Goal: Use online tool/utility: Utilize a website feature to perform a specific function

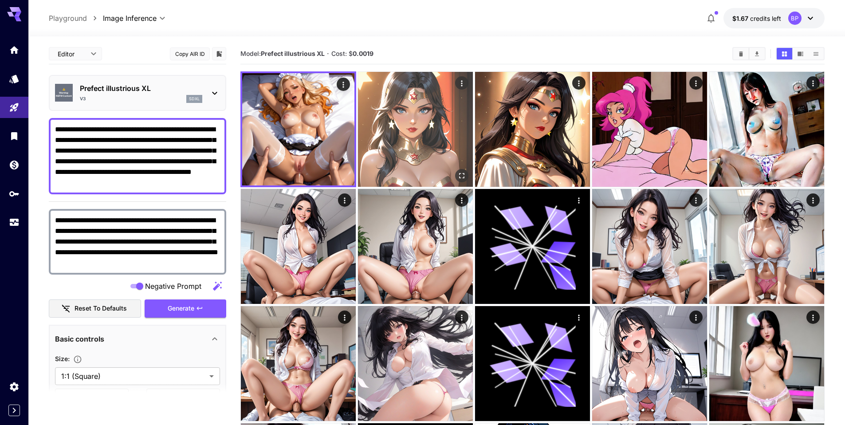
click at [407, 100] on img at bounding box center [415, 129] width 115 height 115
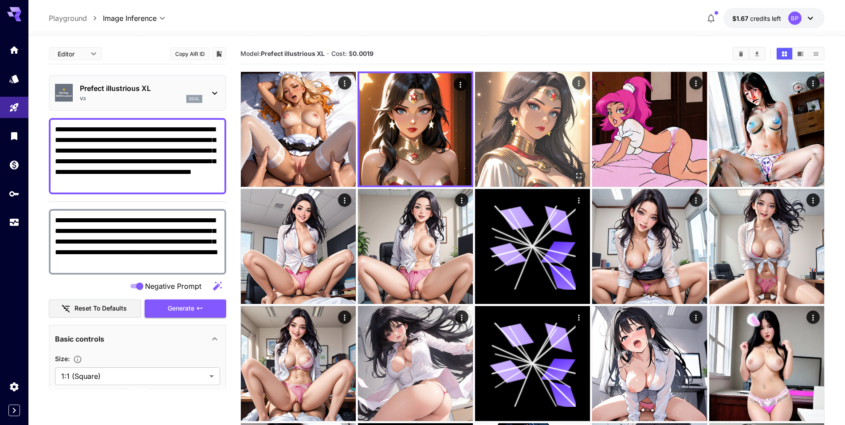
click at [516, 117] on img at bounding box center [532, 129] width 115 height 115
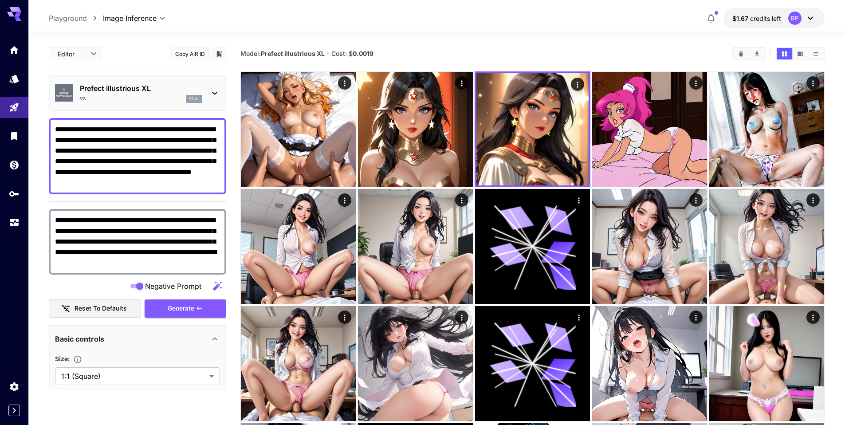
drag, startPoint x: 189, startPoint y: 184, endPoint x: 37, endPoint y: 126, distance: 162.2
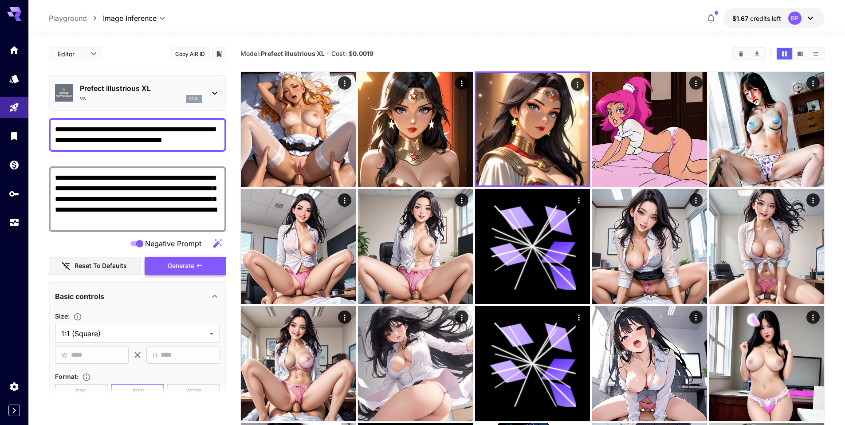
click at [191, 266] on span "Generate" at bounding box center [181, 265] width 27 height 11
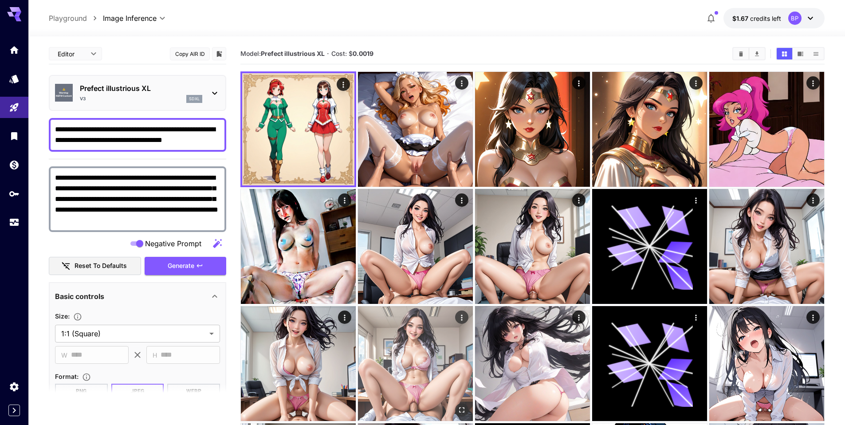
click at [415, 335] on img at bounding box center [415, 363] width 115 height 115
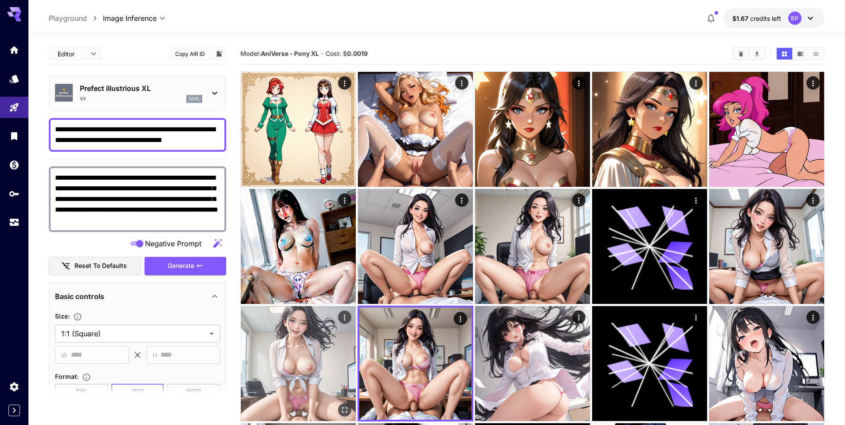
click at [321, 342] on img at bounding box center [298, 363] width 115 height 115
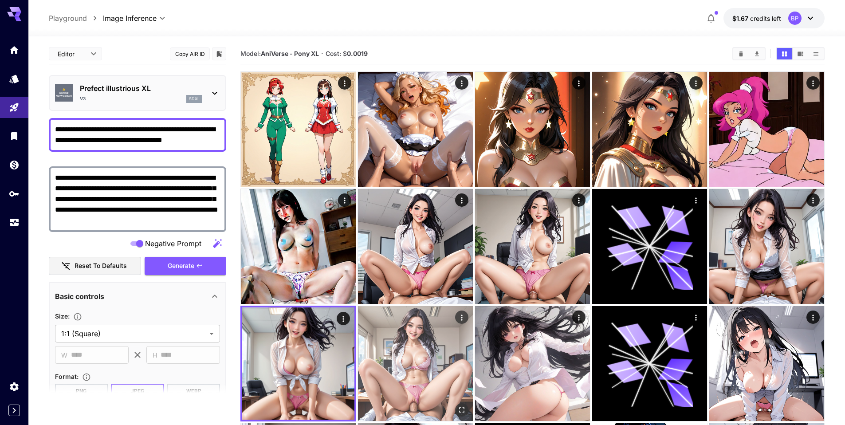
click at [417, 344] on img at bounding box center [415, 363] width 115 height 115
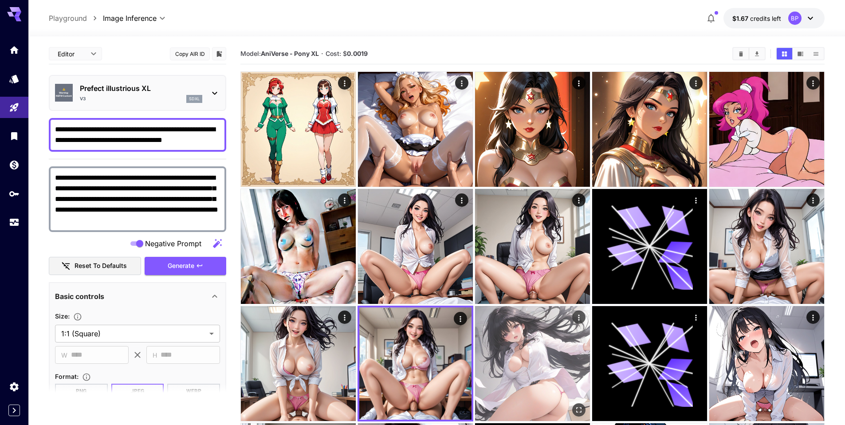
click at [527, 349] on img at bounding box center [532, 363] width 115 height 115
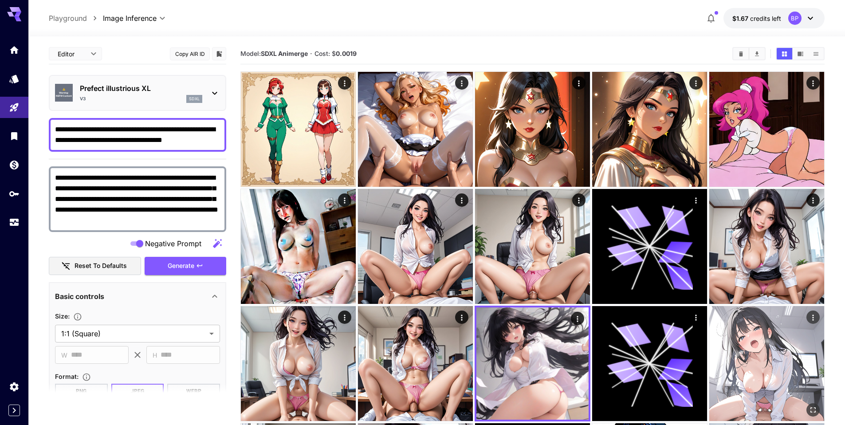
click at [757, 345] on img at bounding box center [766, 363] width 115 height 115
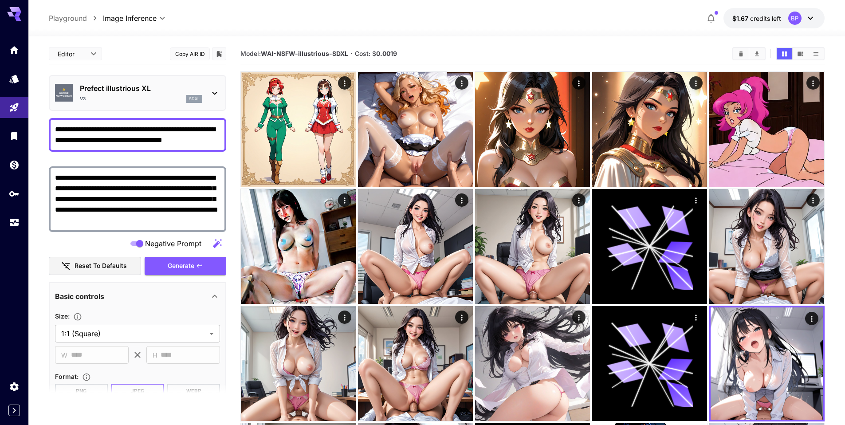
drag, startPoint x: 191, startPoint y: 138, endPoint x: 69, endPoint y: 122, distance: 123.4
click at [64, 118] on div "**********" at bounding box center [137, 135] width 177 height 34
click at [196, 141] on textarea "**********" at bounding box center [137, 134] width 165 height 21
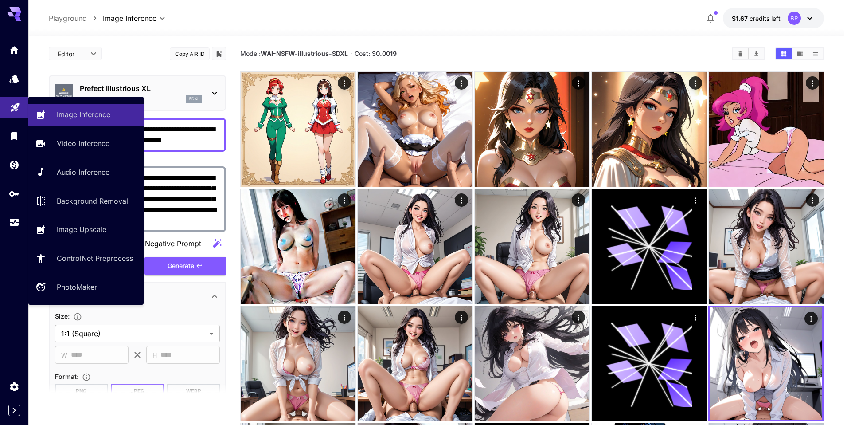
drag, startPoint x: 198, startPoint y: 140, endPoint x: 21, endPoint y: 108, distance: 179.8
paste textarea "*******"
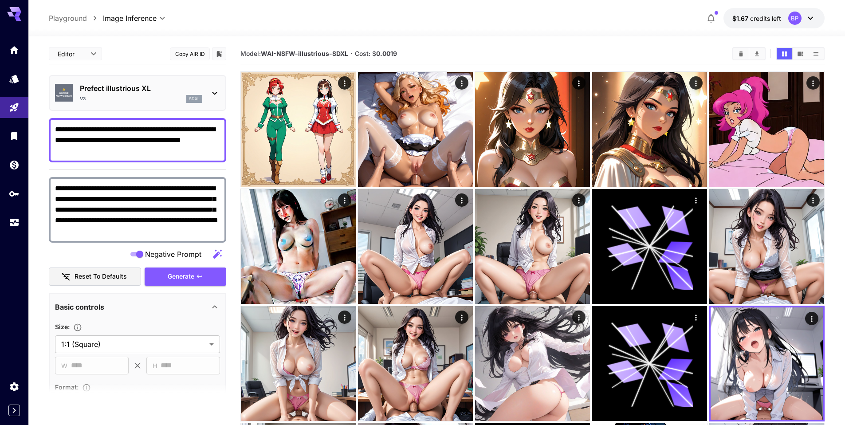
click at [211, 154] on textarea "**********" at bounding box center [137, 140] width 165 height 32
type textarea "**********"
click at [188, 279] on span "Generate" at bounding box center [181, 276] width 27 height 11
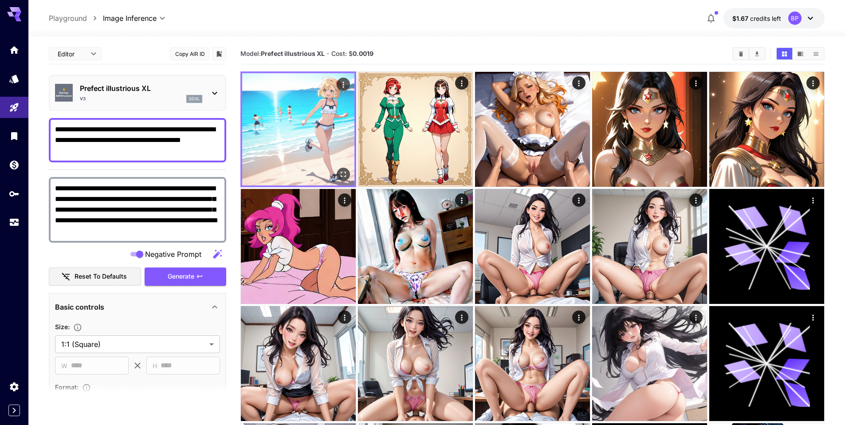
click at [340, 172] on icon "Open in fullscreen" at bounding box center [343, 174] width 9 height 9
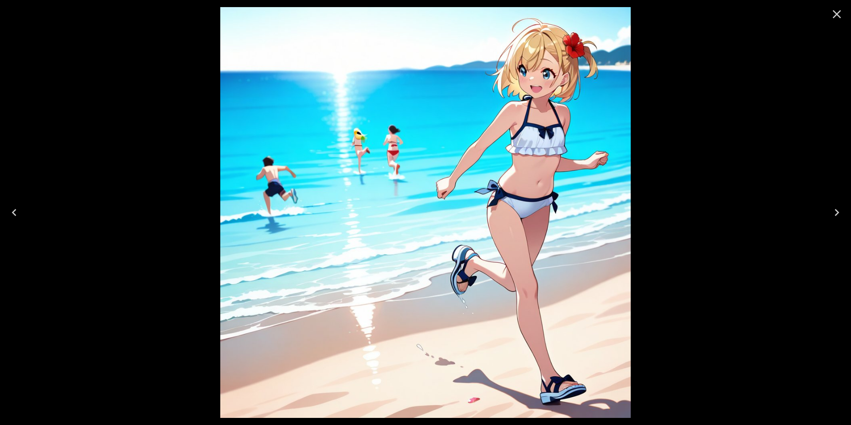
click at [834, 15] on icon "Close" at bounding box center [837, 14] width 14 height 14
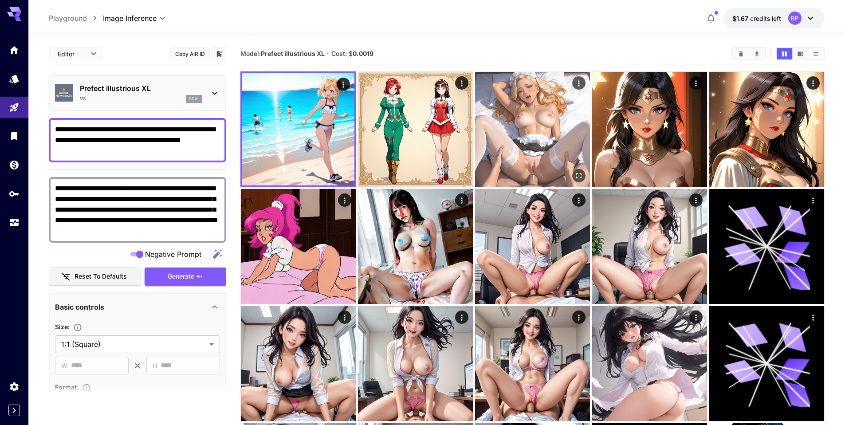
click at [538, 132] on img at bounding box center [532, 129] width 115 height 115
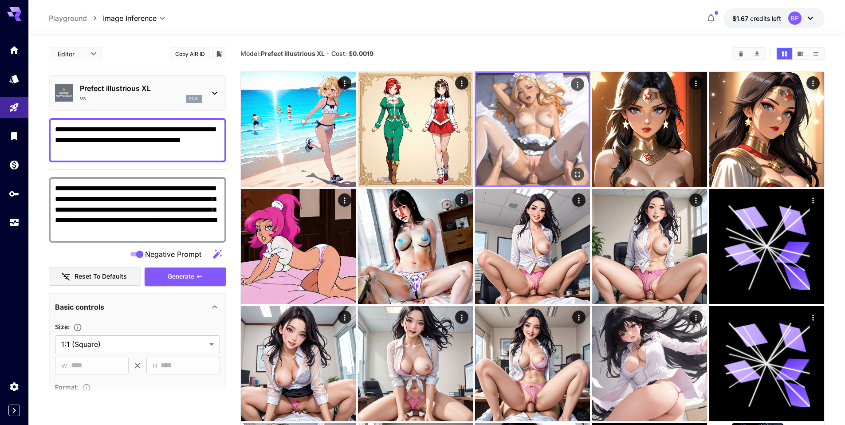
click at [538, 132] on img at bounding box center [532, 129] width 112 height 112
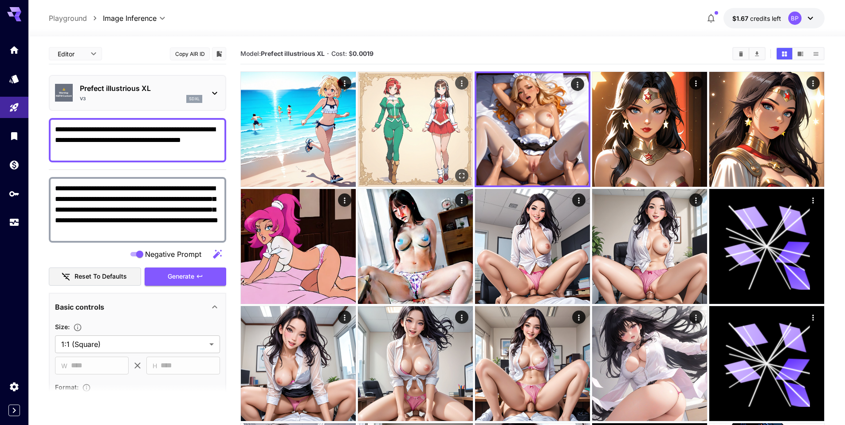
click at [414, 137] on img at bounding box center [415, 129] width 115 height 115
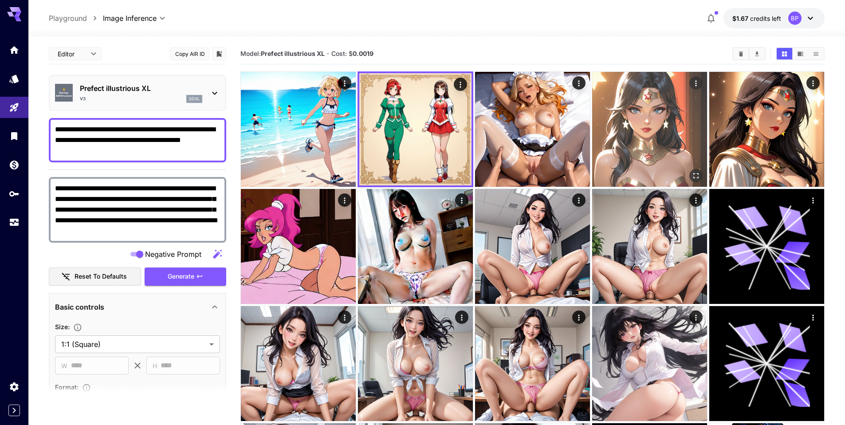
click at [634, 139] on img at bounding box center [649, 129] width 115 height 115
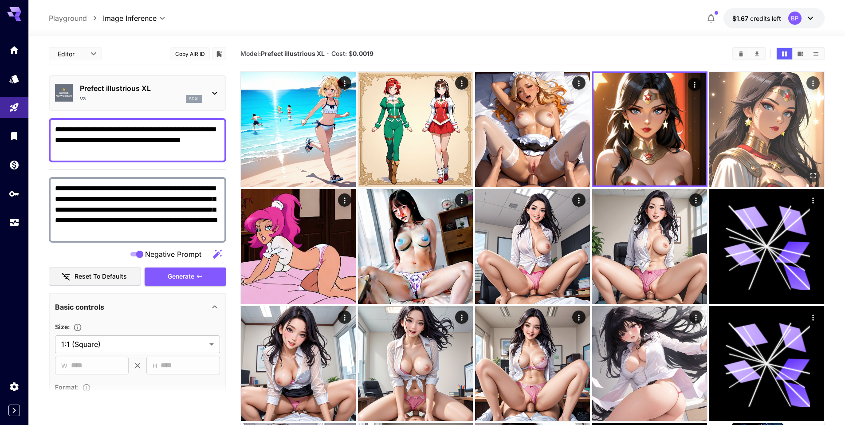
click at [734, 136] on img at bounding box center [766, 129] width 115 height 115
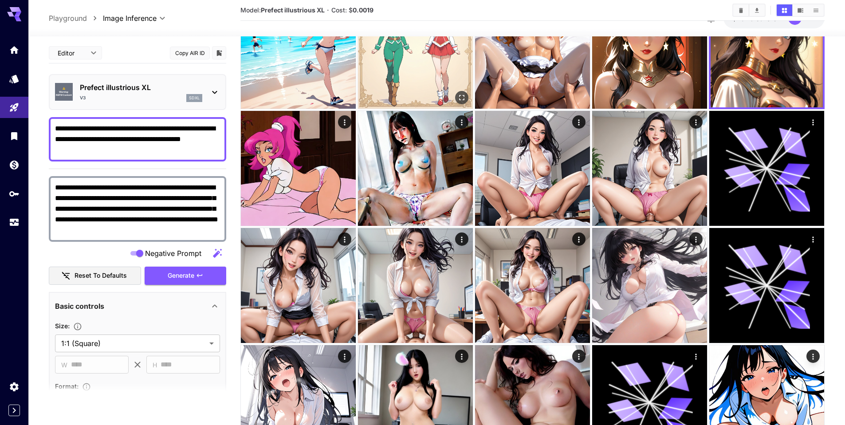
scroll to position [98, 0]
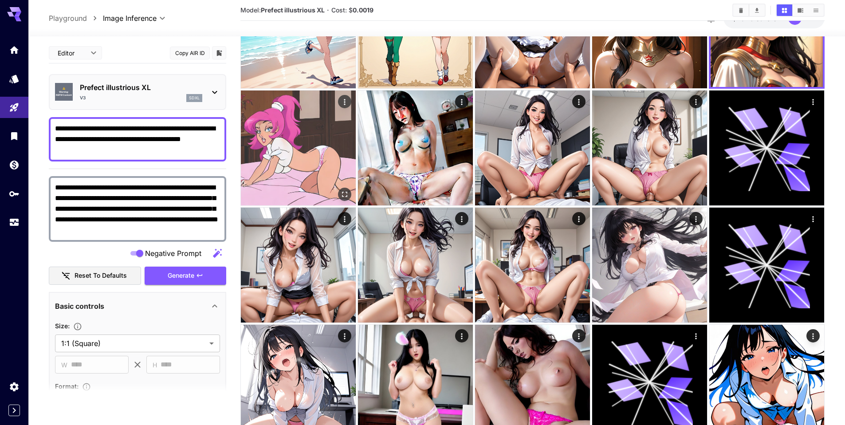
click at [322, 150] on img at bounding box center [298, 147] width 115 height 115
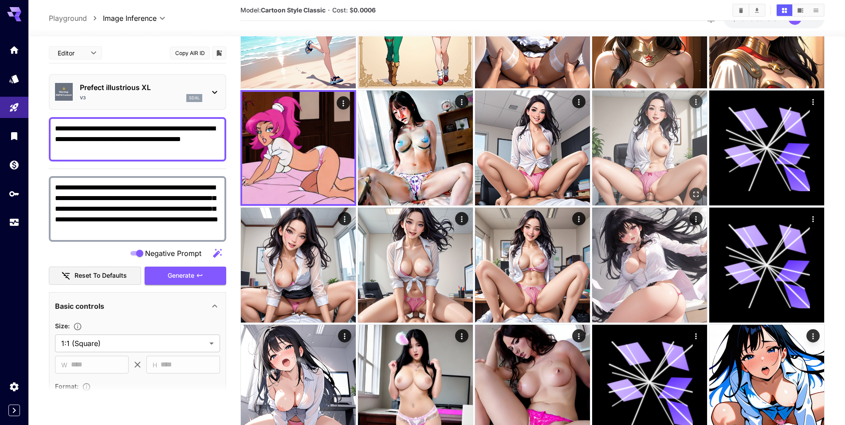
click at [627, 152] on img at bounding box center [649, 147] width 115 height 115
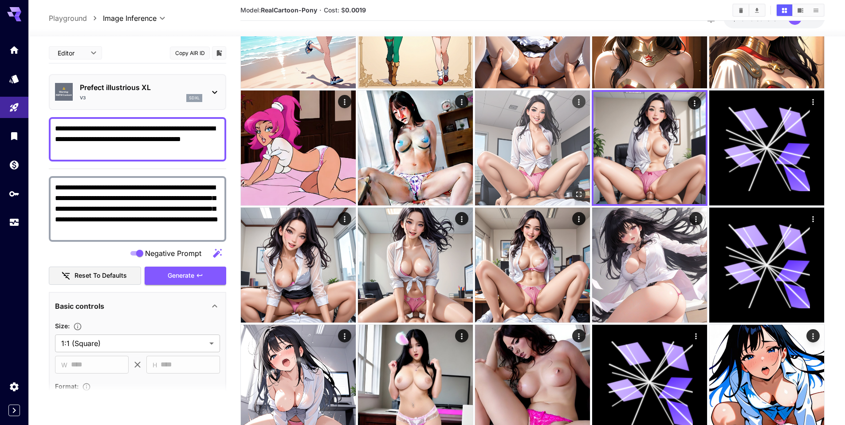
click at [528, 152] on img at bounding box center [532, 147] width 115 height 115
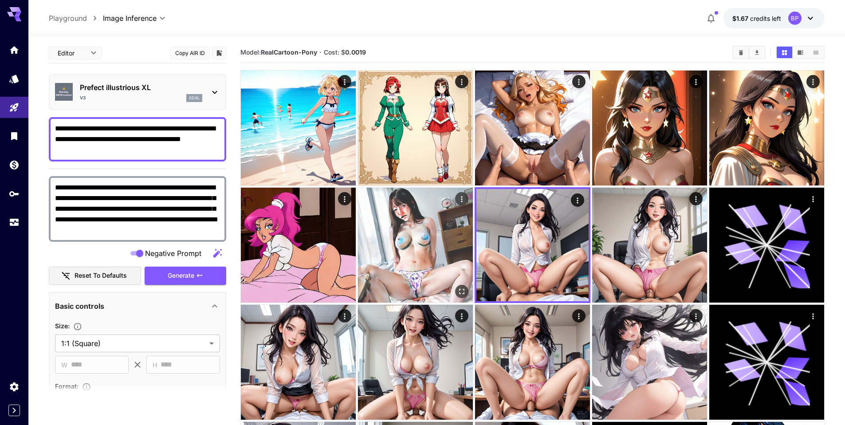
scroll to position [0, 0]
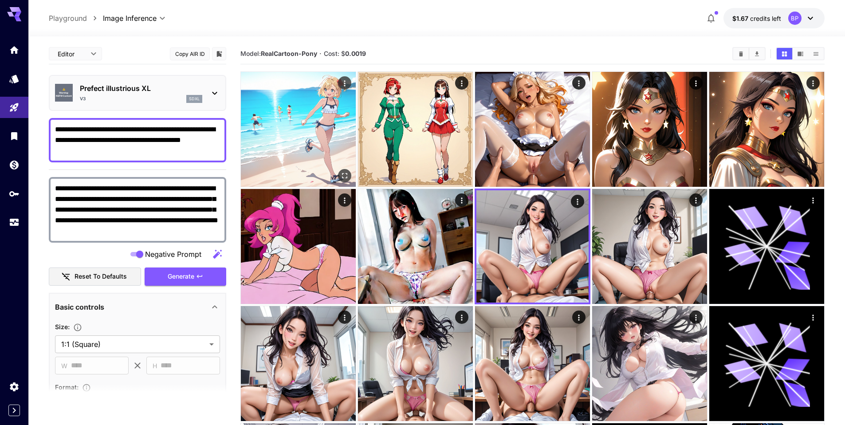
click at [312, 126] on img at bounding box center [298, 129] width 115 height 115
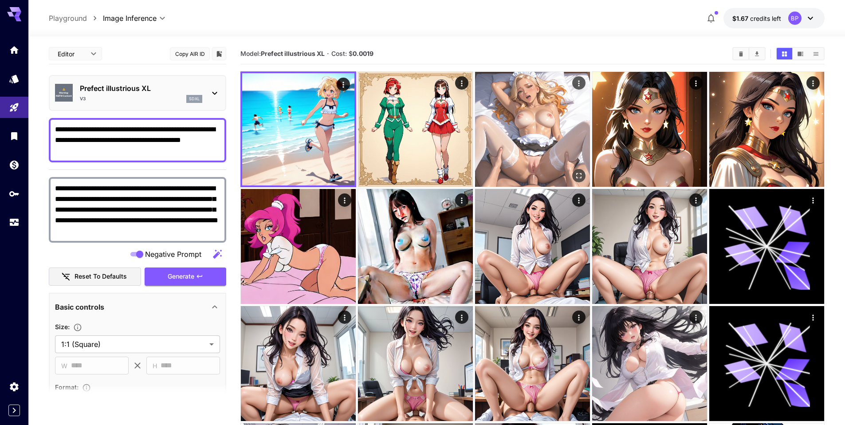
click at [529, 123] on img at bounding box center [532, 129] width 115 height 115
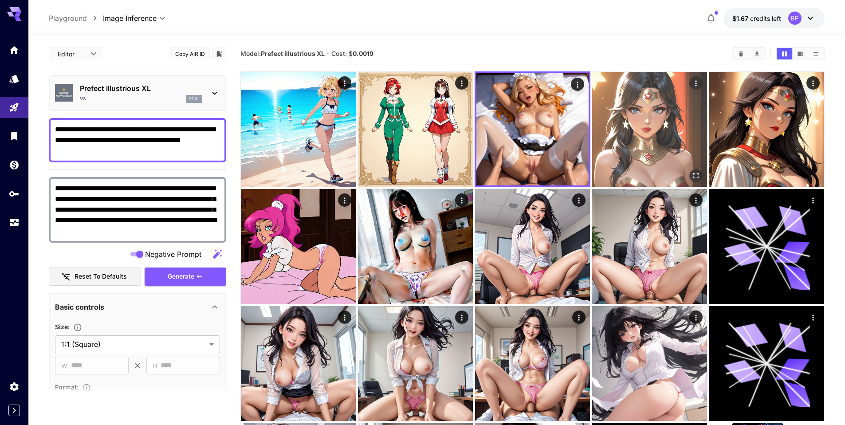
click at [631, 129] on img at bounding box center [649, 129] width 115 height 115
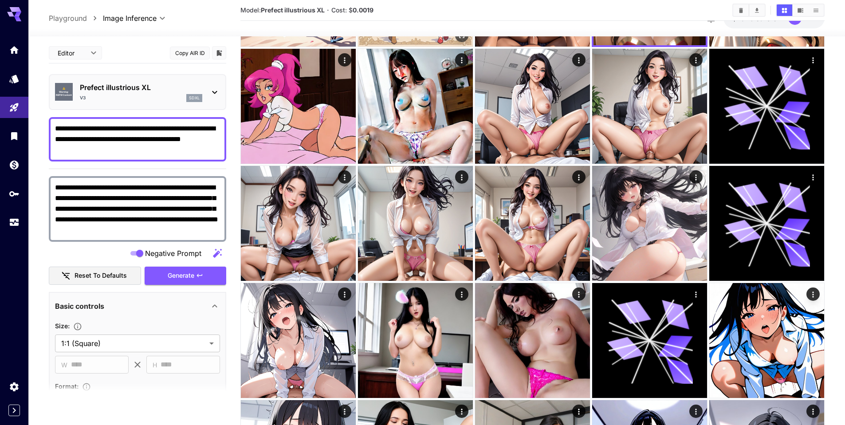
scroll to position [135, 0]
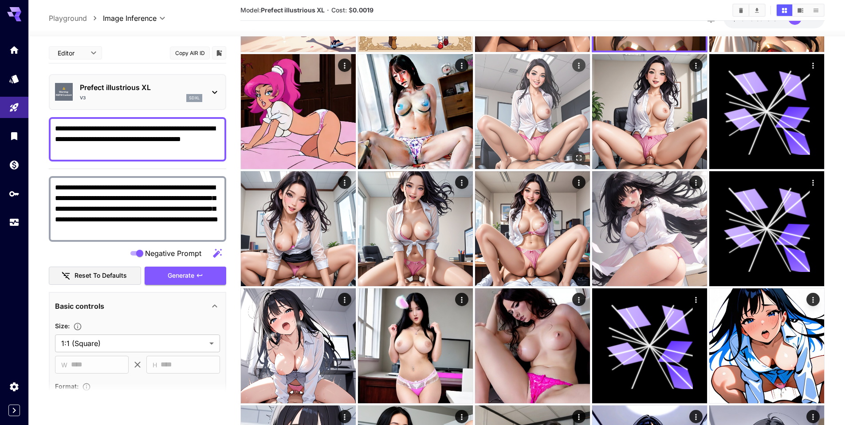
click at [533, 122] on img at bounding box center [532, 111] width 115 height 115
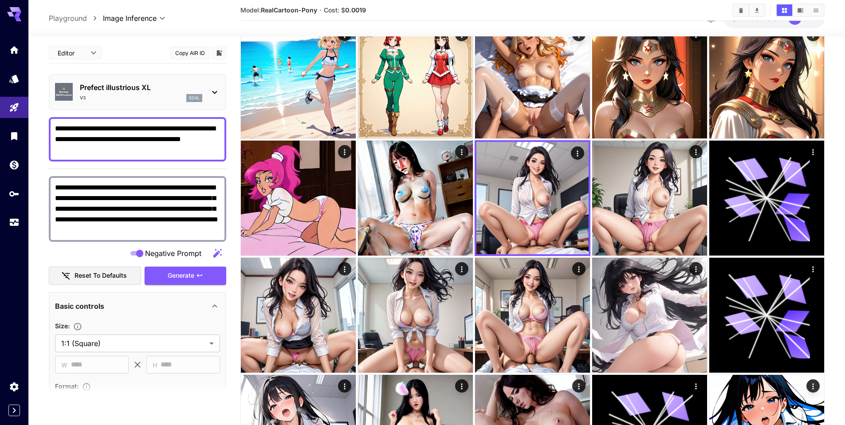
scroll to position [48, 0]
drag, startPoint x: 262, startPoint y: 8, endPoint x: 235, endPoint y: 36, distance: 39.5
click at [292, 11] on b "RealCartoon-Pony" at bounding box center [289, 10] width 56 height 8
click at [282, 11] on b "RealCartoon-Pony" at bounding box center [289, 10] width 56 height 8
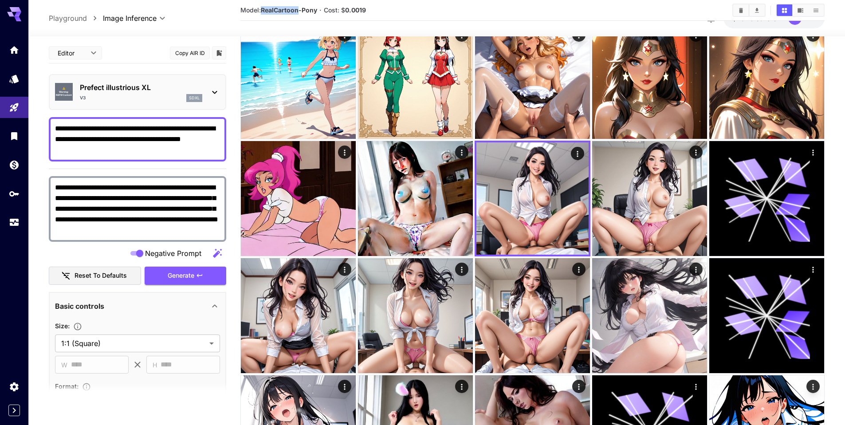
click at [216, 91] on icon at bounding box center [214, 92] width 5 height 3
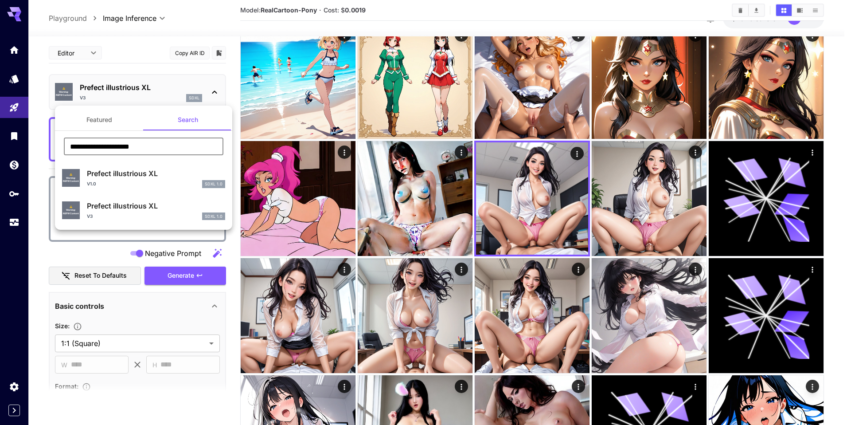
drag, startPoint x: 145, startPoint y: 146, endPoint x: 41, endPoint y: 137, distance: 104.1
click at [41, 137] on div "**********" at bounding box center [88, 133] width 177 height 266
paste input "text"
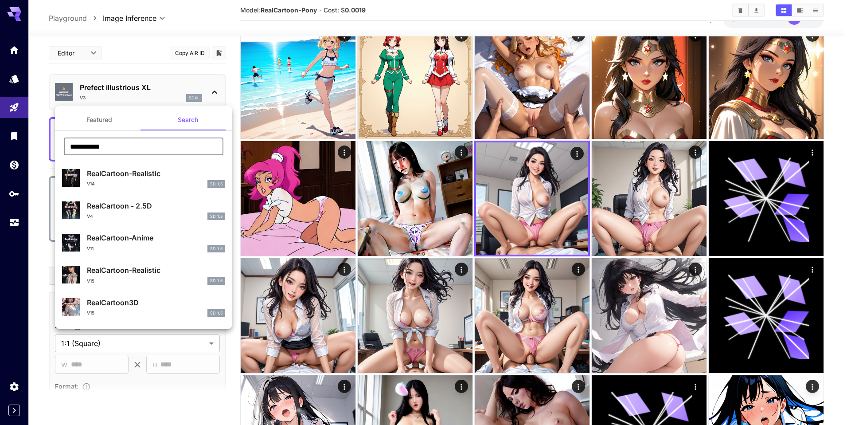
type input "**********"
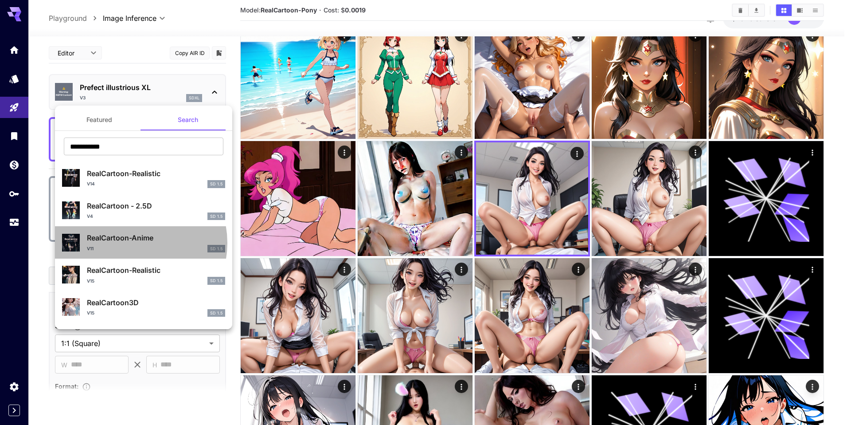
click at [134, 243] on p "RealCartoon-Anime" at bounding box center [156, 237] width 138 height 11
type input "**********"
type input "***"
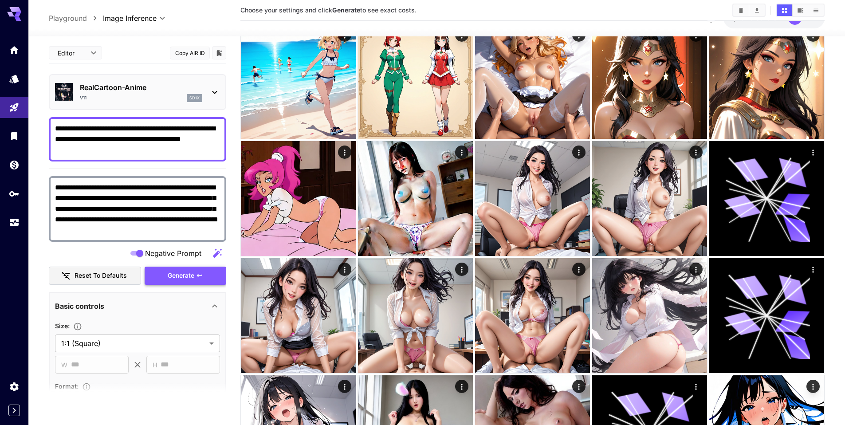
click at [169, 273] on span "Generate" at bounding box center [181, 275] width 27 height 11
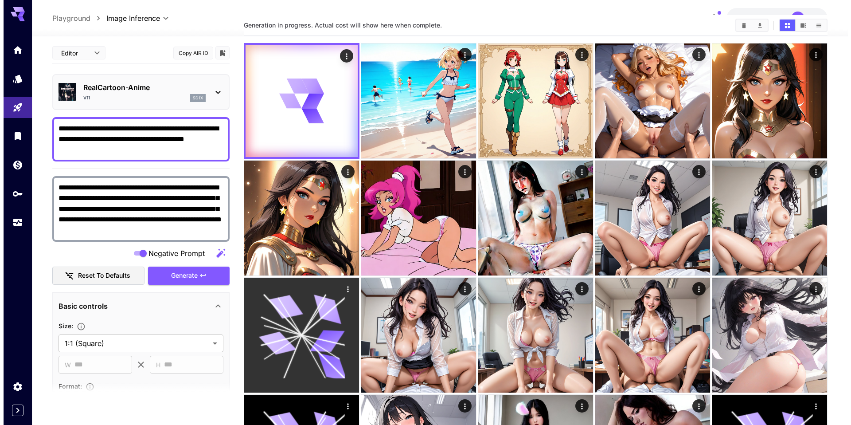
scroll to position [25, 0]
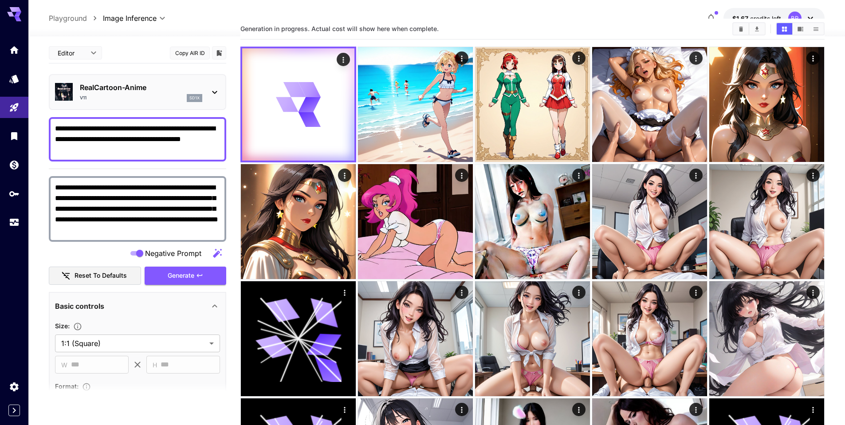
click at [214, 92] on icon at bounding box center [214, 92] width 5 height 3
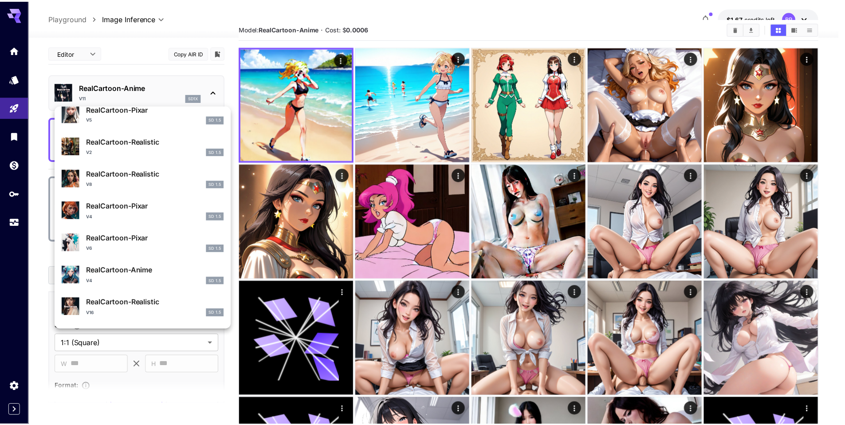
scroll to position [575, 0]
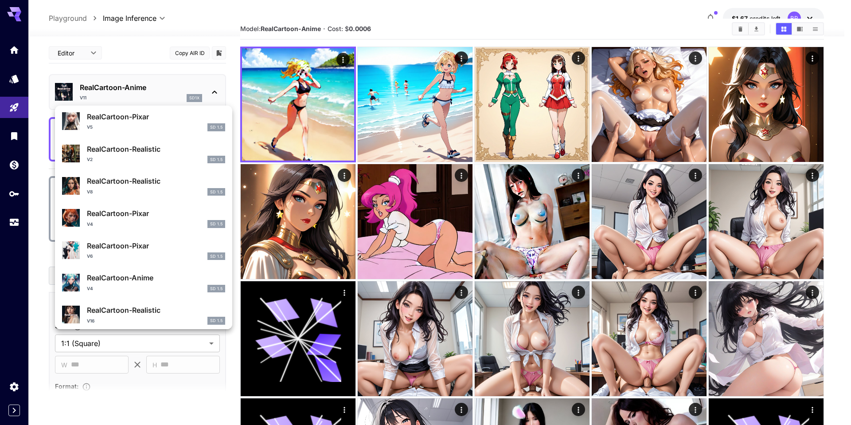
click at [32, 174] on div at bounding box center [425, 212] width 851 height 425
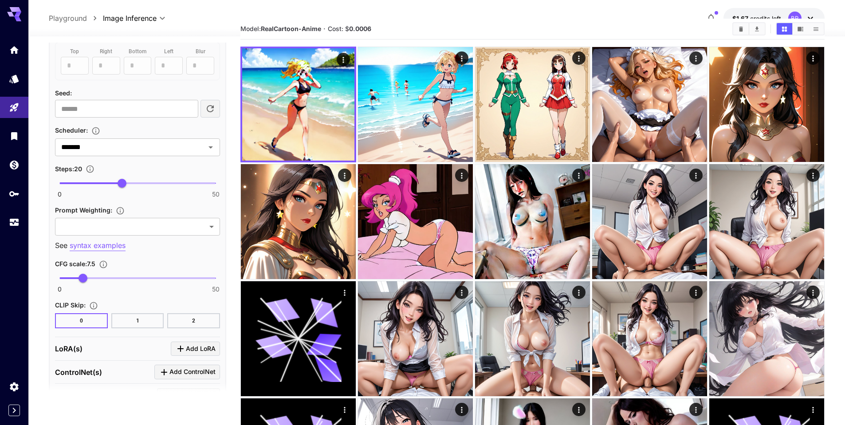
scroll to position [698, 0]
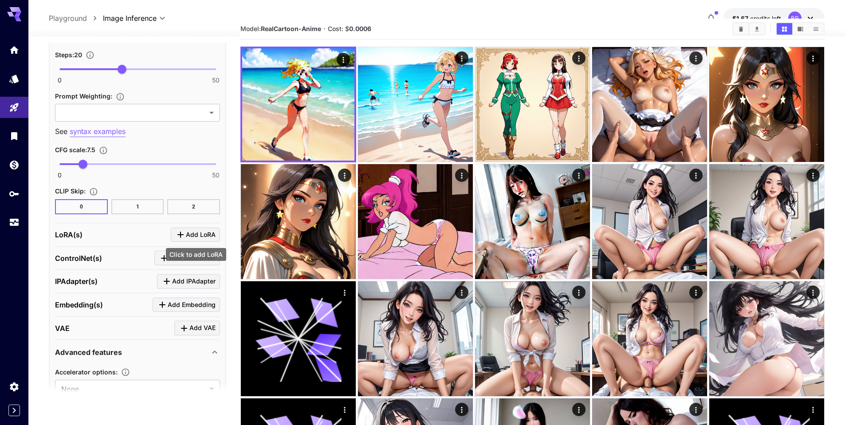
click at [219, 230] on button "Add LoRA" at bounding box center [195, 234] width 49 height 15
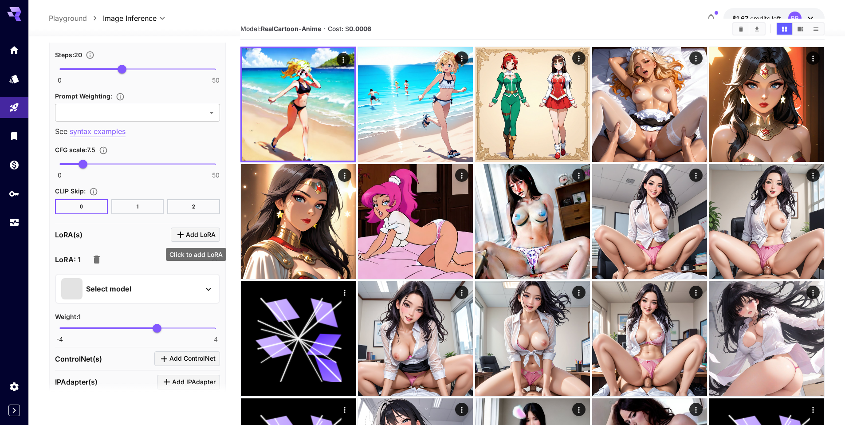
click at [211, 234] on span "Add LoRA" at bounding box center [201, 234] width 30 height 11
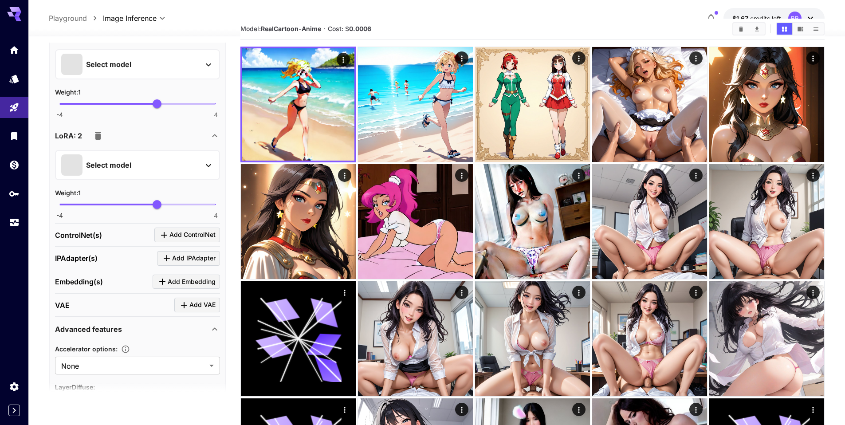
click at [117, 161] on p "Select model" at bounding box center [108, 165] width 45 height 11
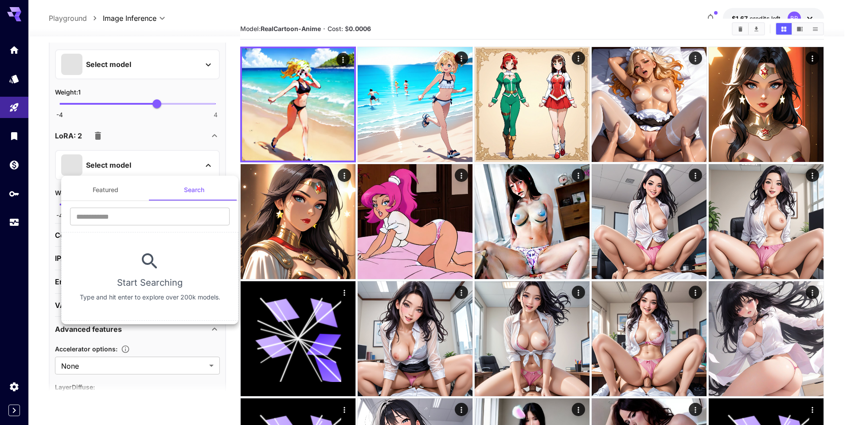
click at [98, 135] on div at bounding box center [425, 212] width 851 height 425
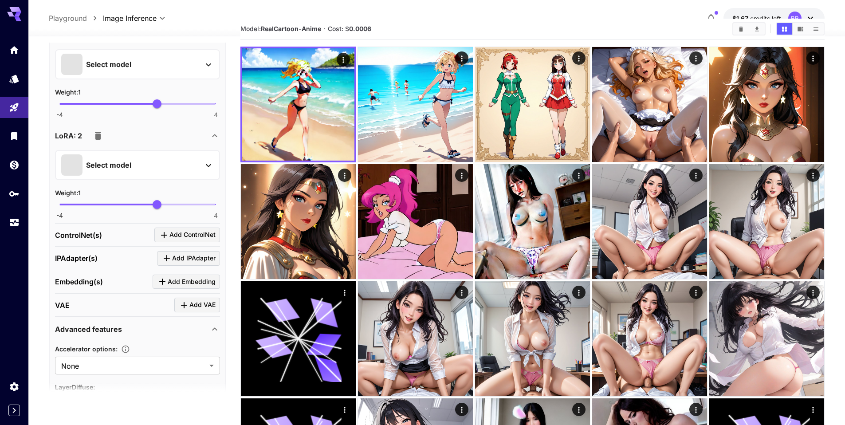
click at [96, 136] on icon "button" at bounding box center [98, 136] width 6 height 8
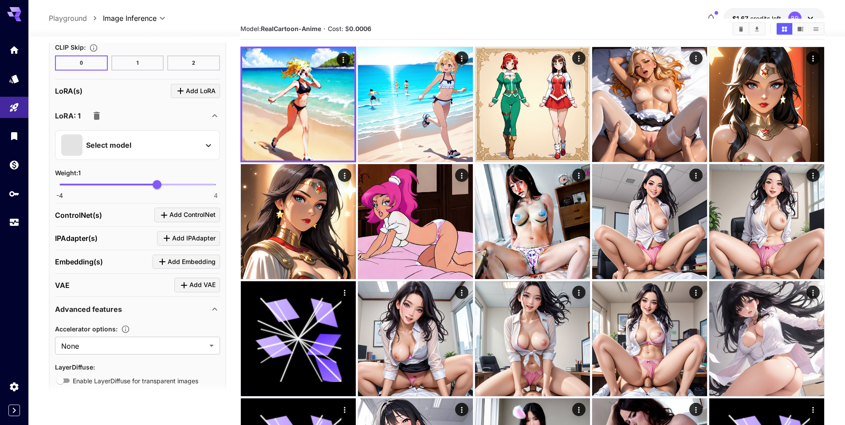
scroll to position [838, 0]
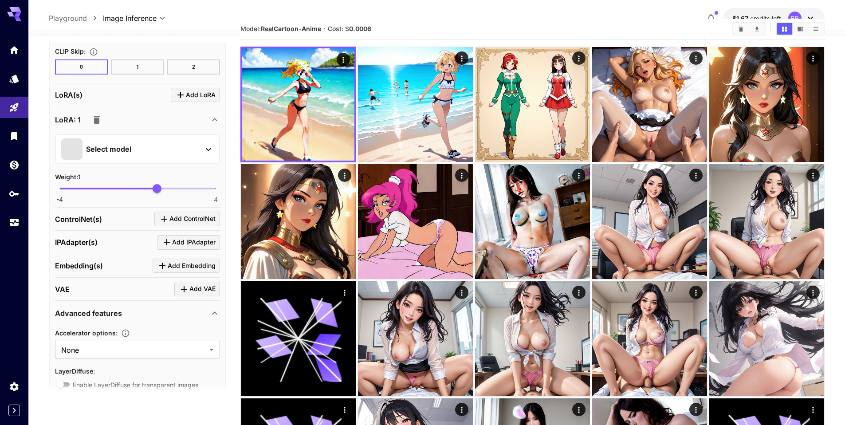
click at [104, 146] on p "Select model" at bounding box center [108, 149] width 45 height 11
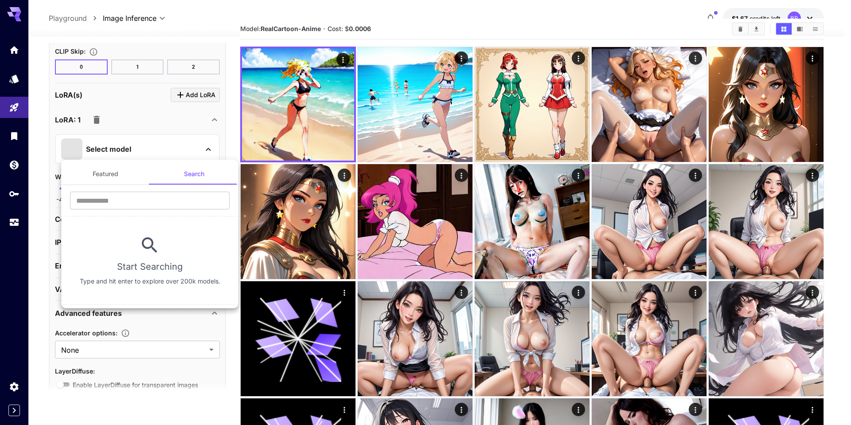
click at [98, 121] on div at bounding box center [425, 212] width 851 height 425
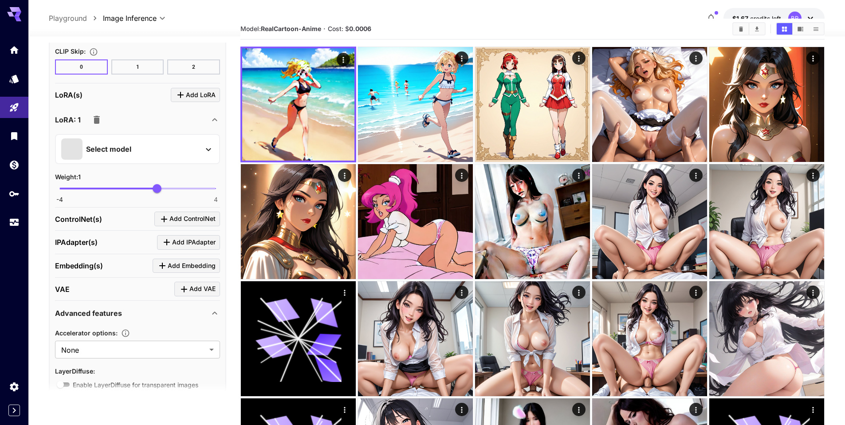
click at [98, 121] on icon "button" at bounding box center [97, 120] width 6 height 8
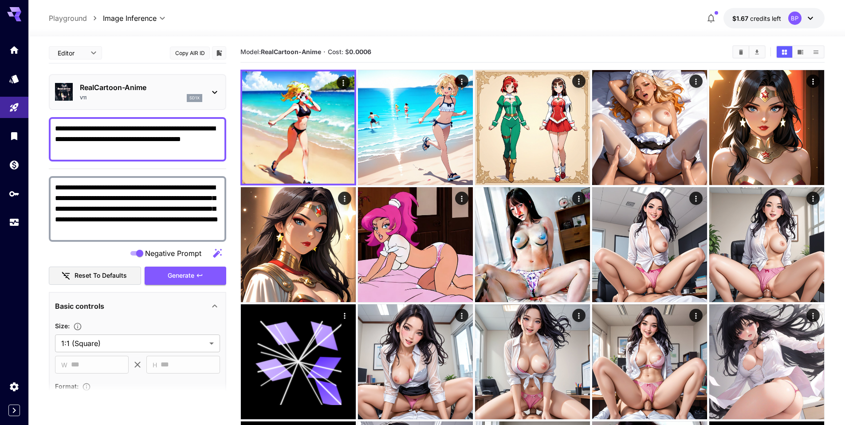
scroll to position [0, 0]
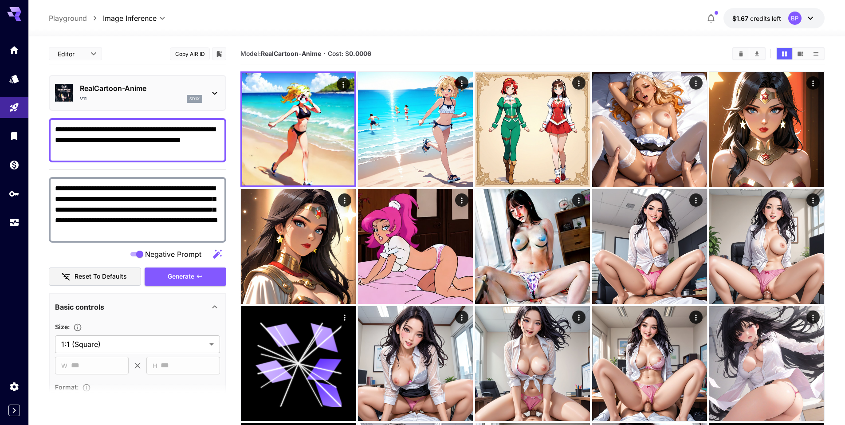
click at [212, 93] on icon at bounding box center [214, 93] width 11 height 11
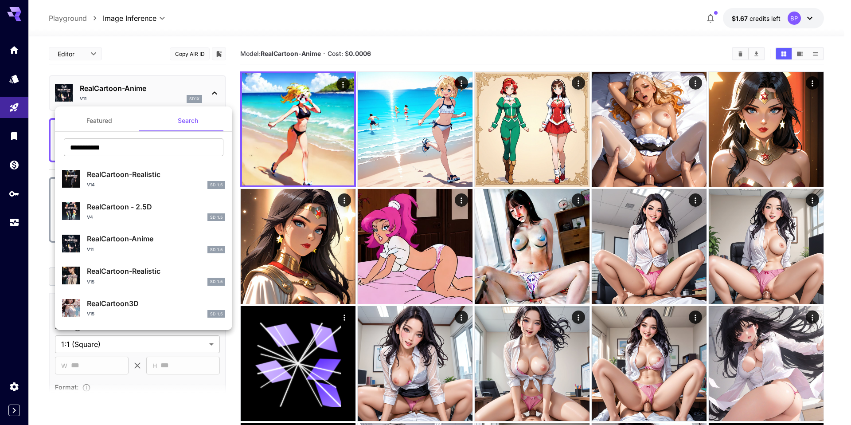
click at [436, 33] on div at bounding box center [425, 212] width 851 height 425
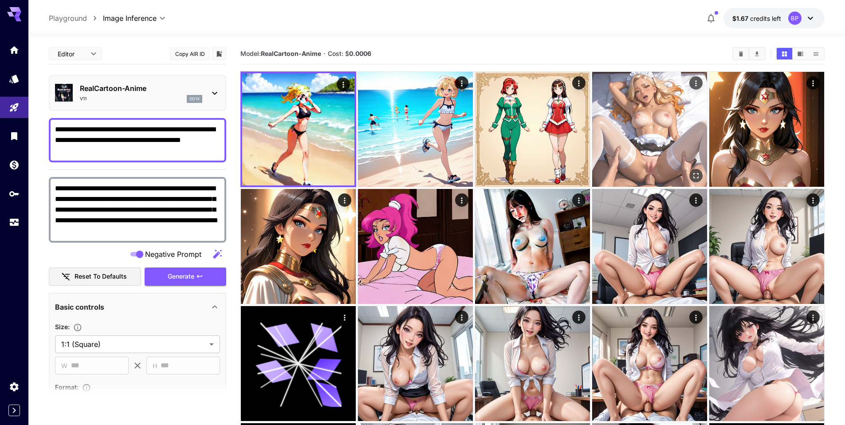
click at [642, 116] on img at bounding box center [649, 129] width 115 height 115
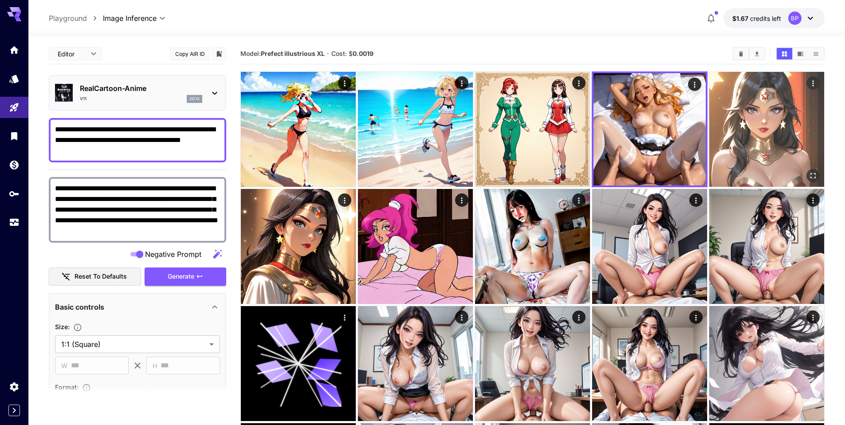
click at [728, 126] on img at bounding box center [766, 129] width 115 height 115
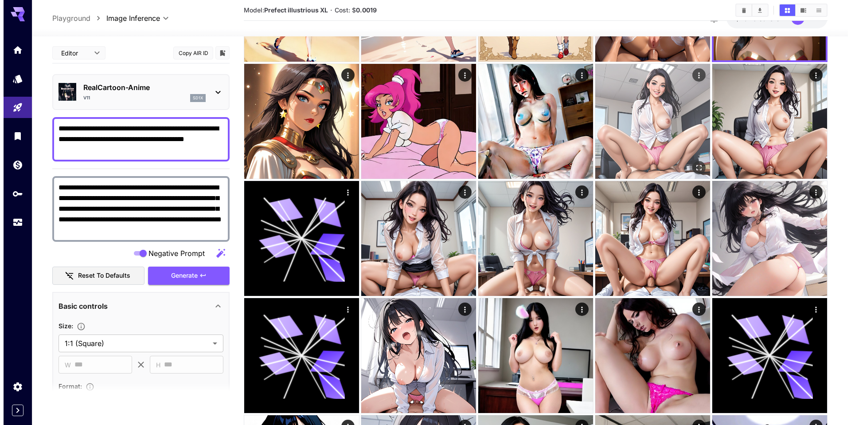
scroll to position [130, 0]
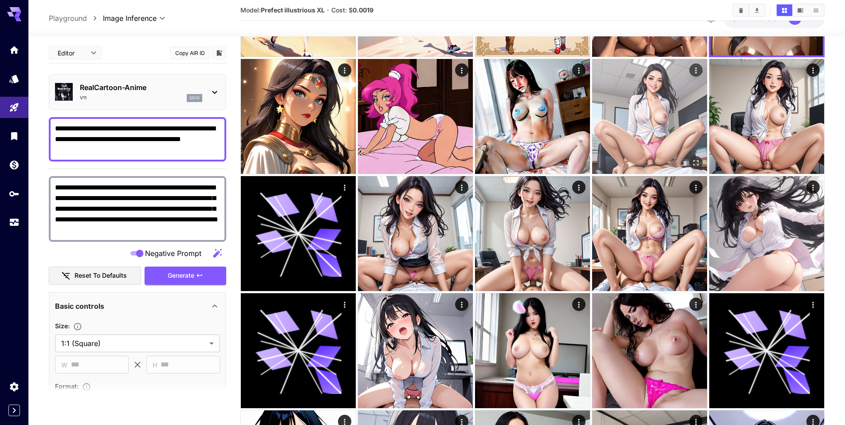
click at [639, 117] on img at bounding box center [649, 116] width 115 height 115
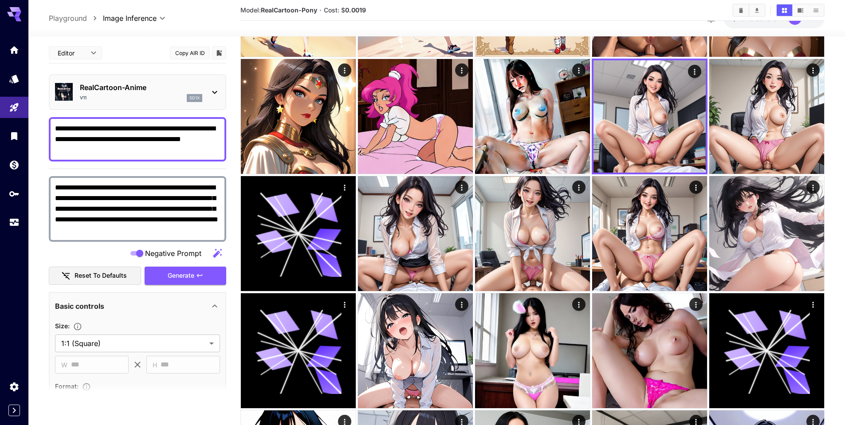
click at [216, 93] on icon at bounding box center [214, 92] width 11 height 11
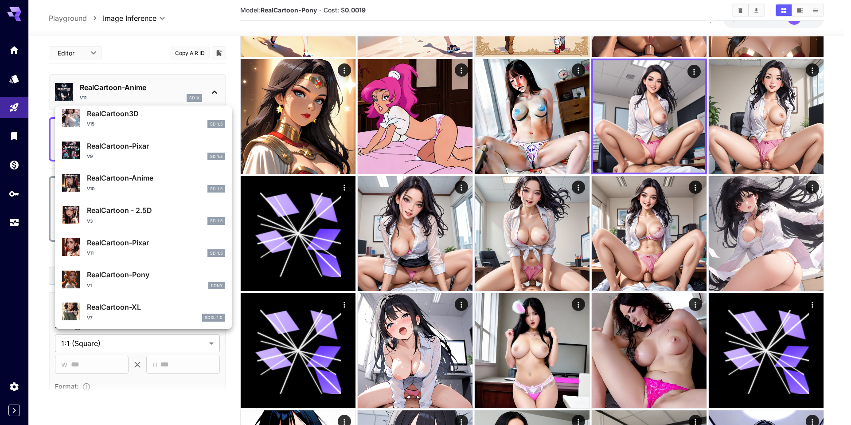
scroll to position [190, 0]
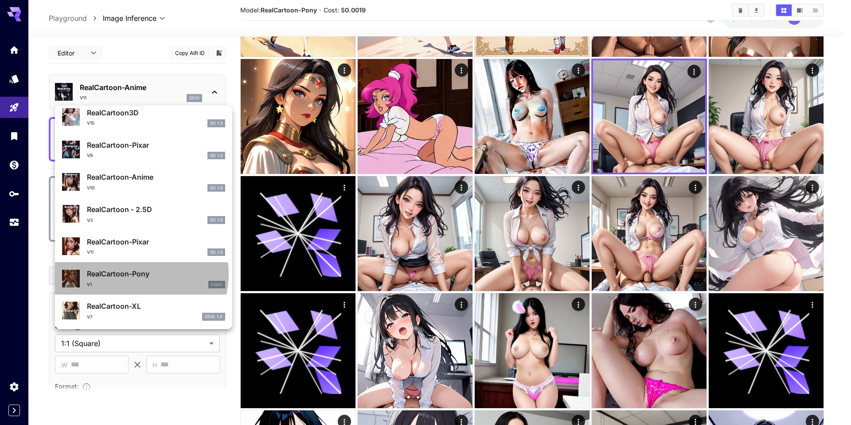
click at [135, 274] on p "RealCartoon-Pony" at bounding box center [156, 273] width 138 height 11
type input "**********"
type input "****"
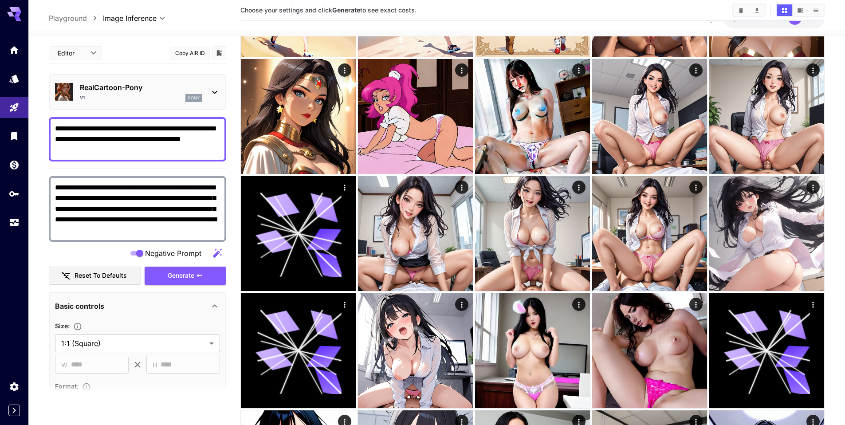
click at [141, 101] on div "V1 pony" at bounding box center [141, 98] width 122 height 8
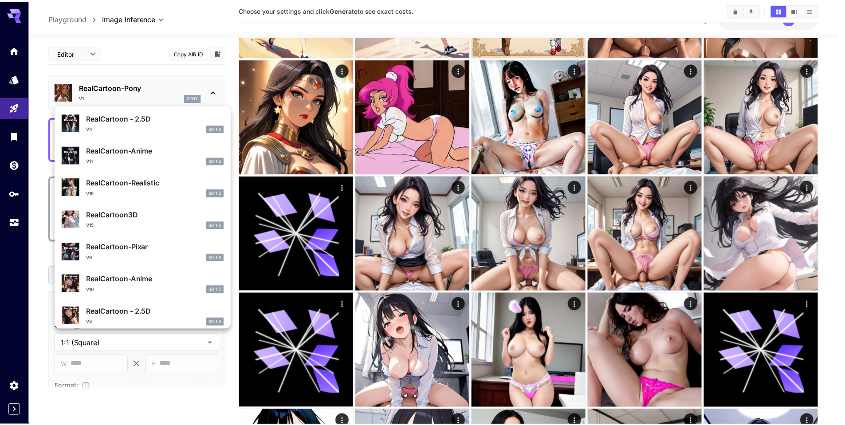
scroll to position [88, 0]
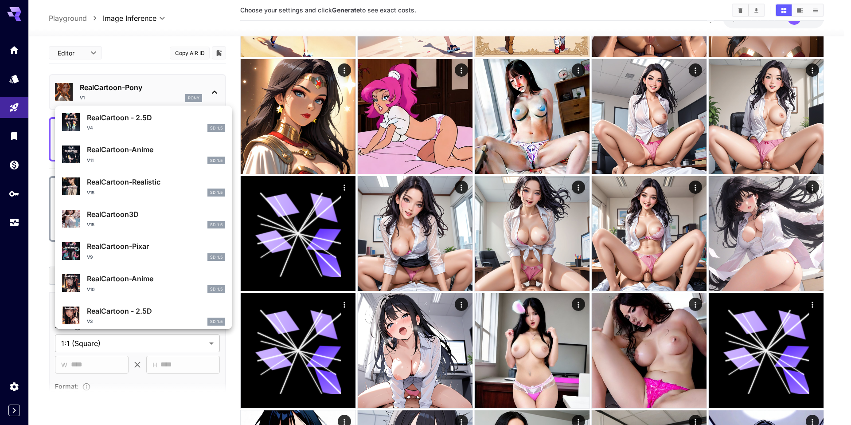
click at [145, 89] on div at bounding box center [425, 212] width 851 height 425
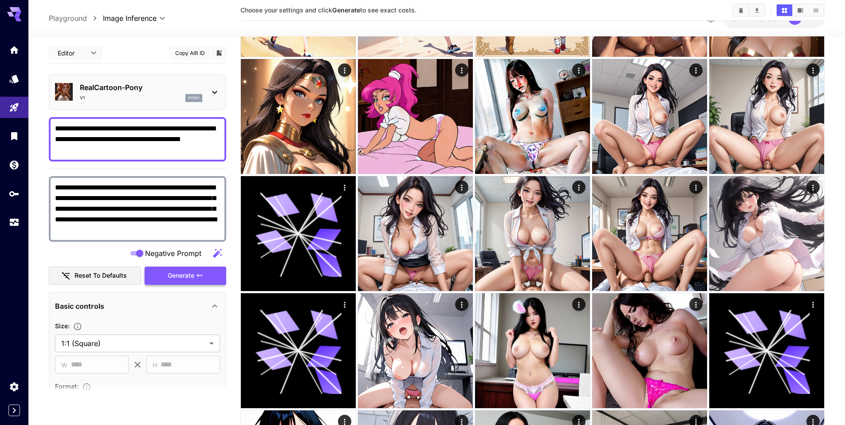
click at [186, 270] on span "Generate" at bounding box center [181, 275] width 27 height 11
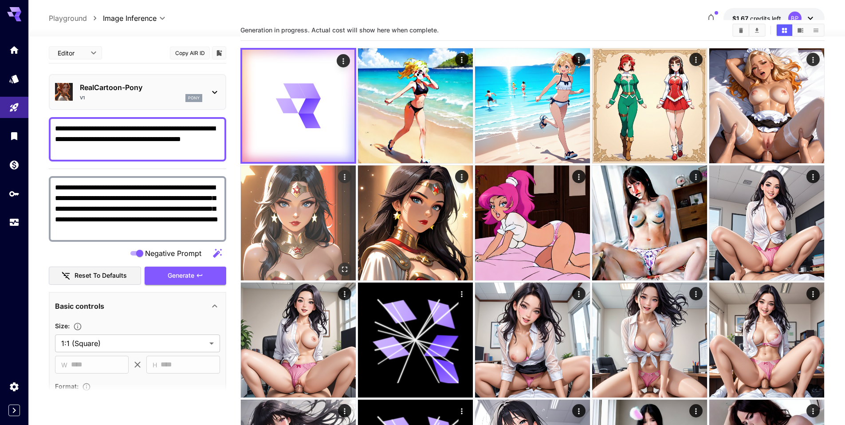
scroll to position [25, 0]
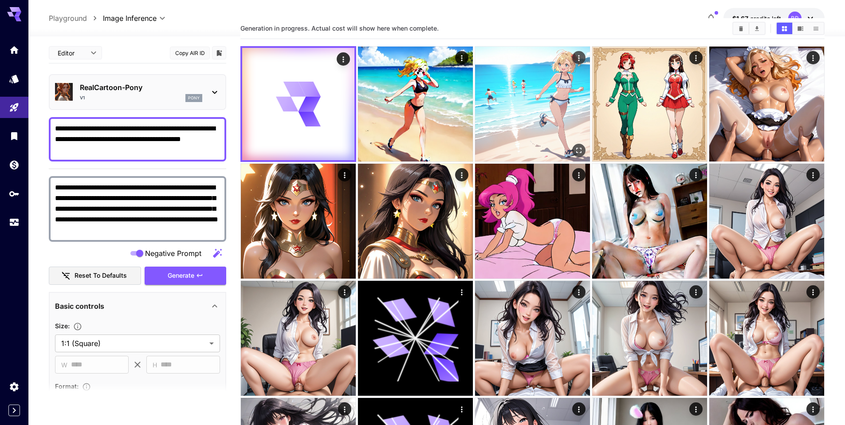
click at [531, 65] on img at bounding box center [532, 104] width 115 height 115
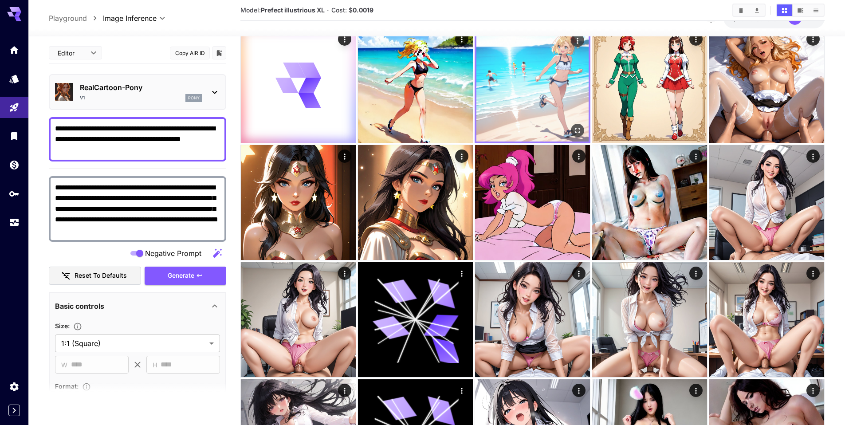
scroll to position [45, 0]
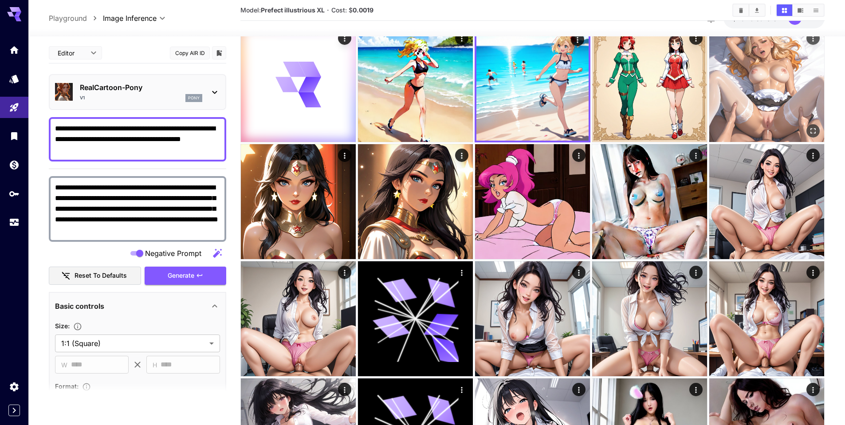
click at [739, 58] on img at bounding box center [766, 84] width 115 height 115
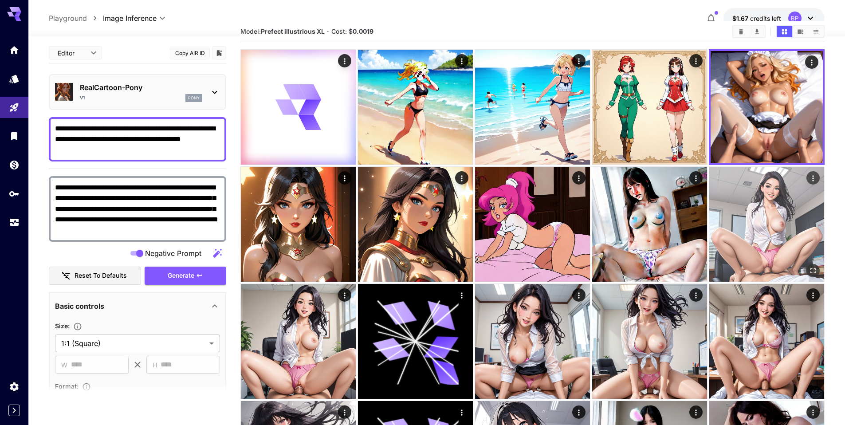
scroll to position [16, 0]
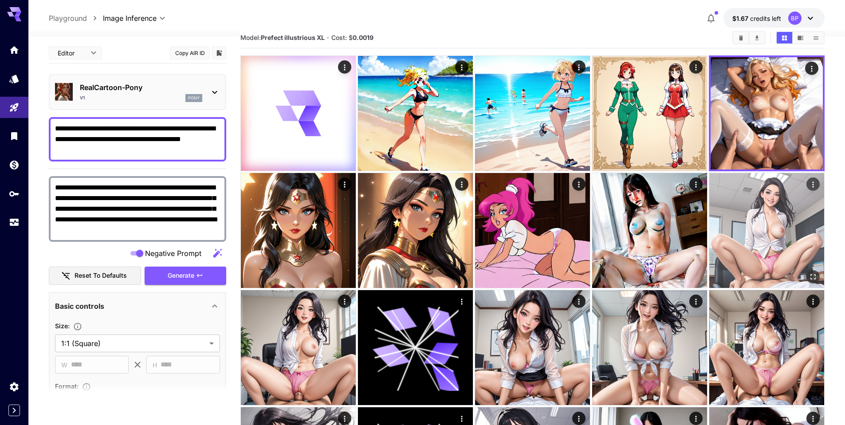
click at [743, 210] on img at bounding box center [766, 230] width 115 height 115
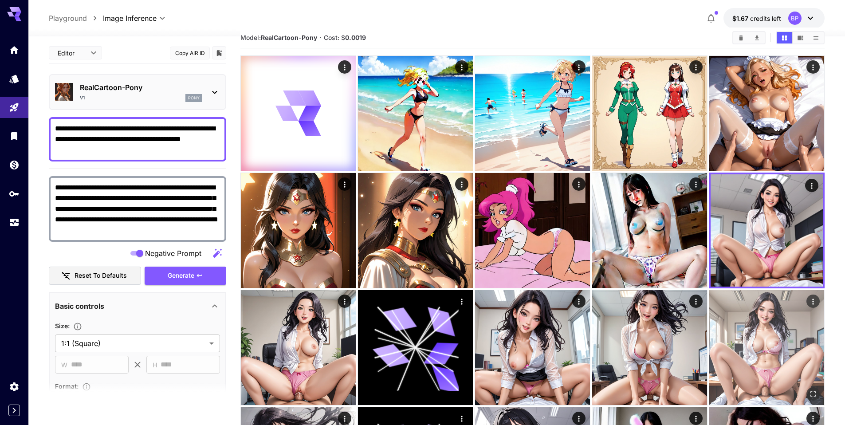
click at [780, 337] on img at bounding box center [766, 347] width 115 height 115
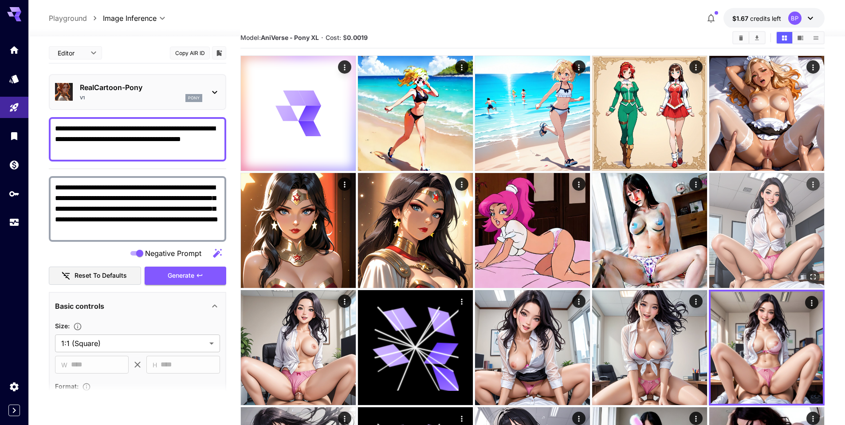
click at [763, 233] on img at bounding box center [766, 230] width 115 height 115
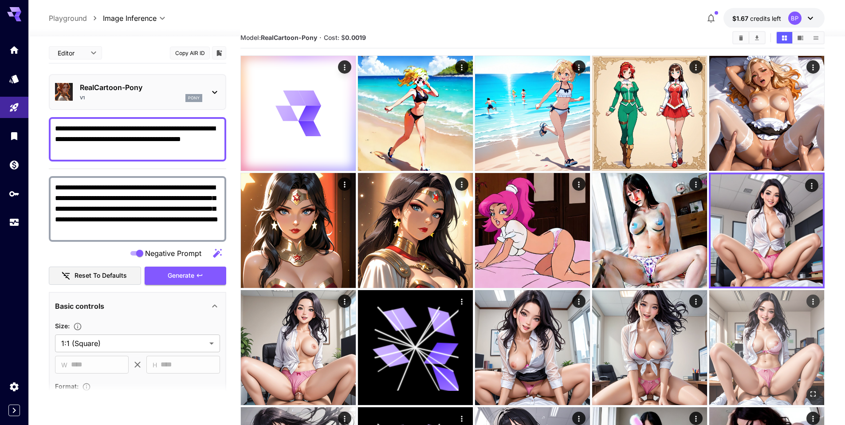
click at [770, 331] on img at bounding box center [766, 347] width 115 height 115
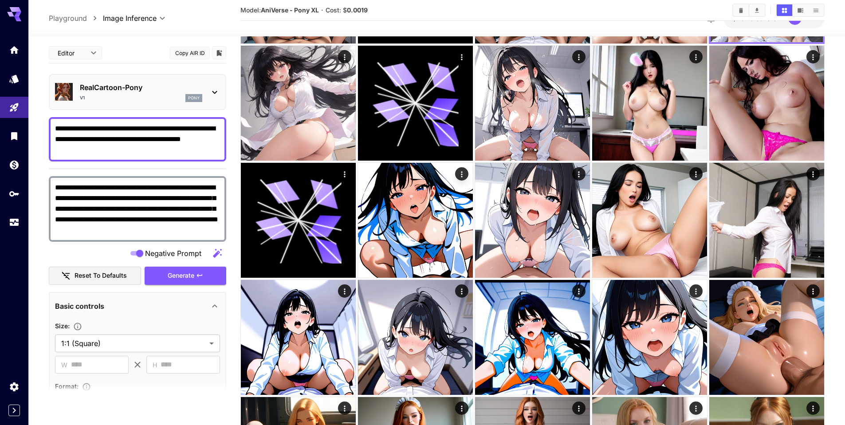
scroll to position [494, 0]
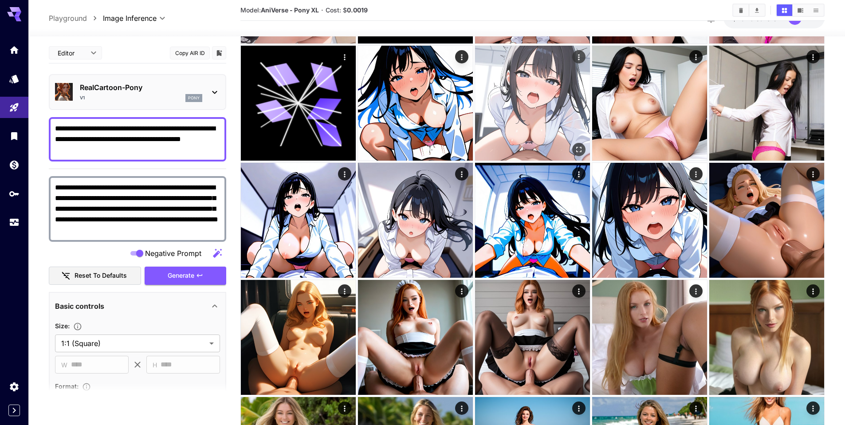
click at [550, 116] on img at bounding box center [532, 103] width 115 height 115
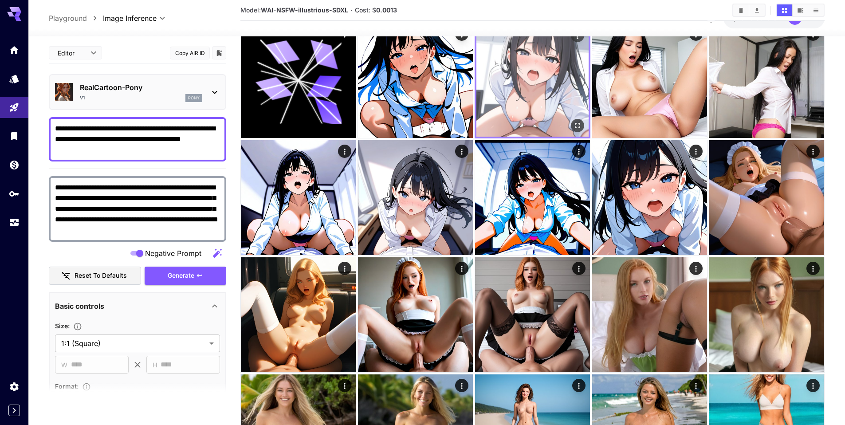
scroll to position [518, 0]
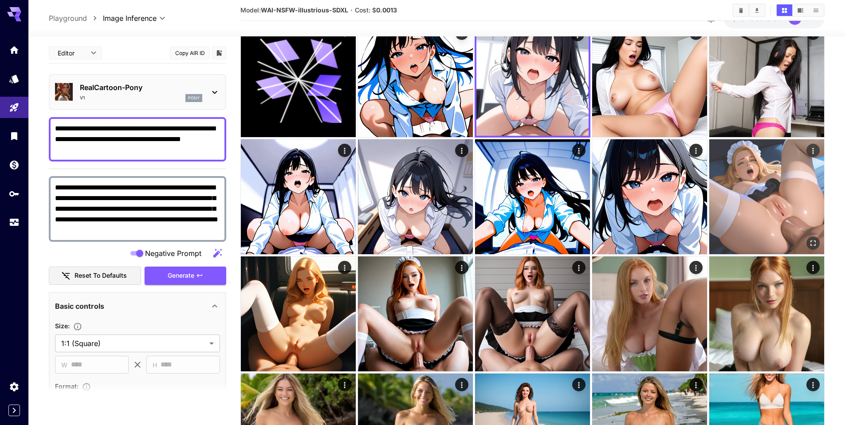
click at [738, 169] on img at bounding box center [766, 196] width 115 height 115
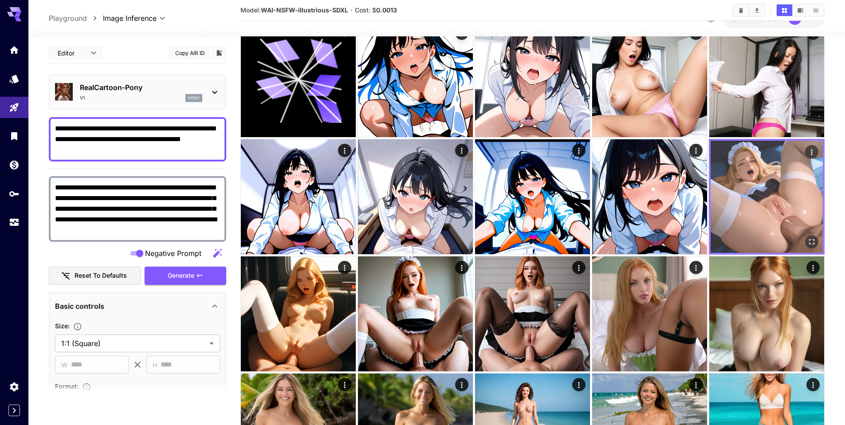
click at [748, 186] on img at bounding box center [766, 197] width 112 height 112
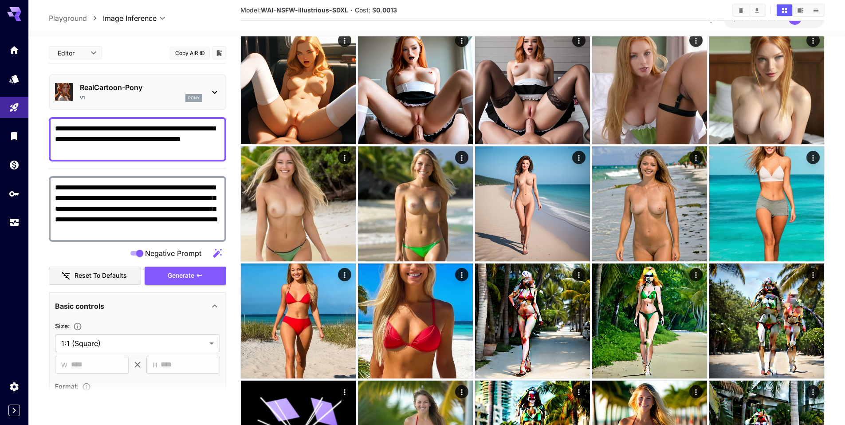
scroll to position [745, 0]
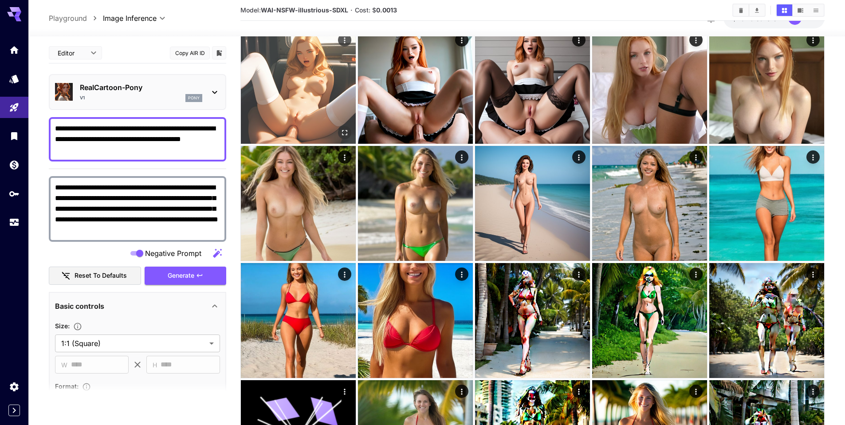
click at [320, 78] on img at bounding box center [298, 86] width 115 height 115
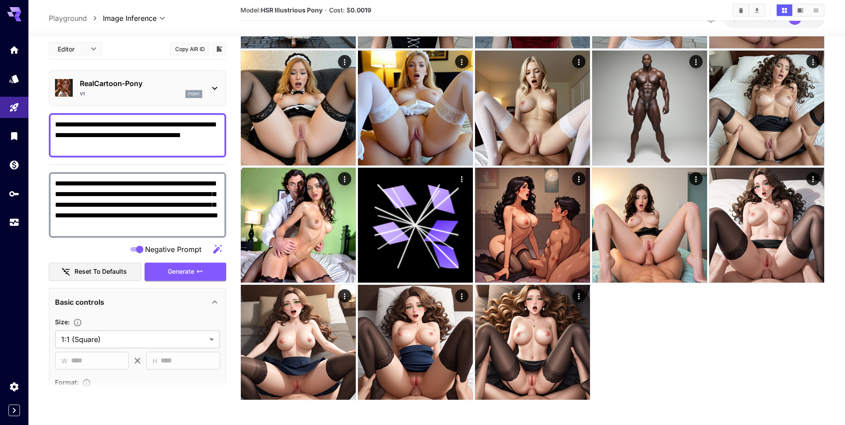
scroll to position [2248, 0]
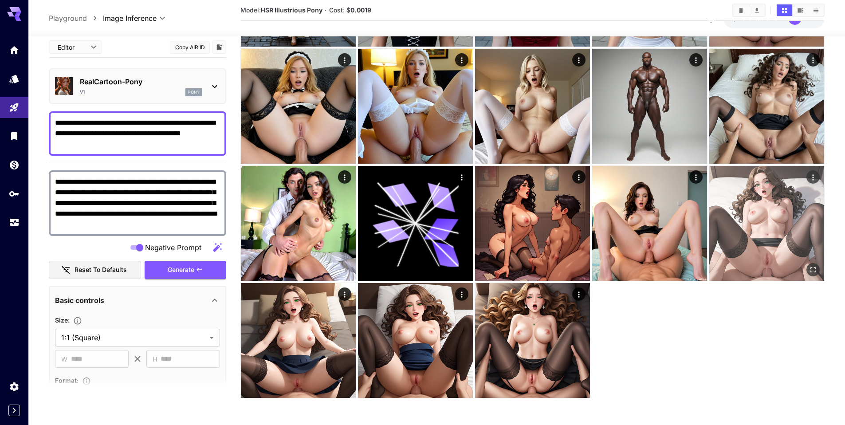
click at [759, 205] on img at bounding box center [766, 223] width 115 height 115
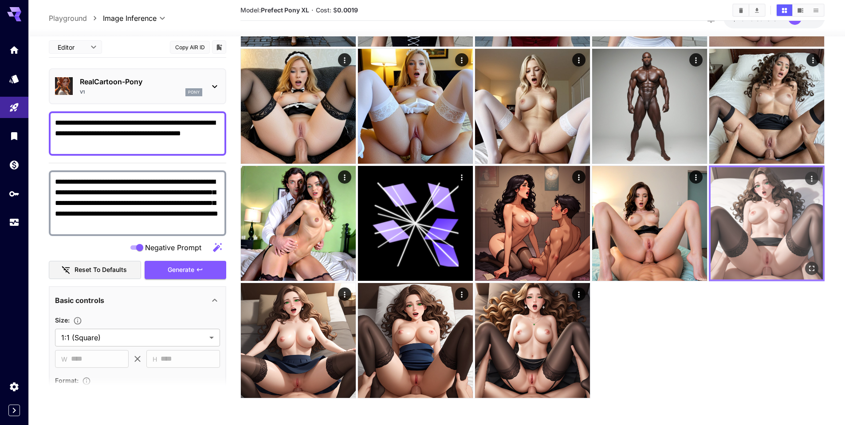
click at [759, 205] on img at bounding box center [766, 223] width 112 height 112
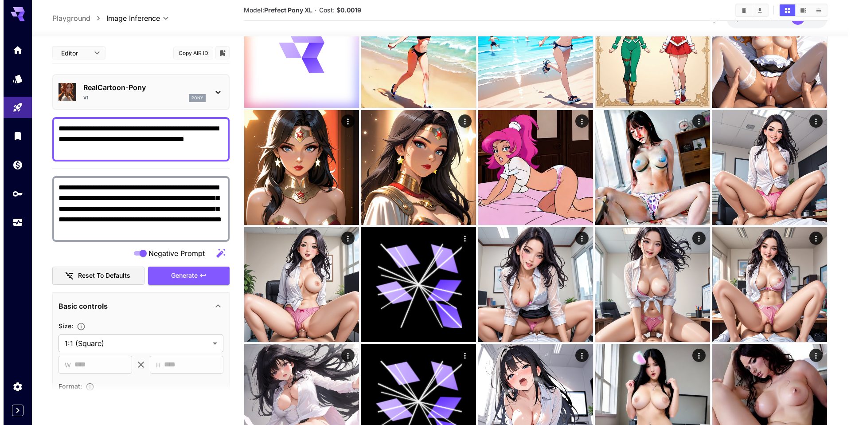
scroll to position [74, 0]
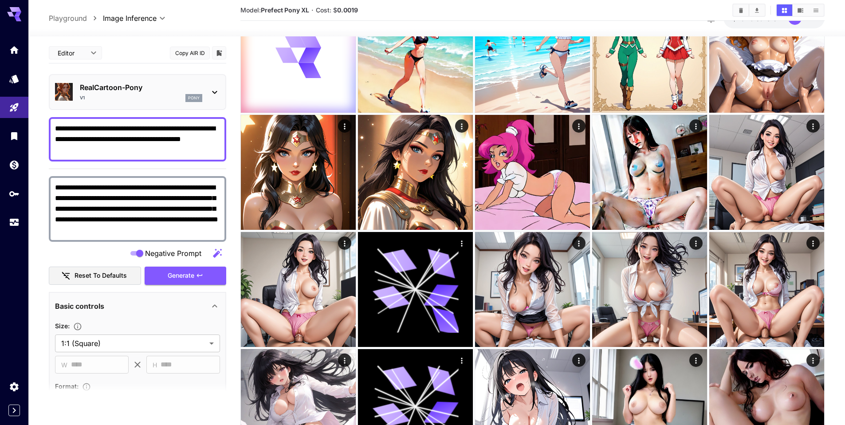
click at [215, 90] on icon at bounding box center [214, 92] width 11 height 11
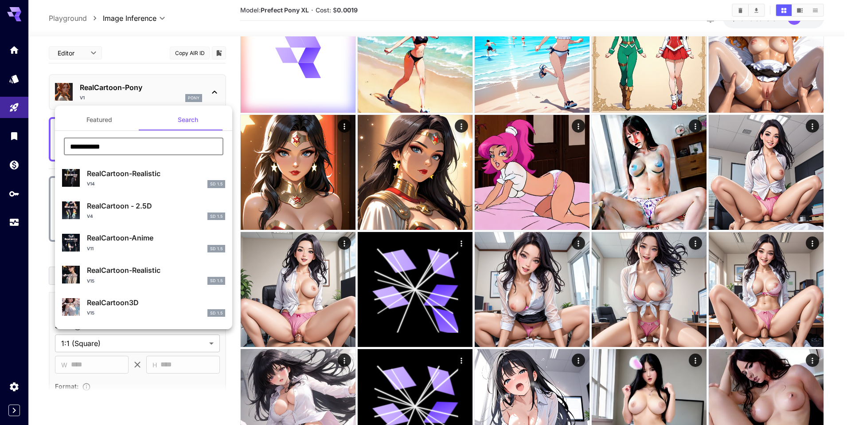
drag, startPoint x: 125, startPoint y: 149, endPoint x: 44, endPoint y: 140, distance: 82.1
click at [45, 140] on div "**********" at bounding box center [88, 133] width 177 height 266
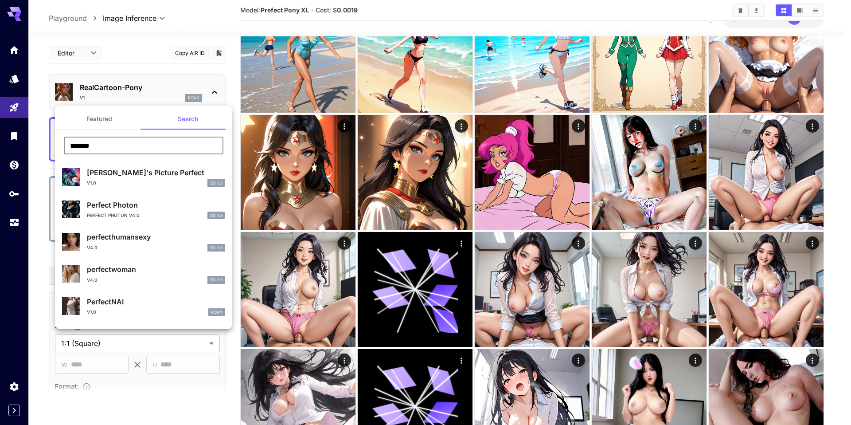
scroll to position [0, 0]
drag, startPoint x: 101, startPoint y: 145, endPoint x: 49, endPoint y: 145, distance: 52.3
click at [49, 145] on div "Featured Search ******* ​ Satori's Picture Perfect v1.0 SD 1.5 Perfect Photon P…" at bounding box center [88, 133] width 177 height 266
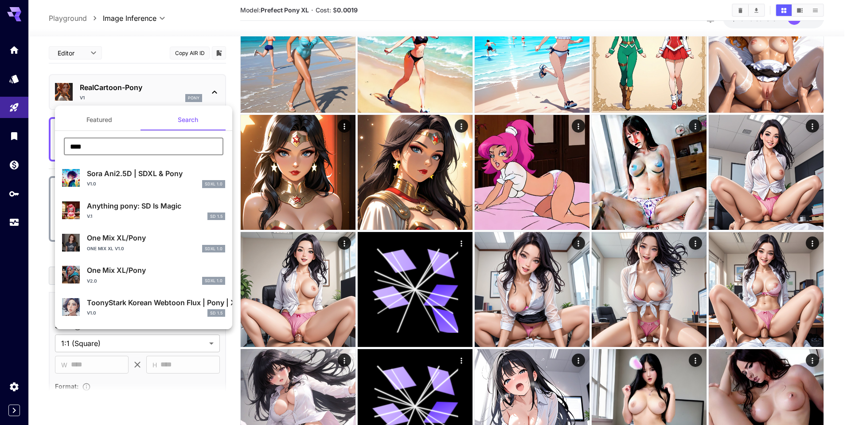
type input "****"
click at [752, 231] on div at bounding box center [425, 212] width 851 height 425
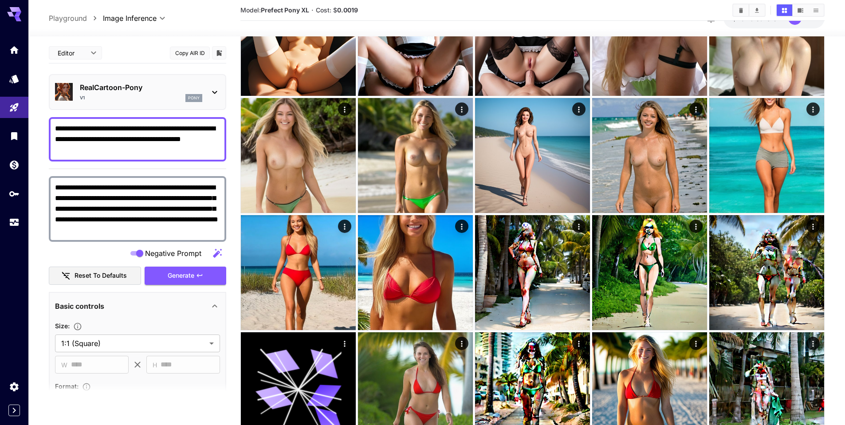
scroll to position [653, 0]
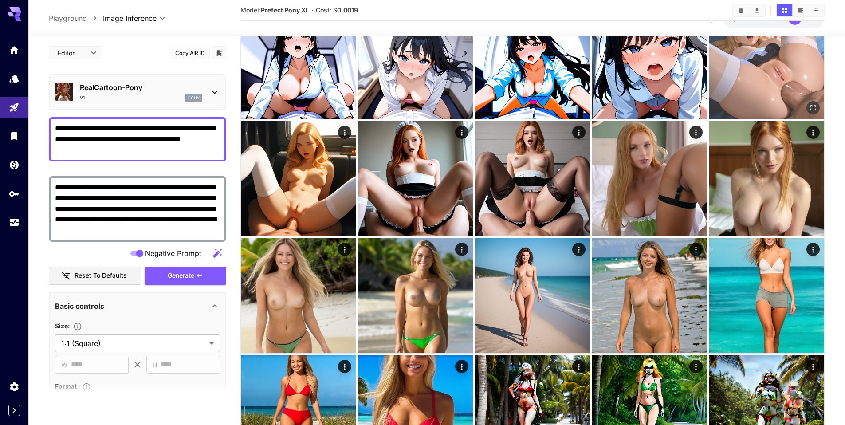
click at [754, 118] on img at bounding box center [766, 61] width 115 height 115
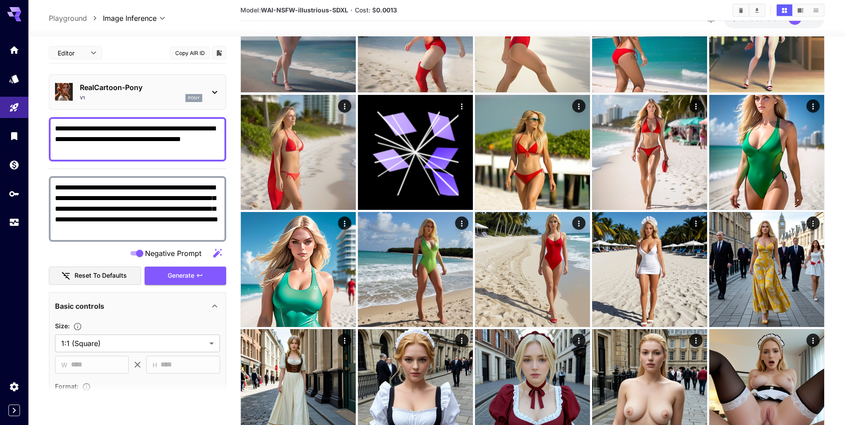
scroll to position [2248, 0]
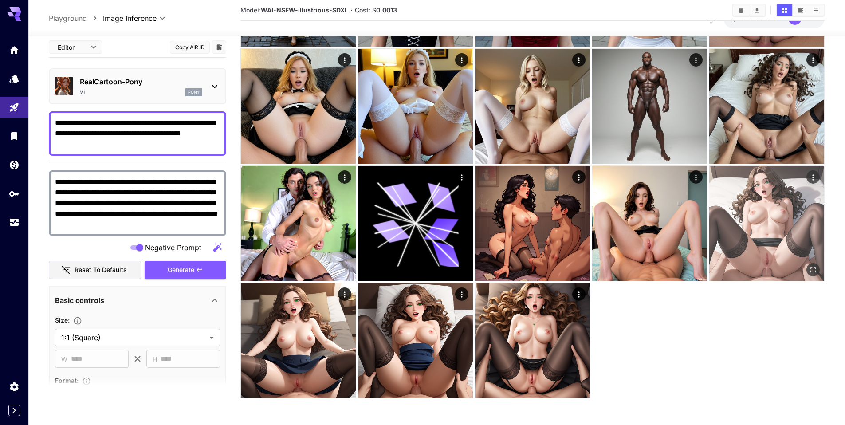
click at [773, 207] on img at bounding box center [766, 223] width 115 height 115
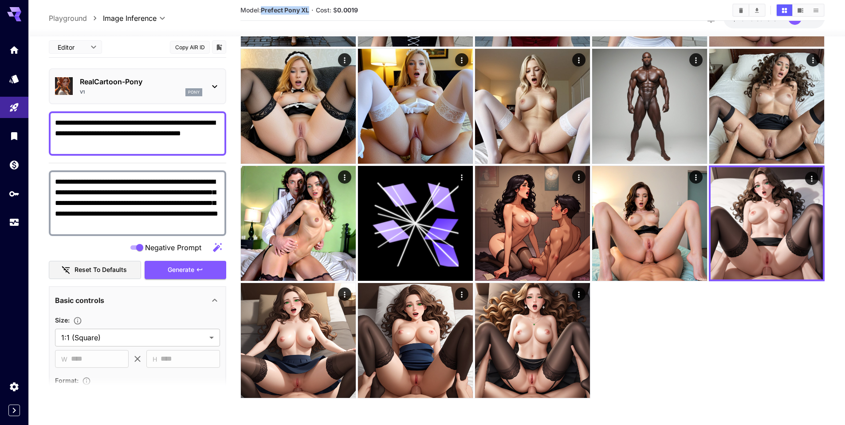
drag, startPoint x: 262, startPoint y: 10, endPoint x: 312, endPoint y: 11, distance: 49.7
click at [312, 11] on section "Model: Prefect Pony XL · Cost: $ 0.0019" at bounding box center [482, 10] width 485 height 11
copy b "Prefect Pony XL"
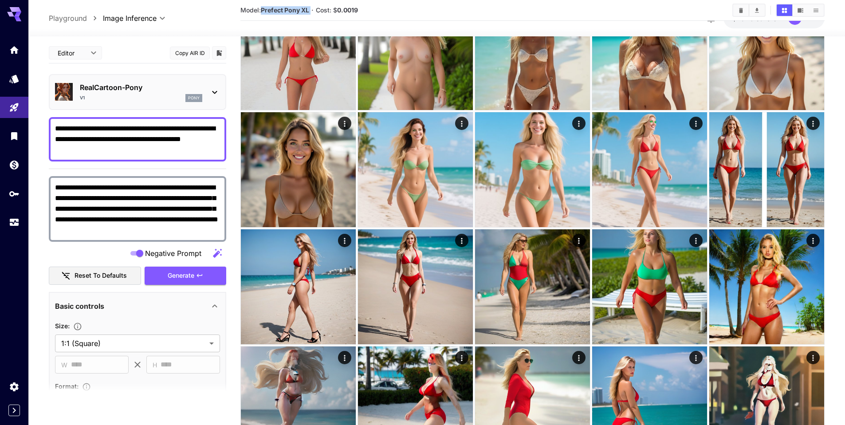
scroll to position [1177, 0]
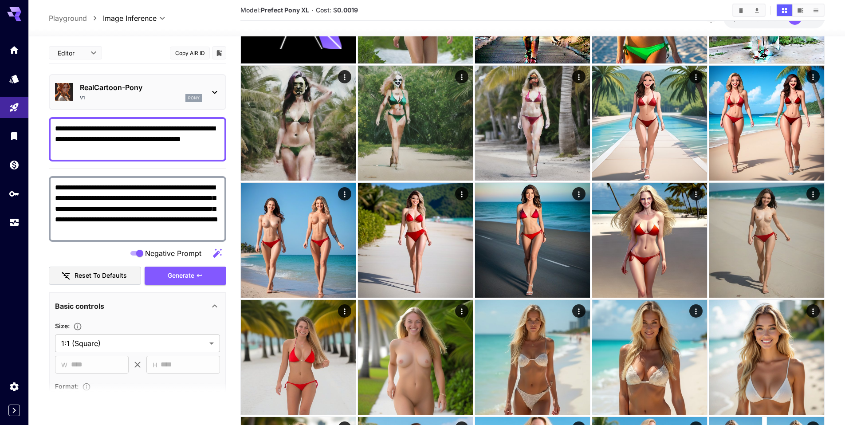
click at [141, 86] on p "RealCartoon-Pony" at bounding box center [141, 87] width 122 height 11
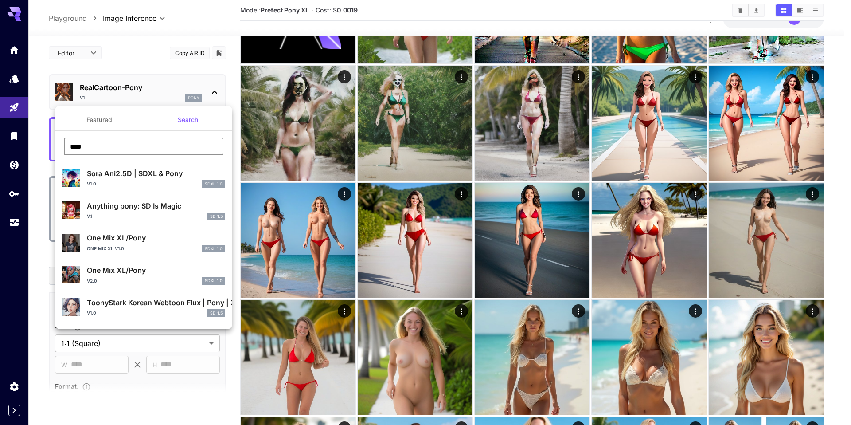
drag, startPoint x: 102, startPoint y: 145, endPoint x: 58, endPoint y: 149, distance: 44.1
click at [61, 149] on div "**** ​" at bounding box center [143, 149] width 177 height 24
paste input "**********"
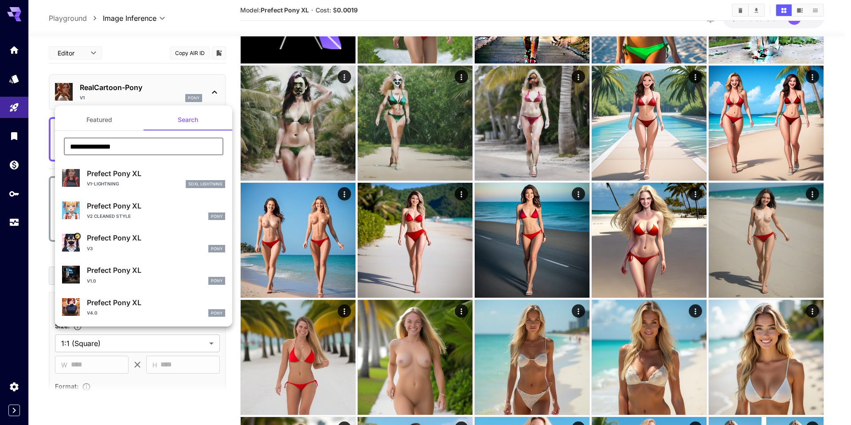
type input "**********"
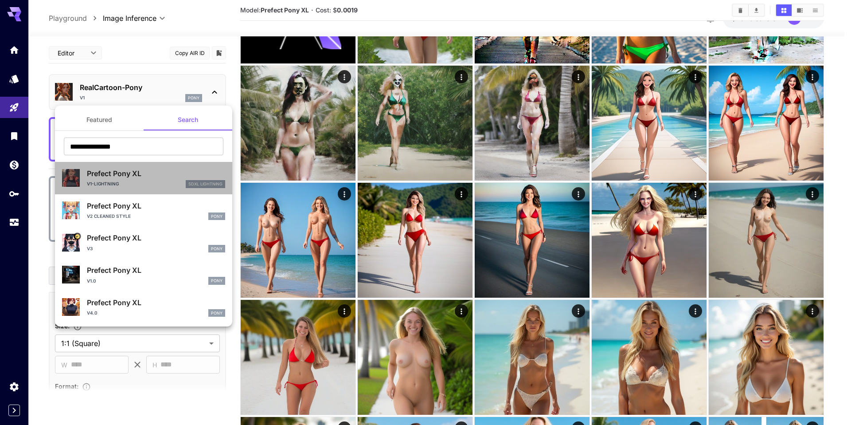
click at [162, 178] on p "Prefect Pony XL" at bounding box center [156, 173] width 138 height 11
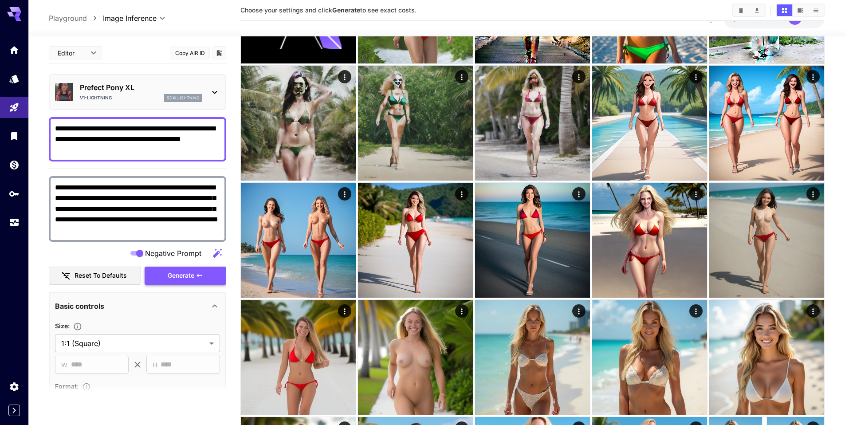
click at [184, 275] on span "Generate" at bounding box center [181, 275] width 27 height 11
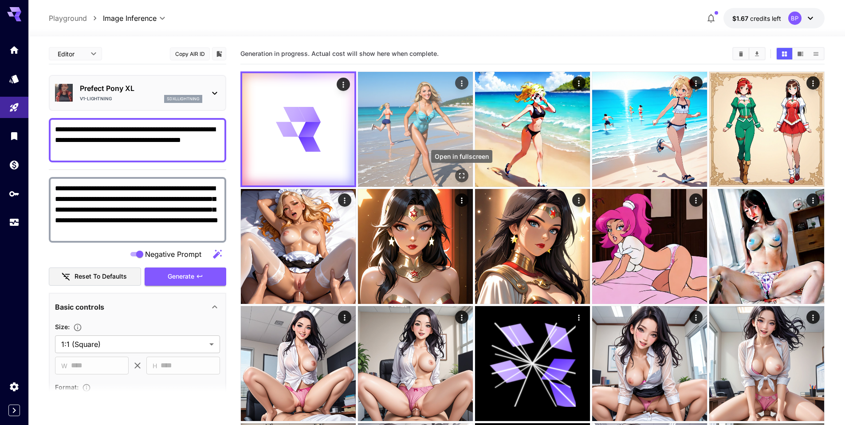
click at [458, 175] on icon "Open in fullscreen" at bounding box center [461, 175] width 9 height 9
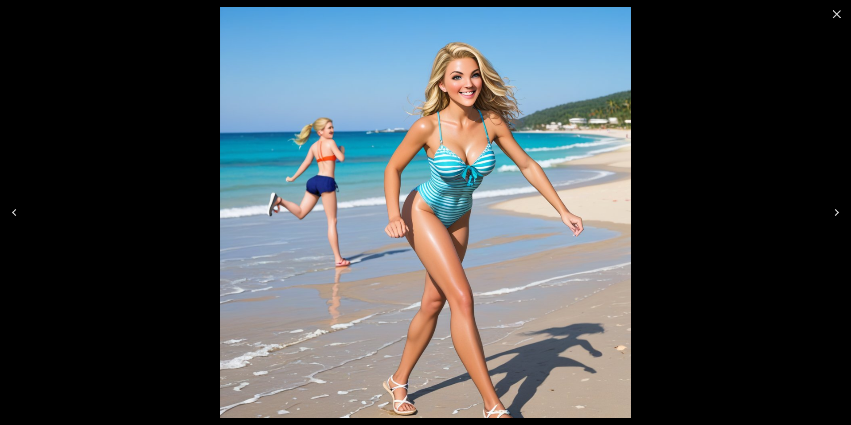
drag, startPoint x: 460, startPoint y: 152, endPoint x: 462, endPoint y: 106, distance: 46.6
click at [459, 109] on img at bounding box center [425, 212] width 411 height 411
click at [837, 14] on icon "Close" at bounding box center [837, 14] width 8 height 8
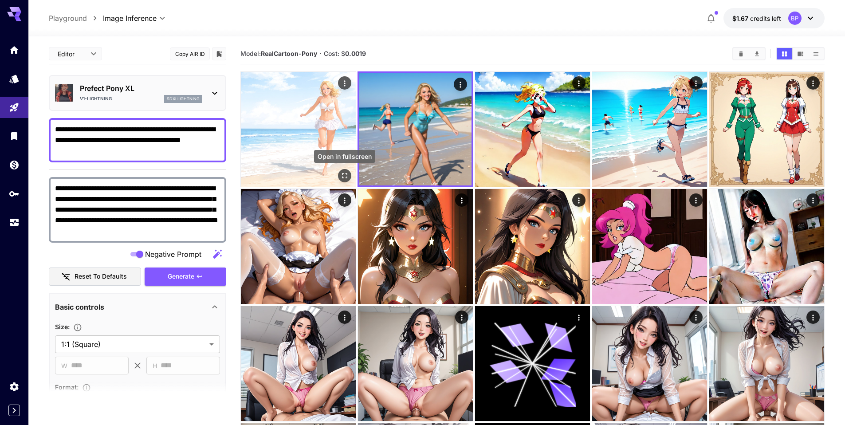
click at [341, 169] on button "Open in fullscreen" at bounding box center [344, 175] width 13 height 13
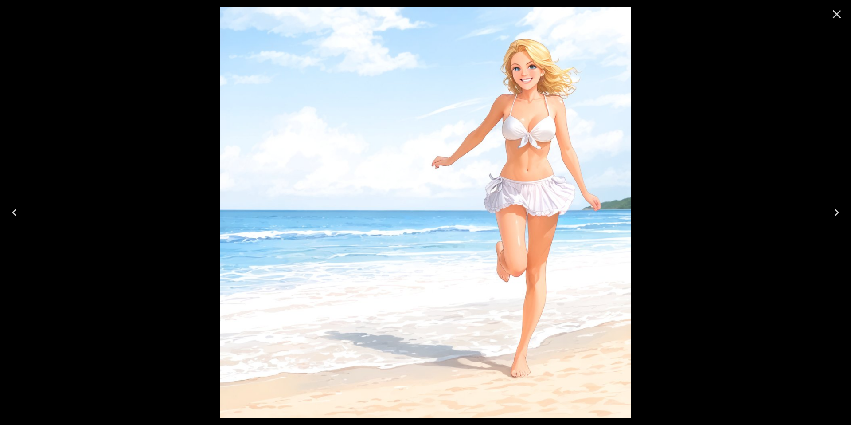
click at [835, 11] on icon "Close" at bounding box center [837, 14] width 14 height 14
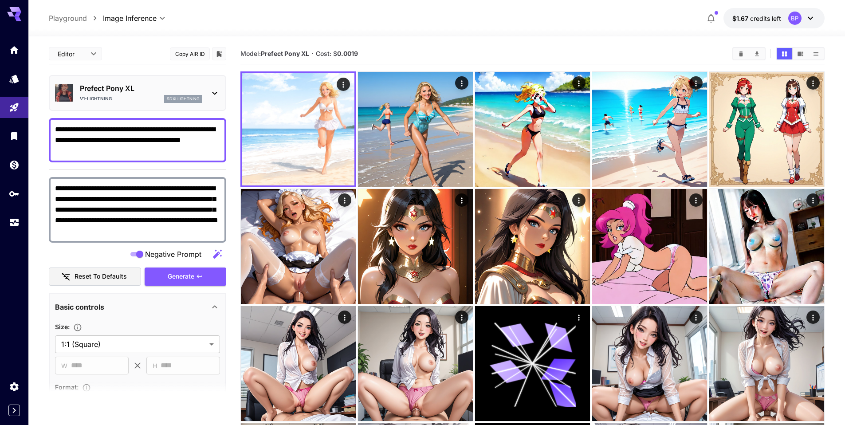
click at [213, 93] on icon at bounding box center [214, 93] width 5 height 3
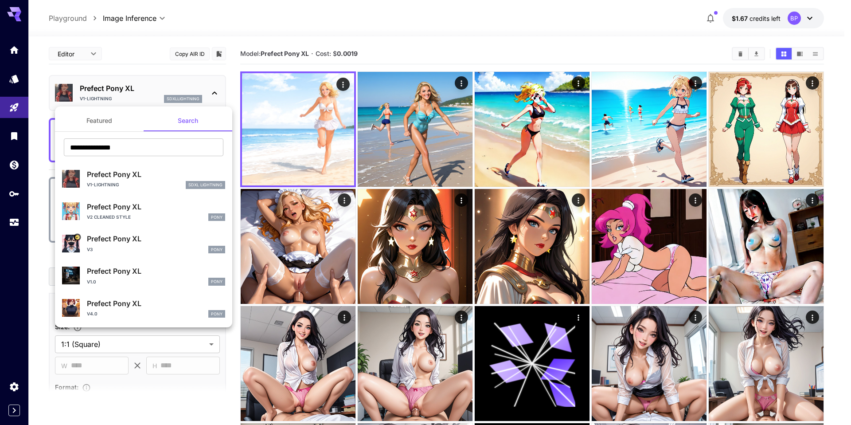
click at [115, 305] on p "Prefect Pony XL" at bounding box center [156, 303] width 138 height 11
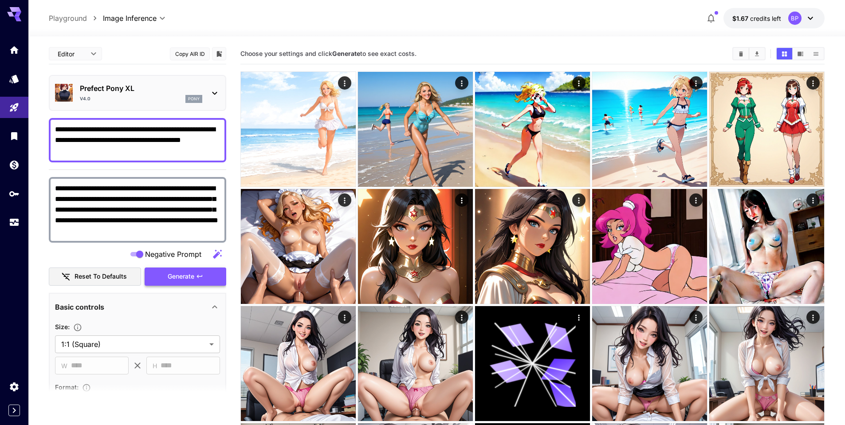
click at [187, 273] on span "Generate" at bounding box center [181, 276] width 27 height 11
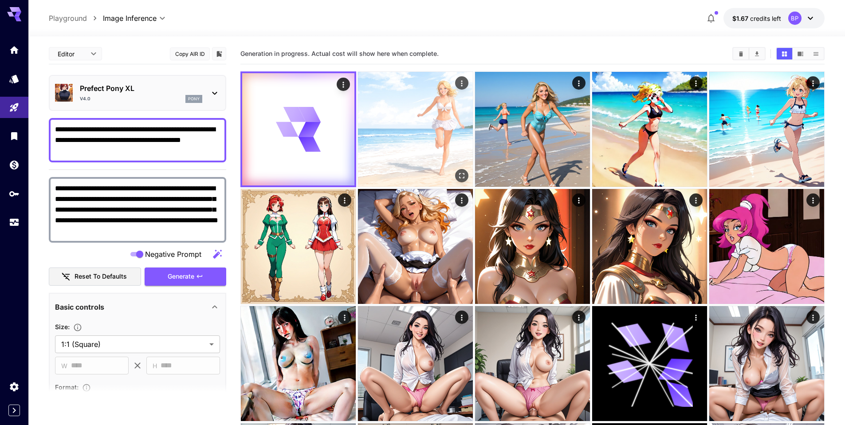
click at [394, 120] on img at bounding box center [415, 129] width 115 height 115
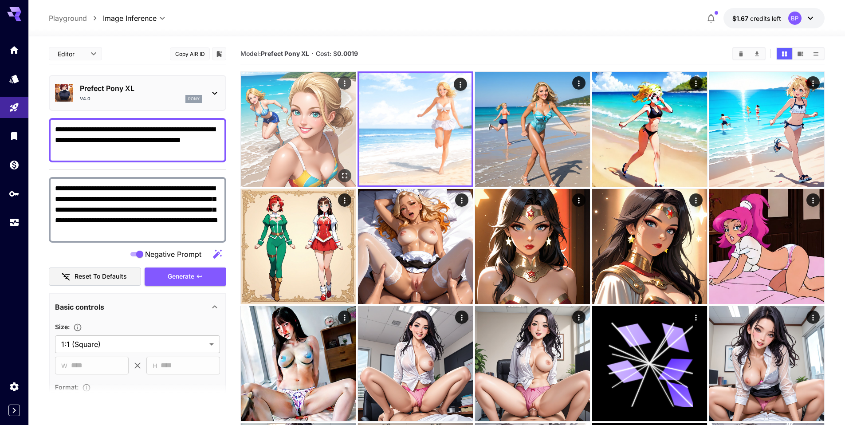
click at [311, 126] on img at bounding box center [298, 129] width 115 height 115
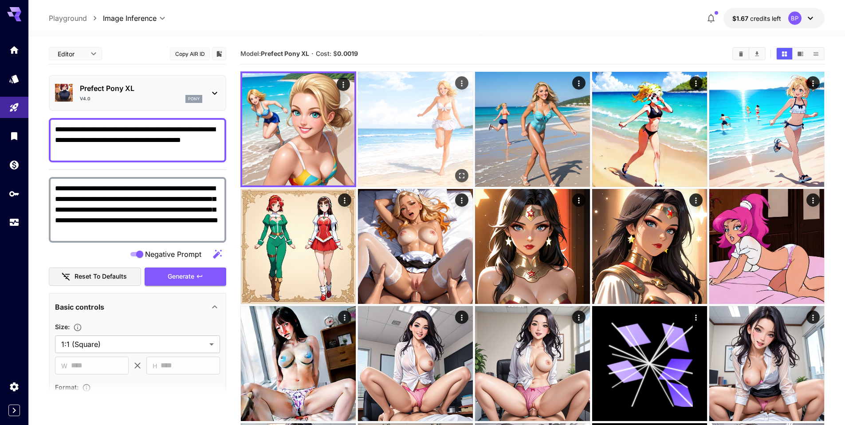
click at [396, 138] on img at bounding box center [415, 129] width 115 height 115
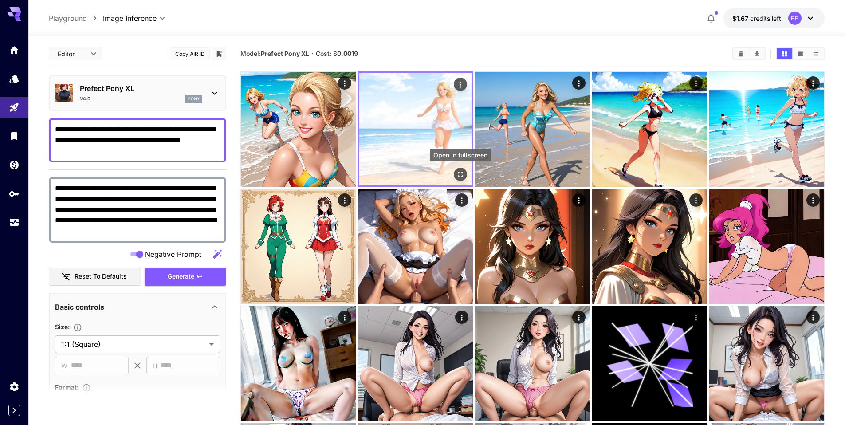
click at [460, 174] on icon "Open in fullscreen" at bounding box center [460, 174] width 9 height 9
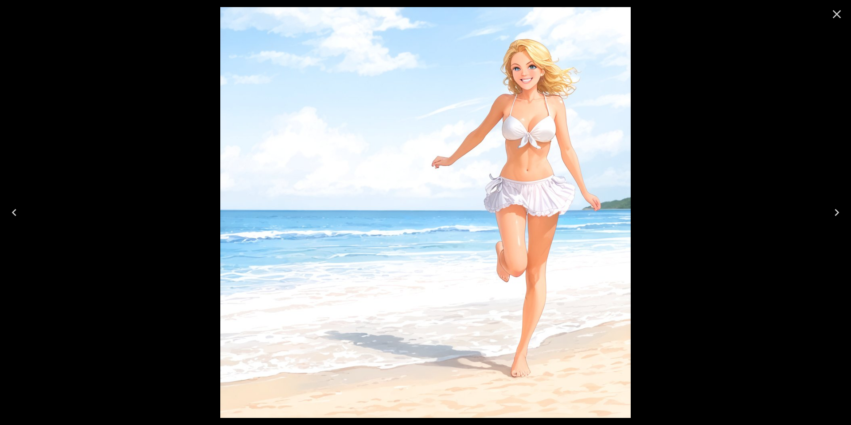
click at [837, 13] on icon "Close" at bounding box center [837, 14] width 8 height 8
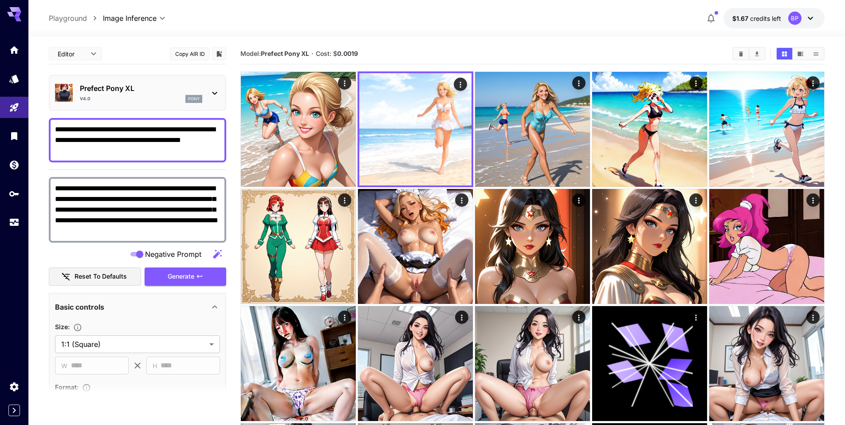
click at [837, 13] on div "**********" at bounding box center [436, 18] width 816 height 36
click at [128, 150] on textarea "**********" at bounding box center [137, 140] width 165 height 32
click at [158, 87] on p "Prefect Pony XL" at bounding box center [141, 88] width 122 height 11
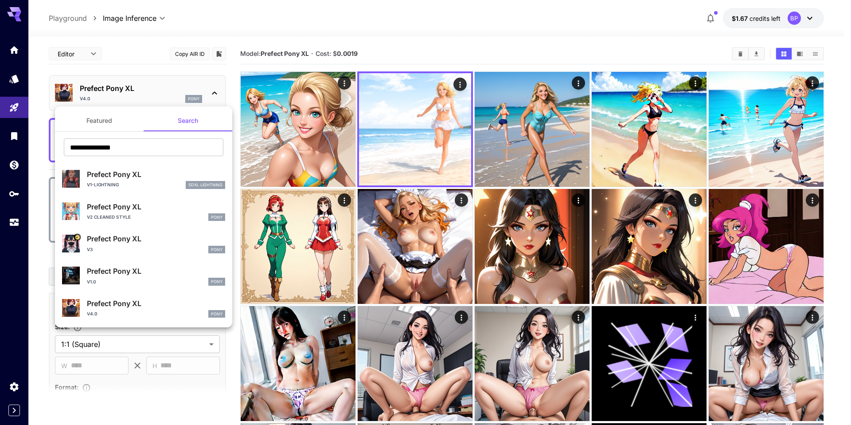
click at [137, 210] on p "Prefect Pony XL" at bounding box center [156, 206] width 138 height 11
type input "***"
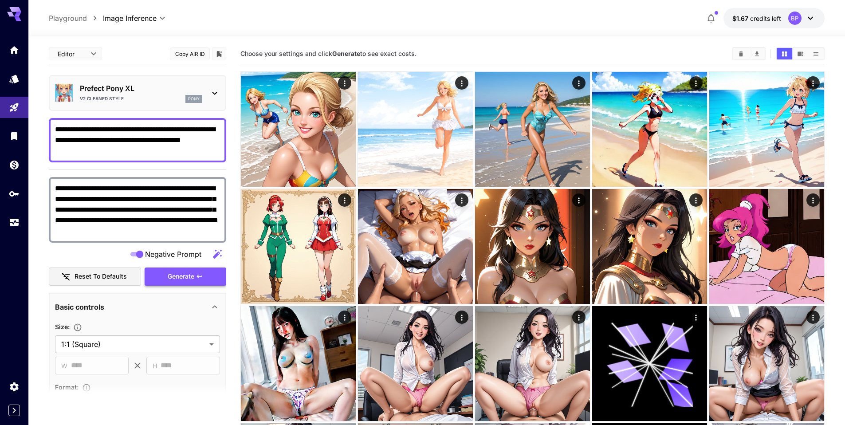
click at [185, 279] on span "Generate" at bounding box center [181, 276] width 27 height 11
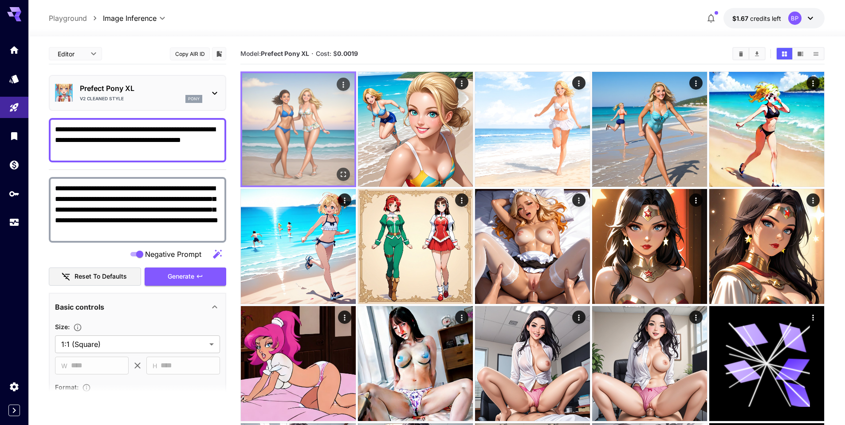
click at [311, 133] on img at bounding box center [298, 129] width 112 height 112
click at [342, 176] on icon "Open in fullscreen" at bounding box center [343, 174] width 9 height 9
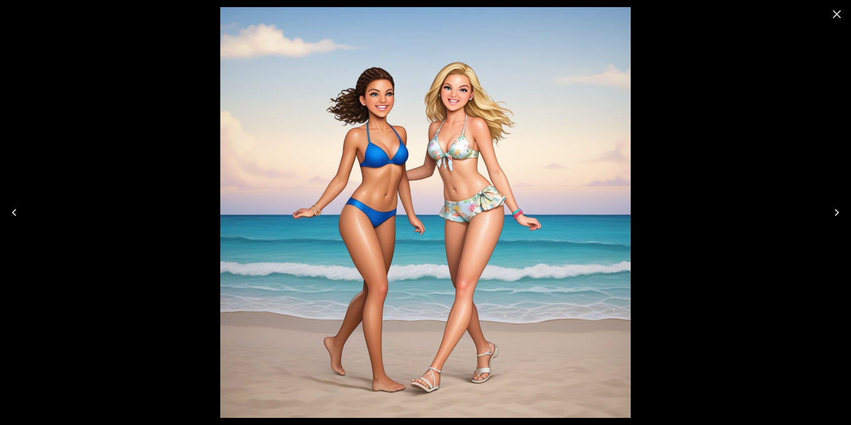
click at [838, 12] on icon "Close" at bounding box center [837, 14] width 8 height 8
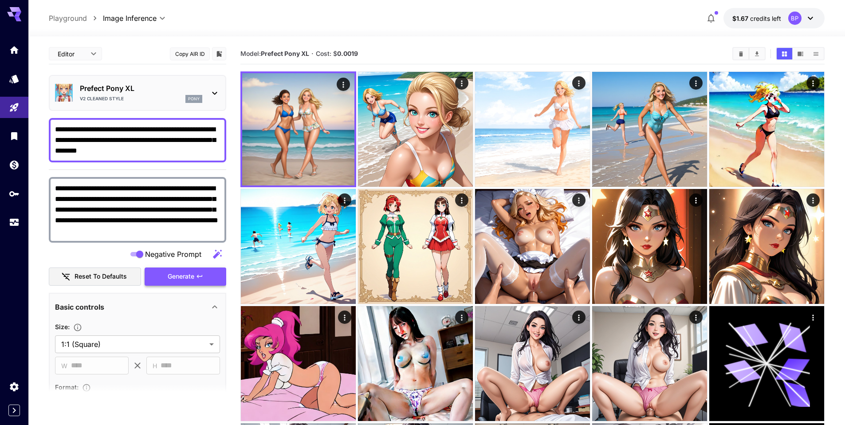
click at [195, 276] on button "Generate" at bounding box center [186, 276] width 82 height 18
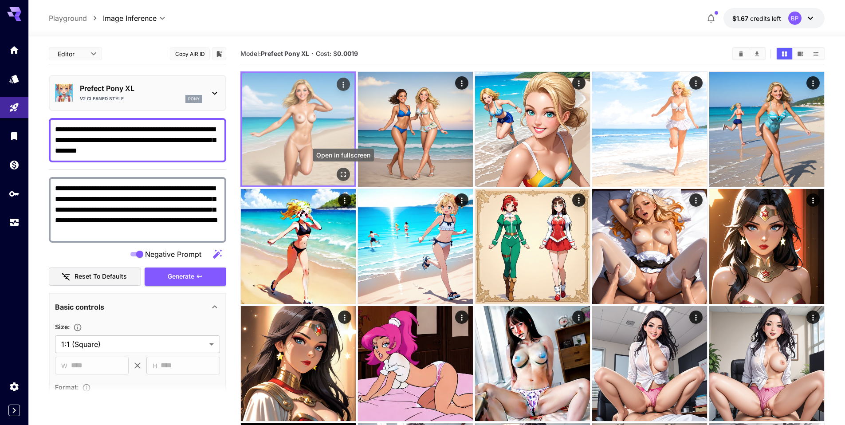
click at [340, 173] on icon "Open in fullscreen" at bounding box center [343, 174] width 9 height 9
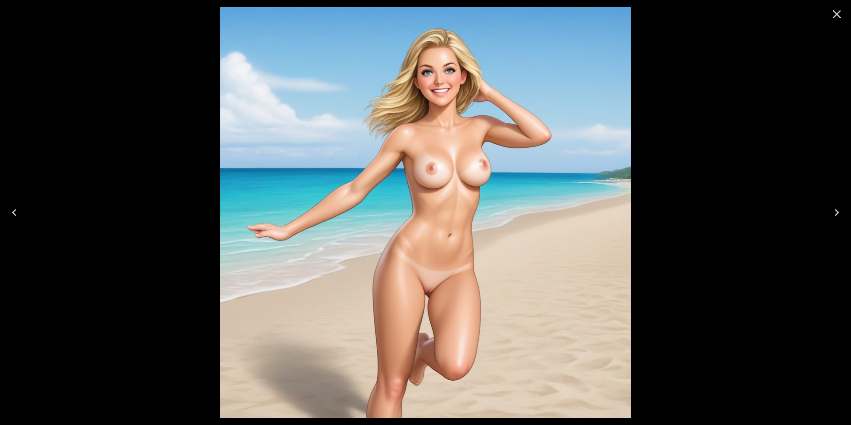
click at [838, 16] on icon "Close" at bounding box center [837, 14] width 14 height 14
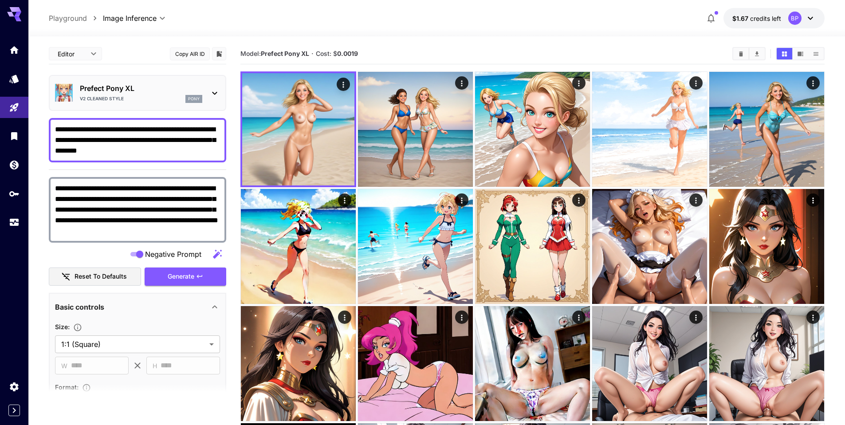
click at [183, 151] on textarea "**********" at bounding box center [137, 140] width 165 height 32
click at [181, 154] on textarea "**********" at bounding box center [137, 140] width 165 height 32
drag, startPoint x: 56, startPoint y: 130, endPoint x: 216, endPoint y: 152, distance: 161.5
click at [216, 152] on textarea "**********" at bounding box center [137, 140] width 165 height 32
paste textarea "**********"
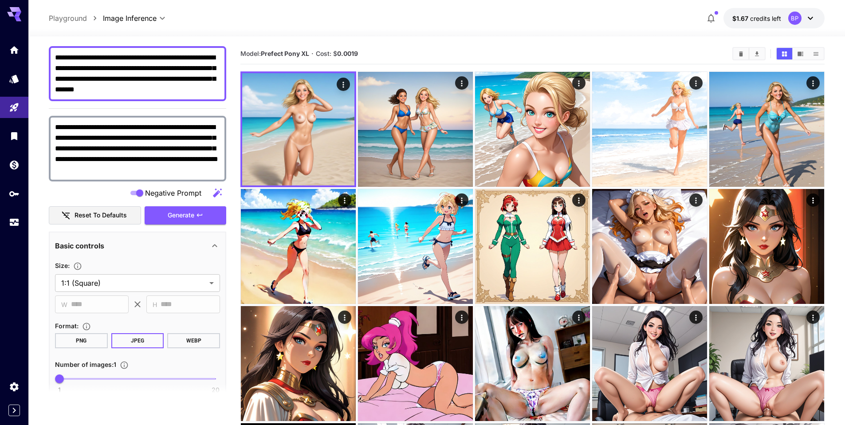
scroll to position [76, 0]
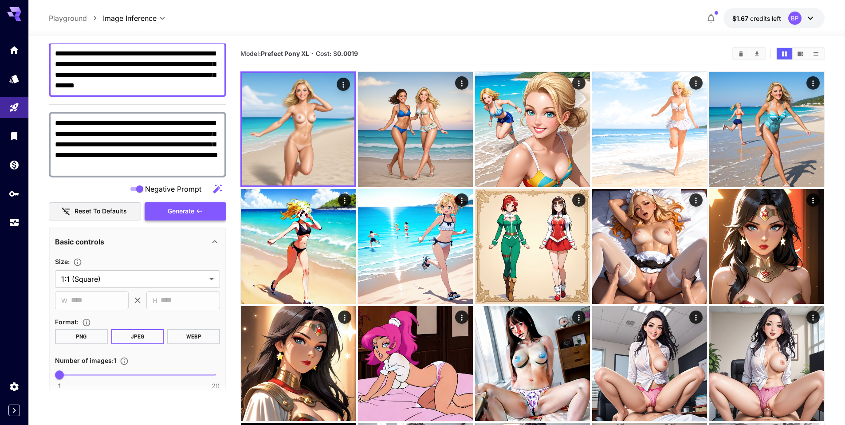
click at [168, 213] on span "Generate" at bounding box center [181, 211] width 27 height 11
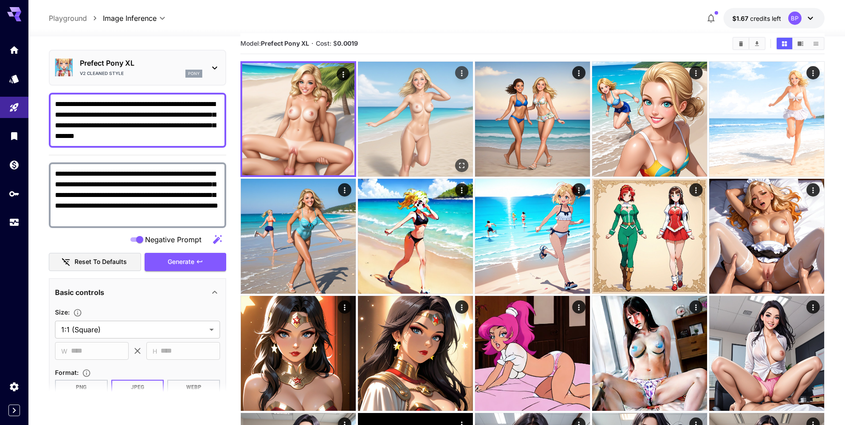
scroll to position [10, 0]
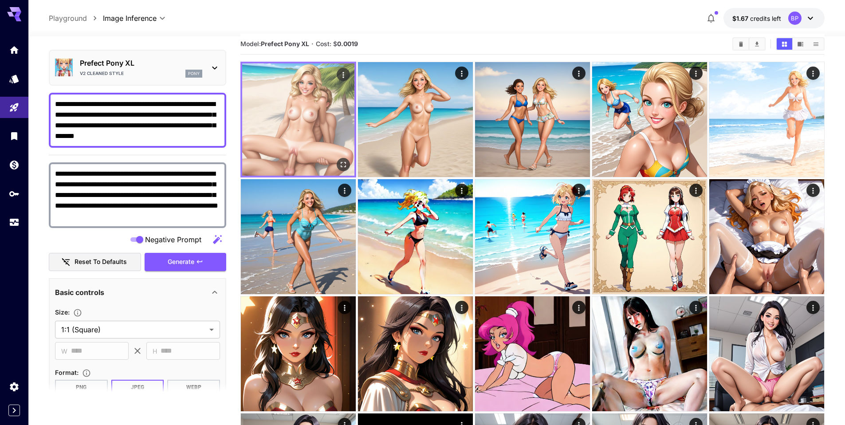
click at [341, 165] on icon "Open in fullscreen" at bounding box center [343, 164] width 9 height 9
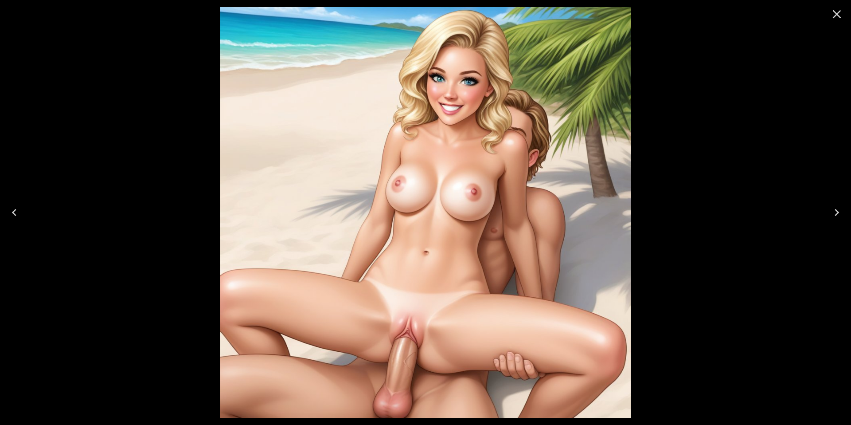
click at [838, 15] on icon "Close" at bounding box center [837, 14] width 8 height 8
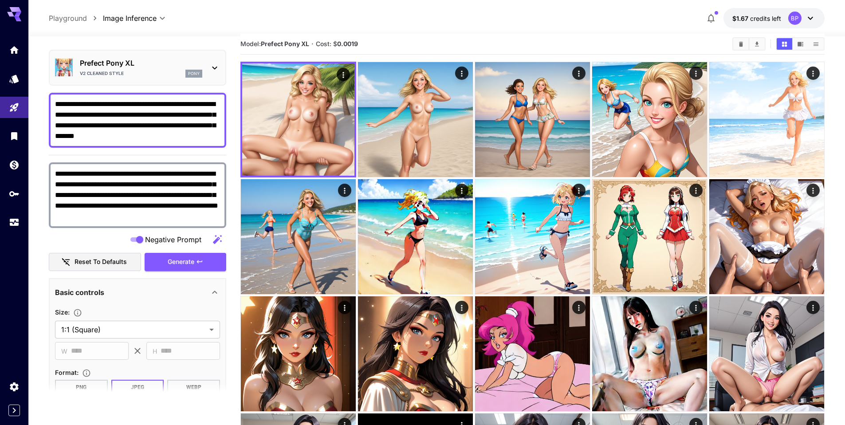
drag, startPoint x: 181, startPoint y: 140, endPoint x: 20, endPoint y: 90, distance: 168.9
paste textarea "*"
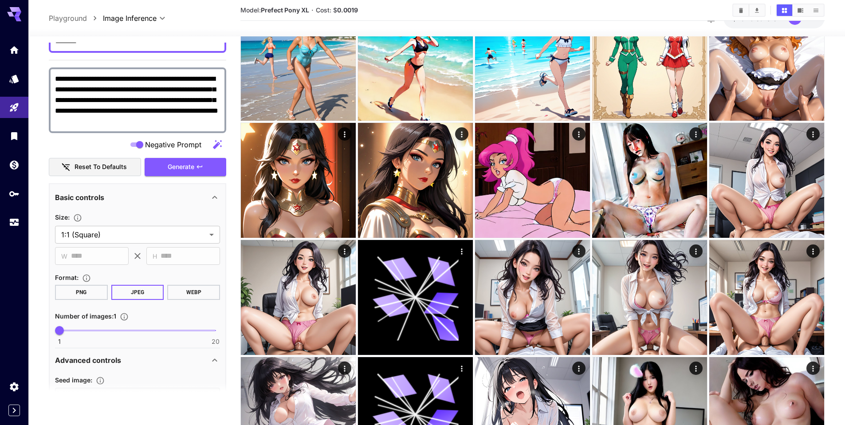
scroll to position [185, 0]
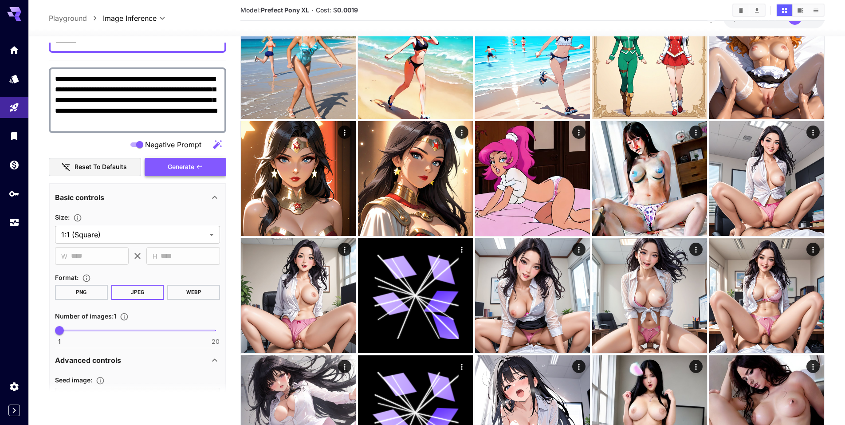
click at [200, 168] on icon "button" at bounding box center [199, 166] width 7 height 7
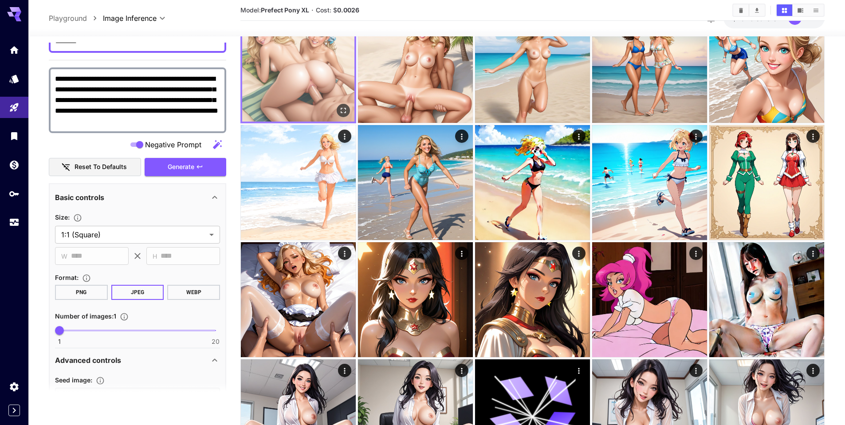
scroll to position [69, 0]
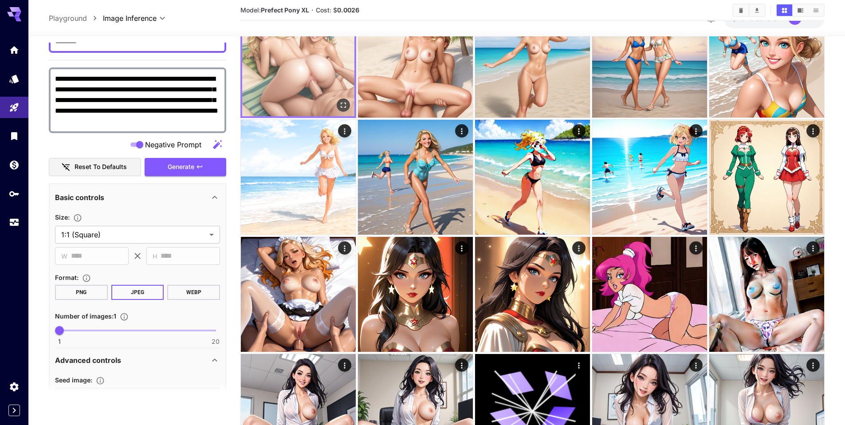
click at [351, 105] on div at bounding box center [298, 60] width 116 height 116
click at [345, 105] on icon "Open in fullscreen" at bounding box center [343, 105] width 9 height 9
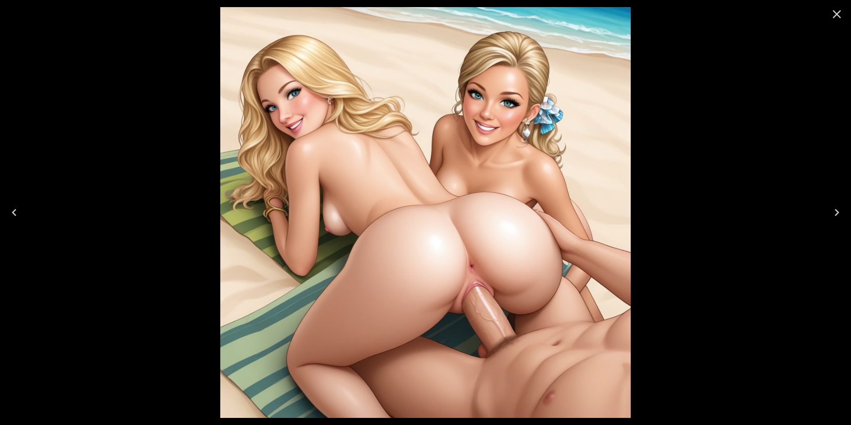
click at [832, 18] on icon "Close" at bounding box center [837, 14] width 14 height 14
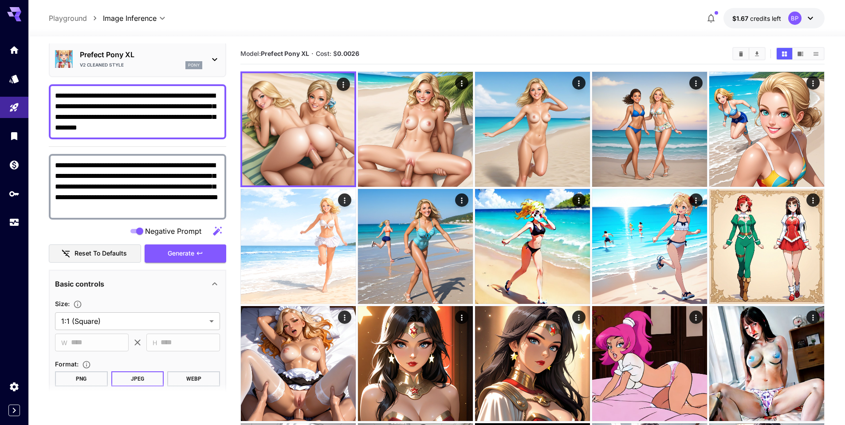
scroll to position [0, 0]
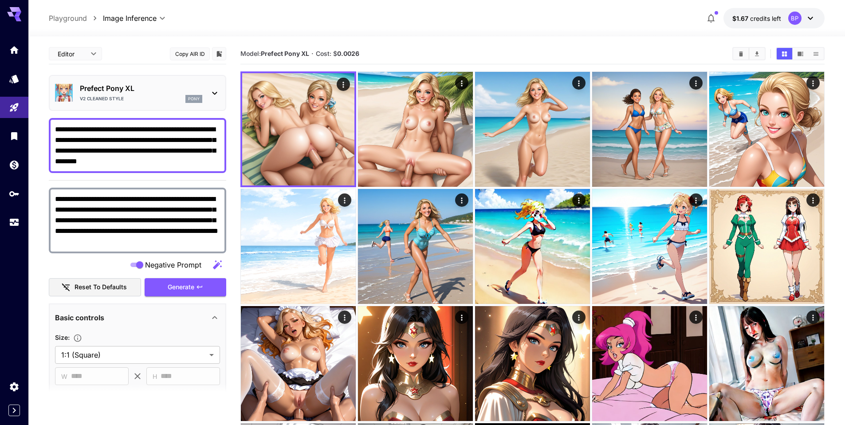
drag, startPoint x: 98, startPoint y: 46, endPoint x: 125, endPoint y: 55, distance: 27.8
click at [134, 141] on textarea "**********" at bounding box center [137, 145] width 165 height 43
drag, startPoint x: 98, startPoint y: 129, endPoint x: 119, endPoint y: 127, distance: 20.5
click at [119, 127] on textarea "**********" at bounding box center [137, 145] width 165 height 43
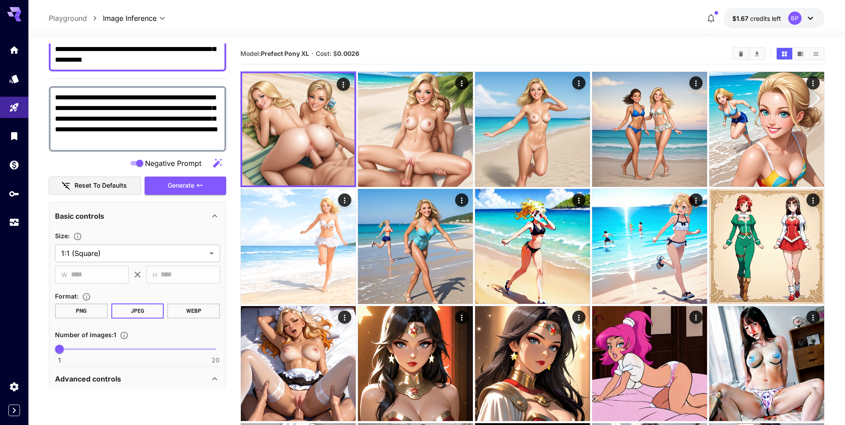
scroll to position [106, 0]
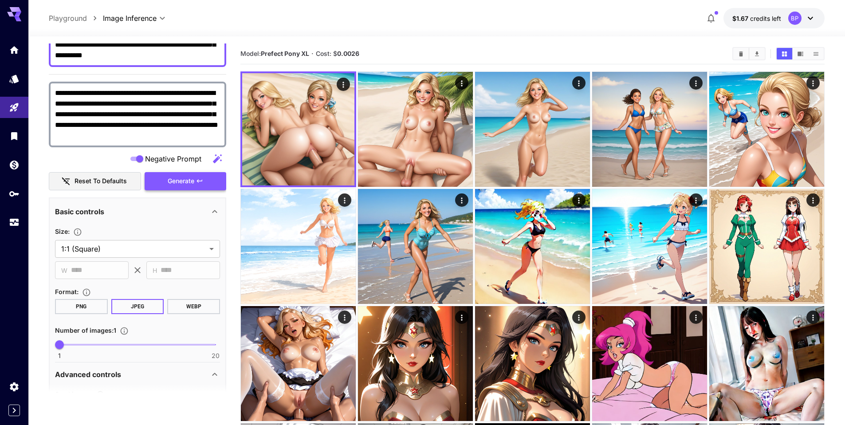
click at [198, 179] on icon "button" at bounding box center [199, 180] width 7 height 7
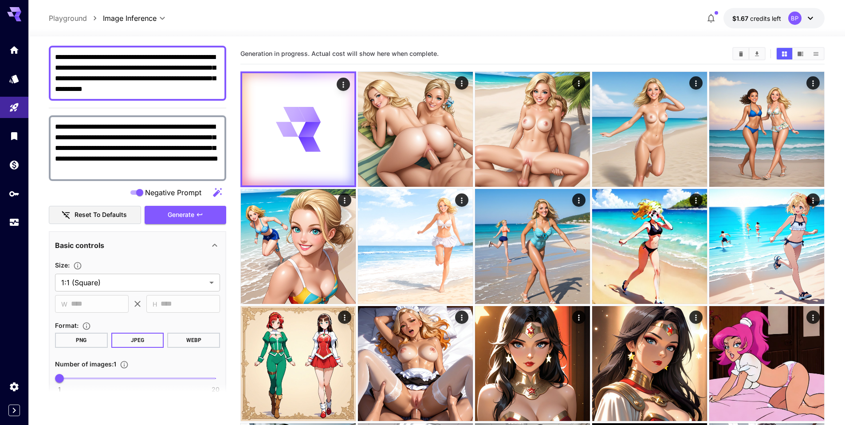
scroll to position [62, 0]
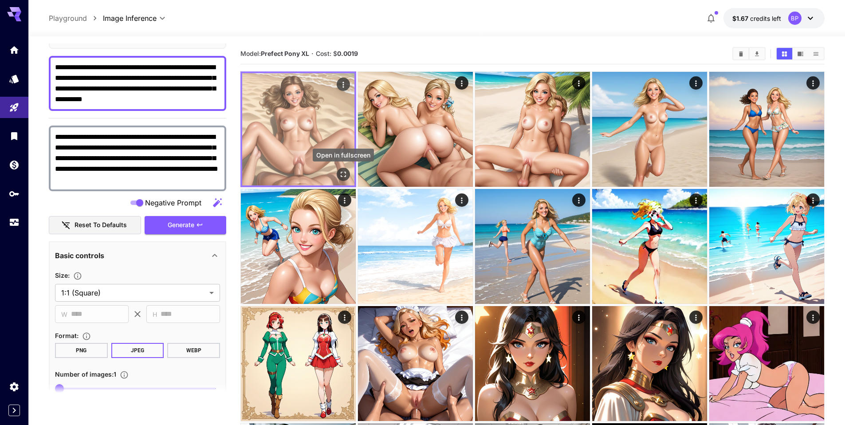
click at [340, 170] on icon "Open in fullscreen" at bounding box center [343, 174] width 9 height 9
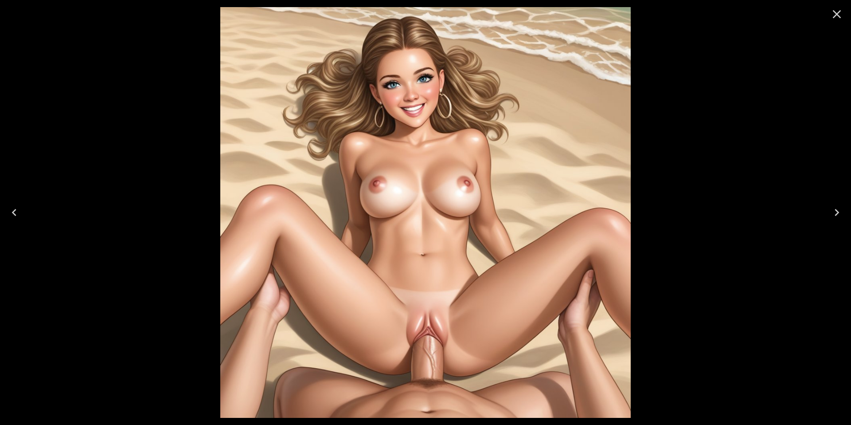
click at [838, 14] on icon "Close" at bounding box center [837, 14] width 8 height 8
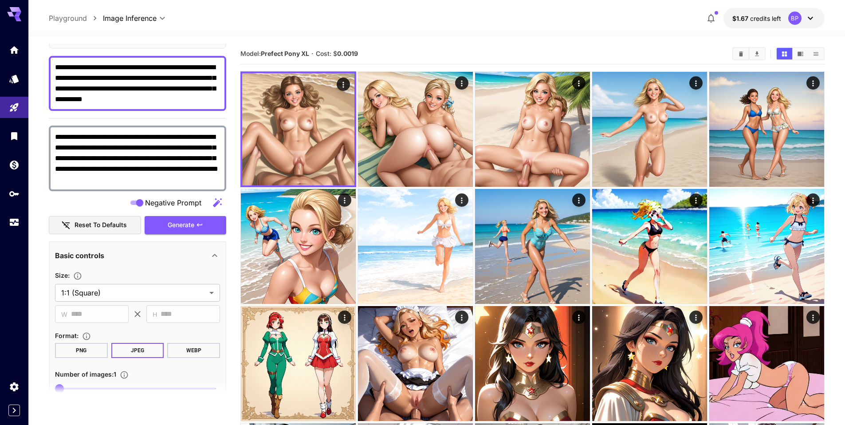
click at [190, 102] on textarea "**********" at bounding box center [137, 83] width 165 height 43
click at [187, 67] on textarea "**********" at bounding box center [137, 83] width 165 height 43
type textarea "**********"
click at [196, 220] on button "Generate" at bounding box center [186, 225] width 82 height 18
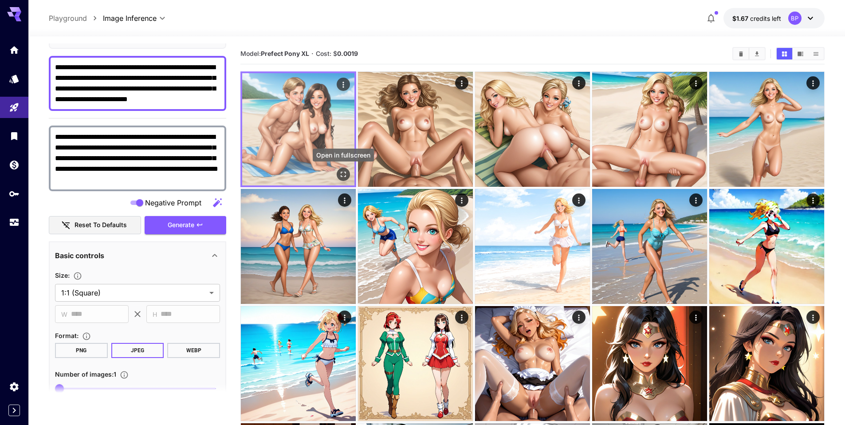
click at [342, 170] on icon "Open in fullscreen" at bounding box center [343, 174] width 9 height 9
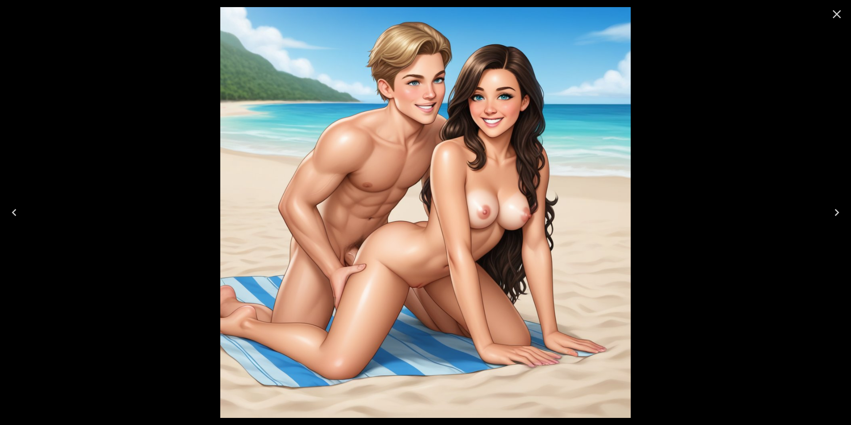
click at [838, 16] on icon "Close" at bounding box center [837, 14] width 8 height 8
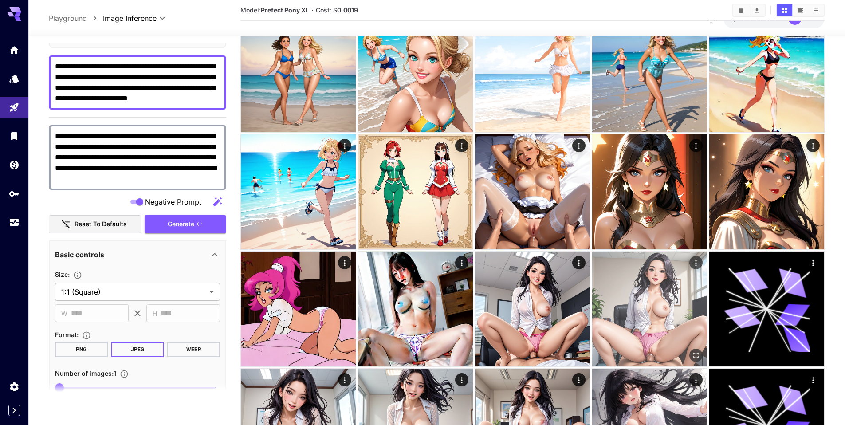
scroll to position [177, 0]
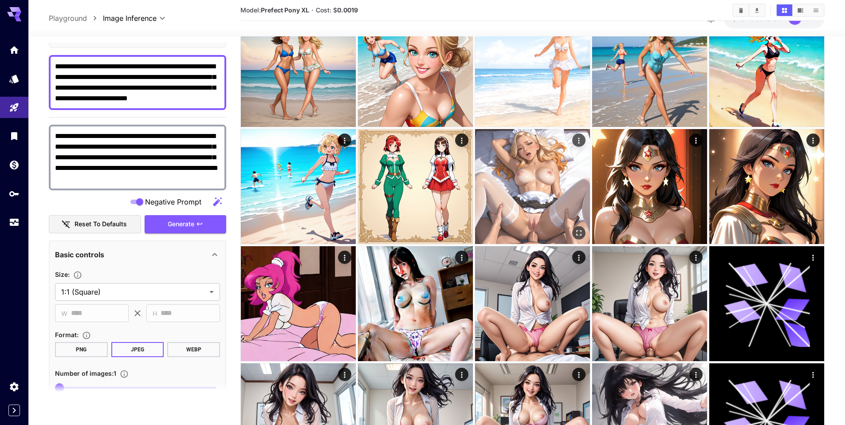
click at [542, 187] on img at bounding box center [532, 186] width 115 height 115
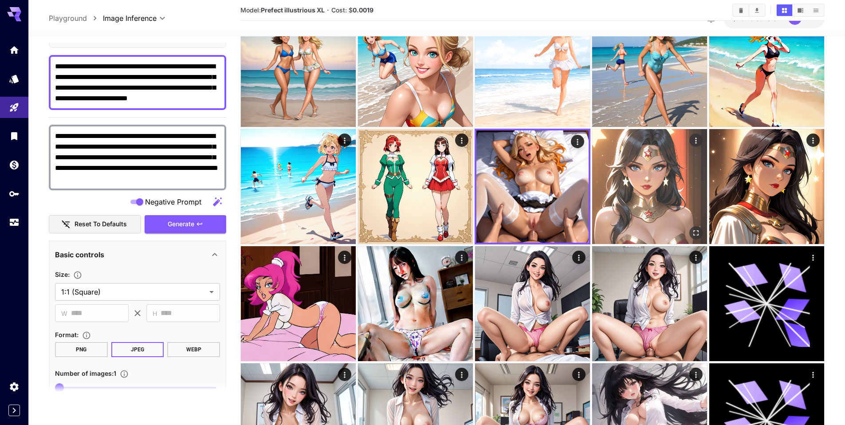
click at [644, 198] on img at bounding box center [649, 186] width 115 height 115
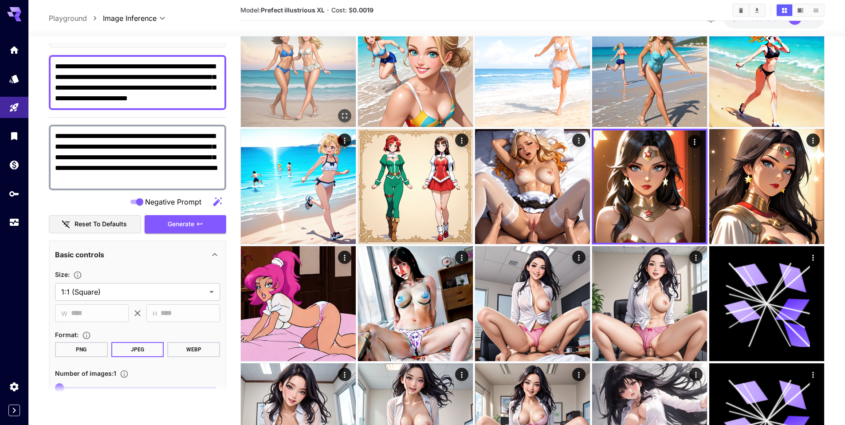
click at [302, 84] on img at bounding box center [298, 69] width 115 height 115
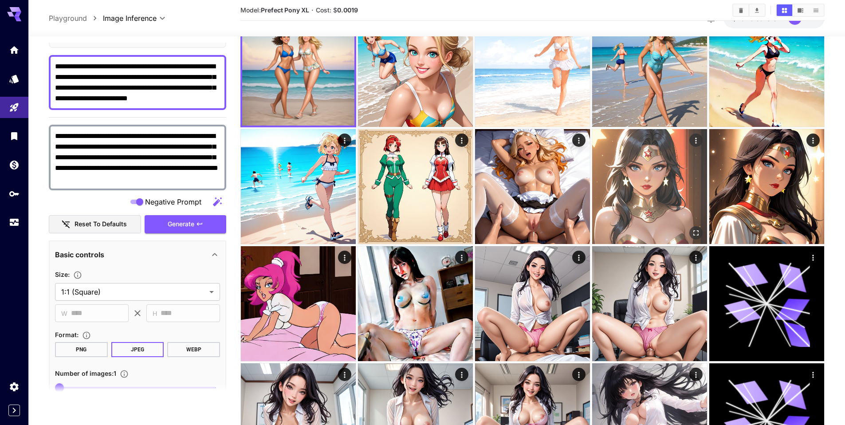
click at [646, 197] on img at bounding box center [649, 186] width 115 height 115
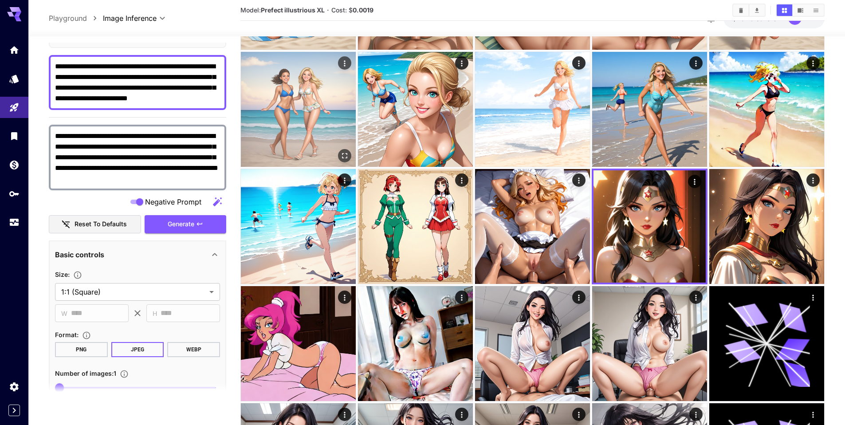
scroll to position [129, 0]
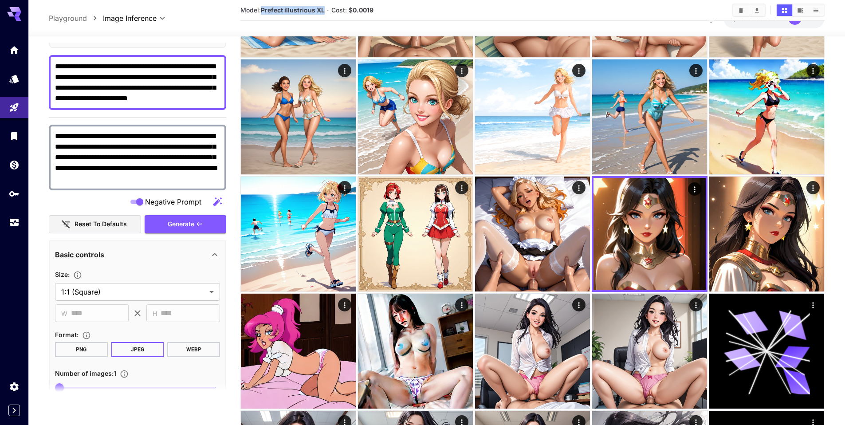
drag, startPoint x: 263, startPoint y: 9, endPoint x: 326, endPoint y: 12, distance: 62.6
click at [326, 12] on section "Model: Prefect illustrious XL · Cost: $ 0.0019" at bounding box center [482, 10] width 485 height 11
copy b "Prefect illustrious XL"
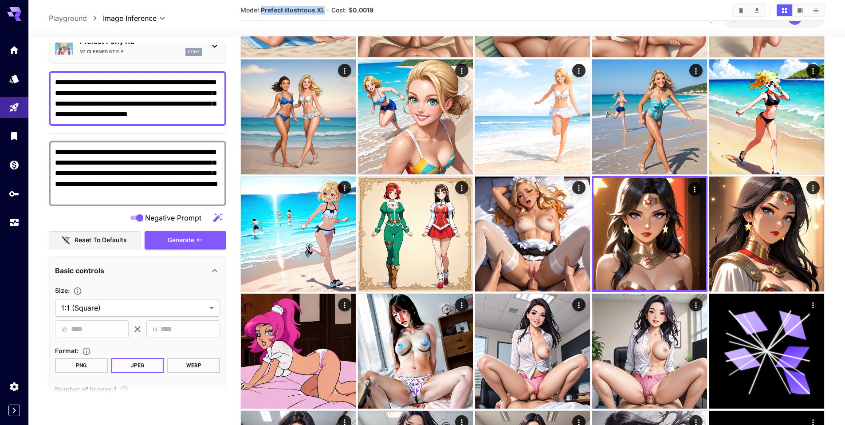
scroll to position [5, 0]
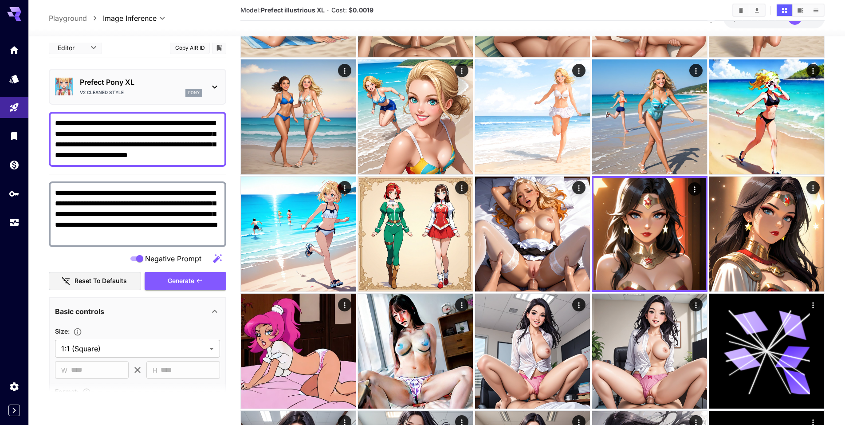
click at [105, 82] on p "Prefect Pony XL" at bounding box center [141, 82] width 122 height 11
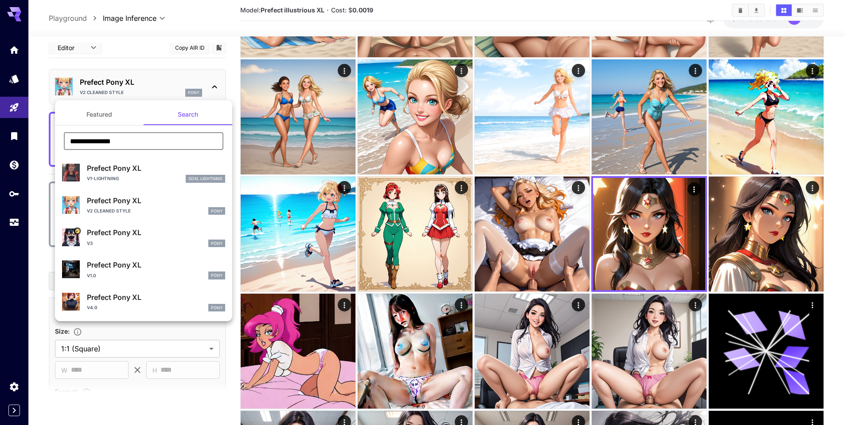
drag, startPoint x: 132, startPoint y: 141, endPoint x: 35, endPoint y: 130, distance: 97.3
click at [35, 130] on div "**********" at bounding box center [88, 133] width 177 height 266
paste input "*******"
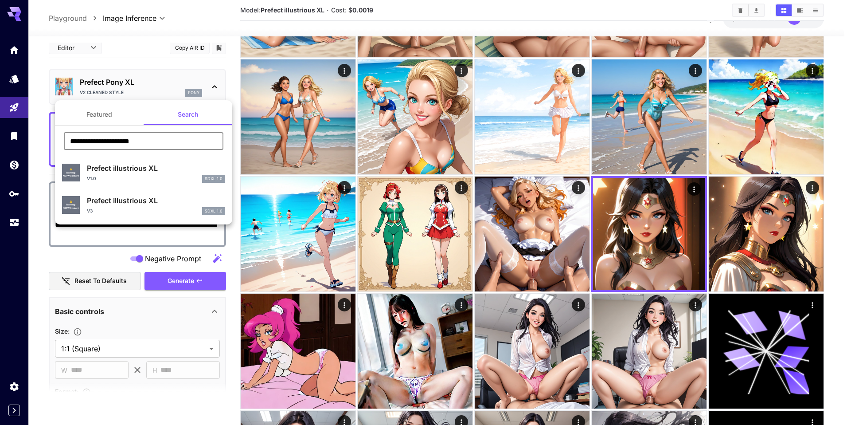
type input "**********"
click at [137, 201] on p "Prefect illustrious XL" at bounding box center [156, 200] width 138 height 11
type input "*"
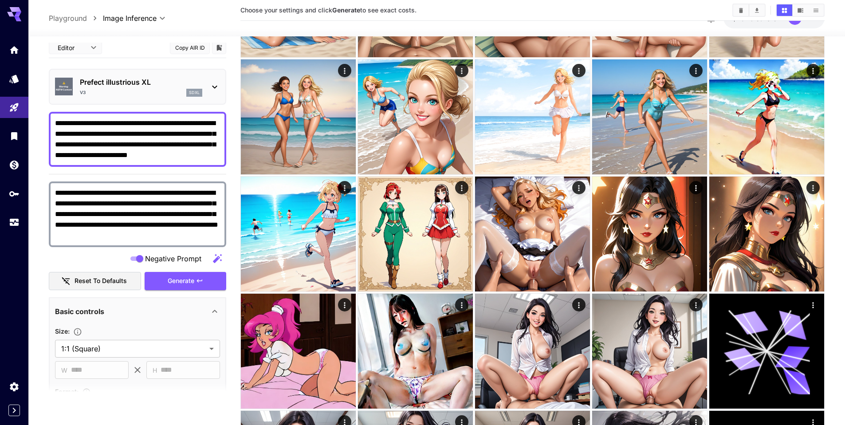
scroll to position [63, 0]
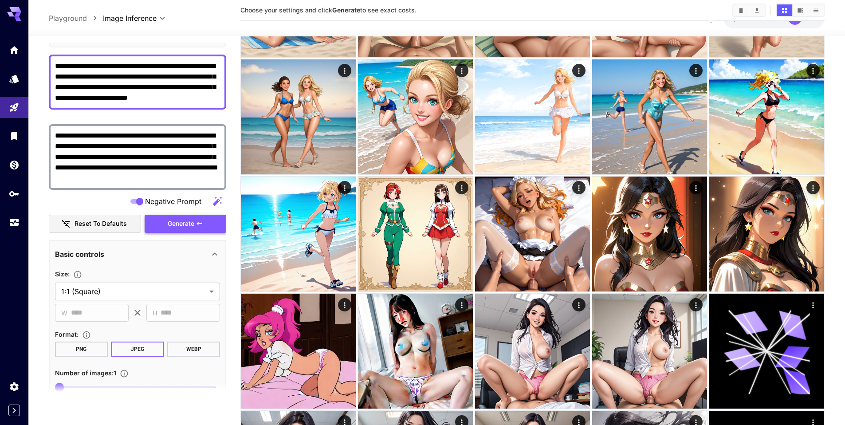
click at [190, 222] on span "Generate" at bounding box center [181, 223] width 27 height 11
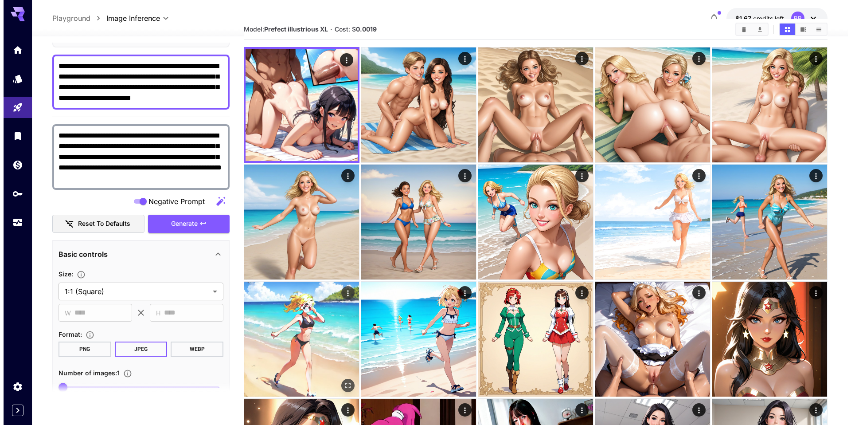
scroll to position [23, 0]
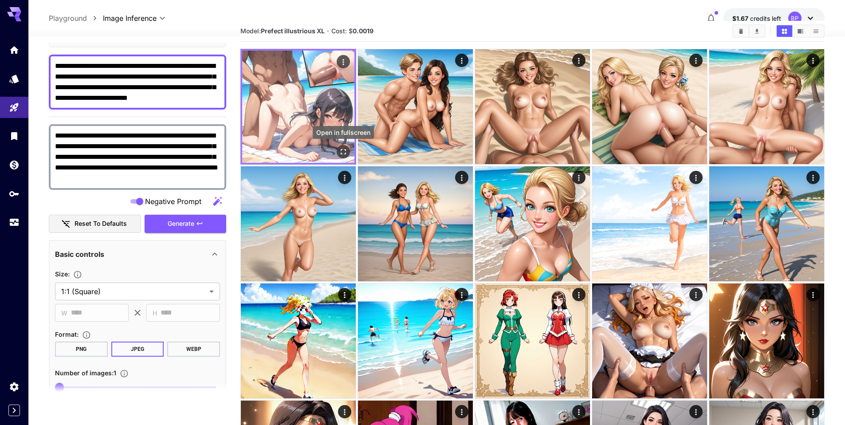
click at [342, 147] on icon "Open in fullscreen" at bounding box center [343, 151] width 9 height 9
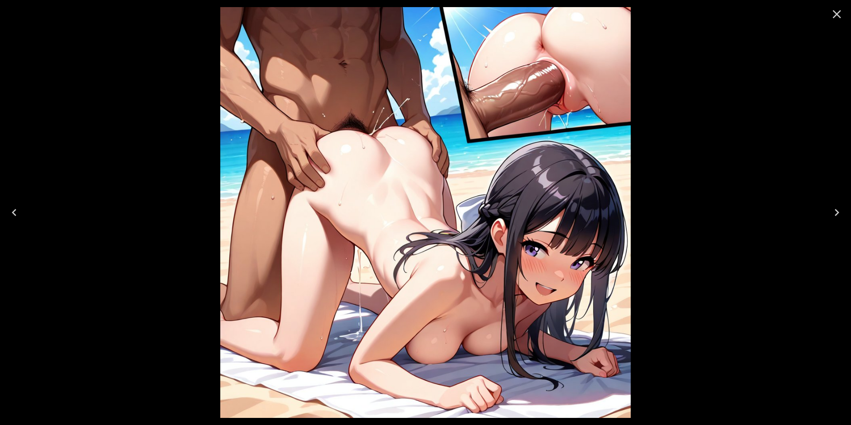
scroll to position [63, 0]
click at [842, 16] on icon "Close" at bounding box center [837, 14] width 14 height 14
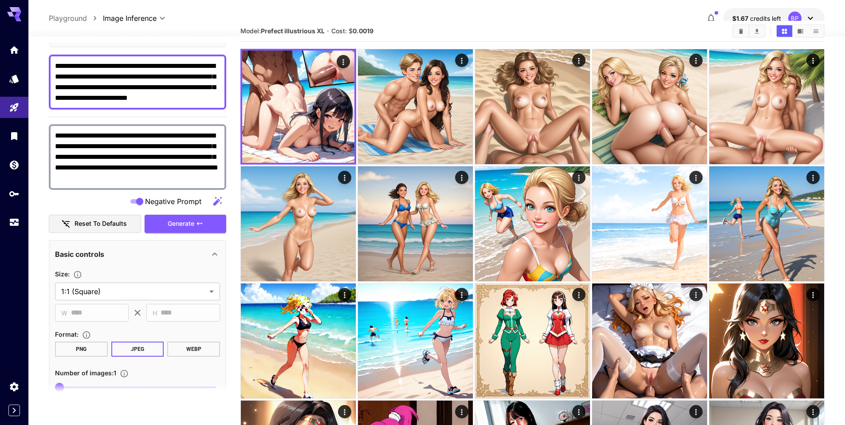
drag, startPoint x: 95, startPoint y: 66, endPoint x: 49, endPoint y: 65, distance: 45.7
click at [49, 65] on div "**********" at bounding box center [137, 82] width 177 height 55
click at [188, 223] on span "Generate" at bounding box center [181, 223] width 27 height 11
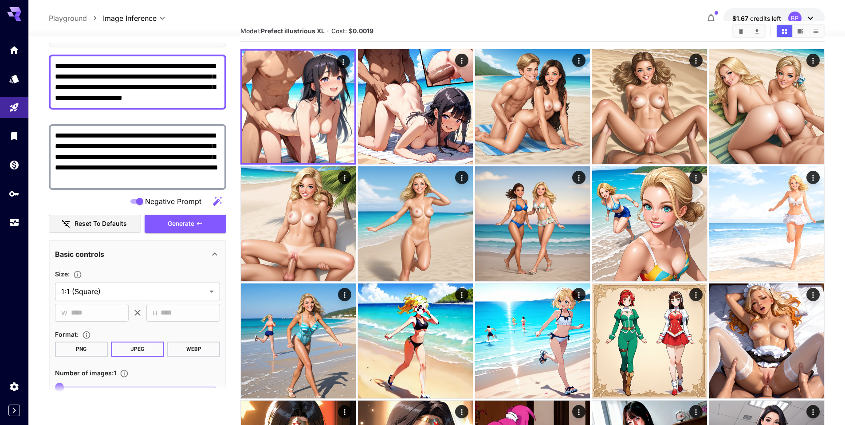
click at [183, 67] on textarea "**********" at bounding box center [137, 82] width 165 height 43
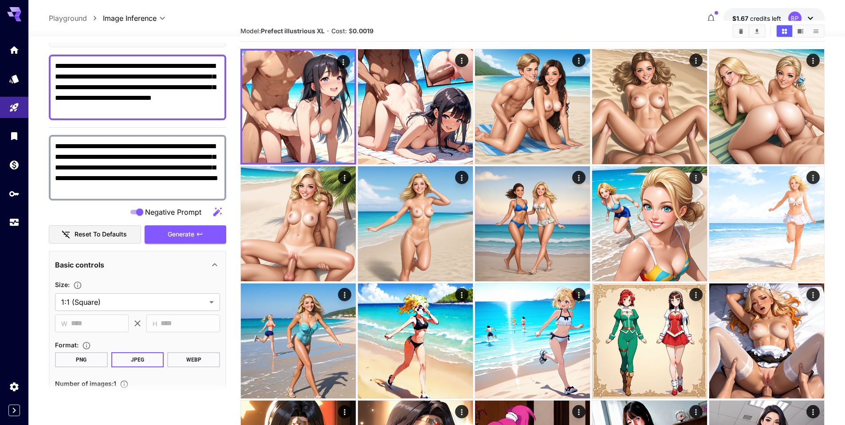
drag, startPoint x: 96, startPoint y: 67, endPoint x: 118, endPoint y: 66, distance: 22.7
click at [119, 65] on textarea "**********" at bounding box center [137, 87] width 165 height 53
type textarea "**********"
click at [180, 236] on span "Generate" at bounding box center [181, 234] width 27 height 11
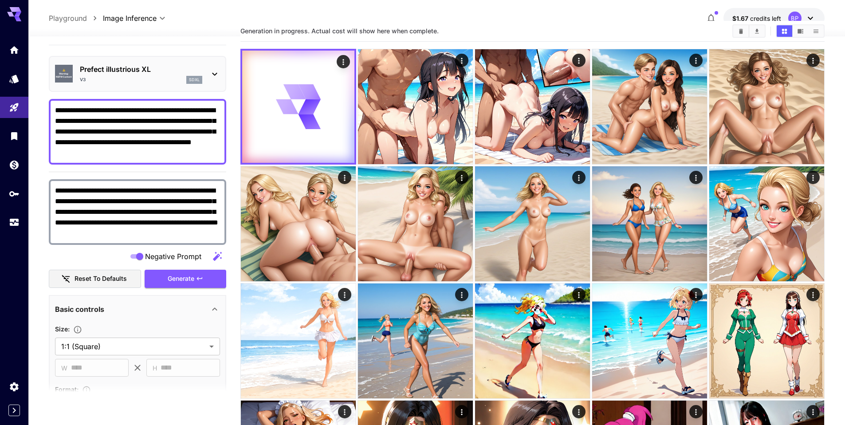
scroll to position [15, 0]
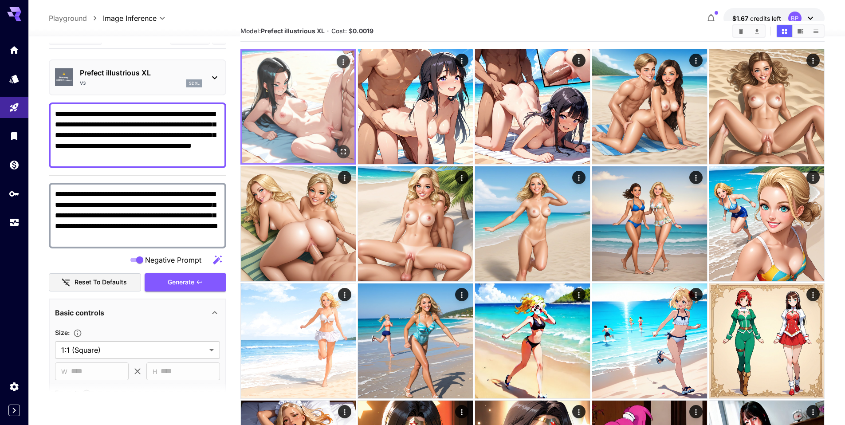
click at [322, 106] on img at bounding box center [298, 107] width 112 height 112
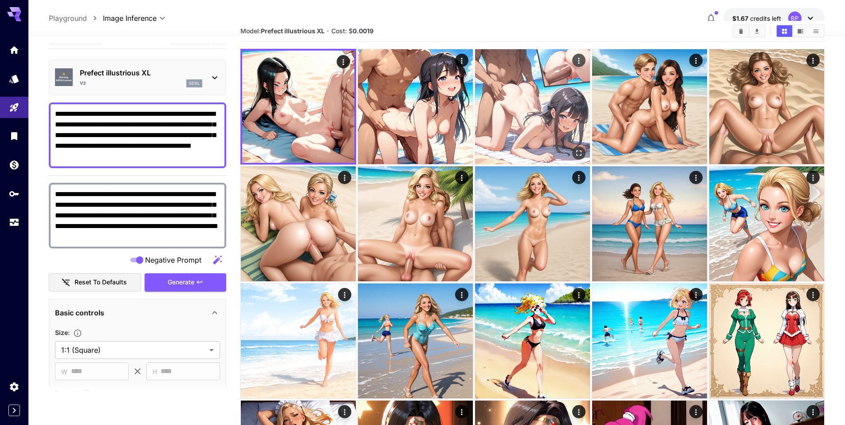
click at [503, 110] on img at bounding box center [532, 106] width 115 height 115
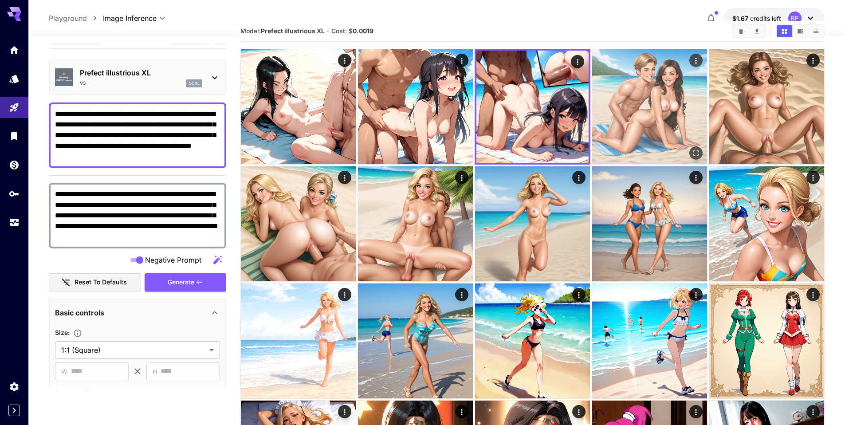
click at [622, 112] on img at bounding box center [649, 106] width 115 height 115
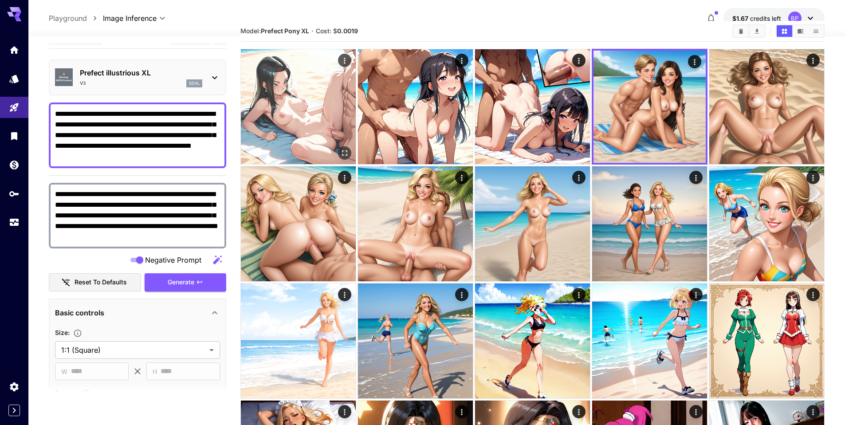
click at [302, 104] on img at bounding box center [298, 106] width 115 height 115
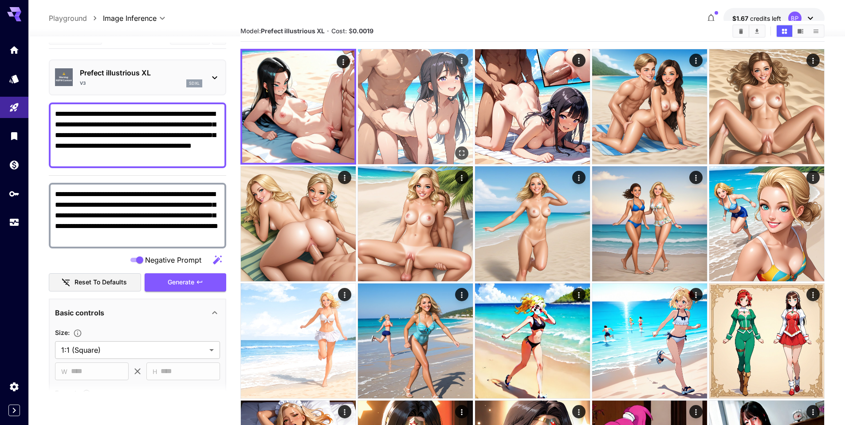
click at [425, 102] on img at bounding box center [415, 106] width 115 height 115
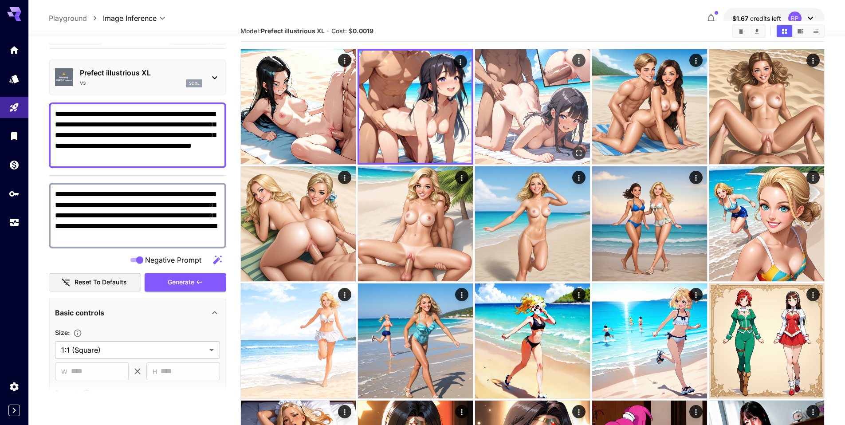
click at [522, 116] on img at bounding box center [532, 106] width 115 height 115
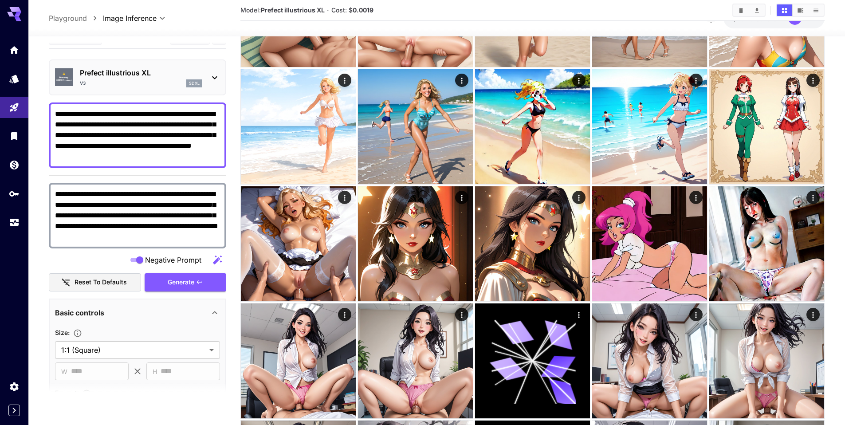
scroll to position [257, 0]
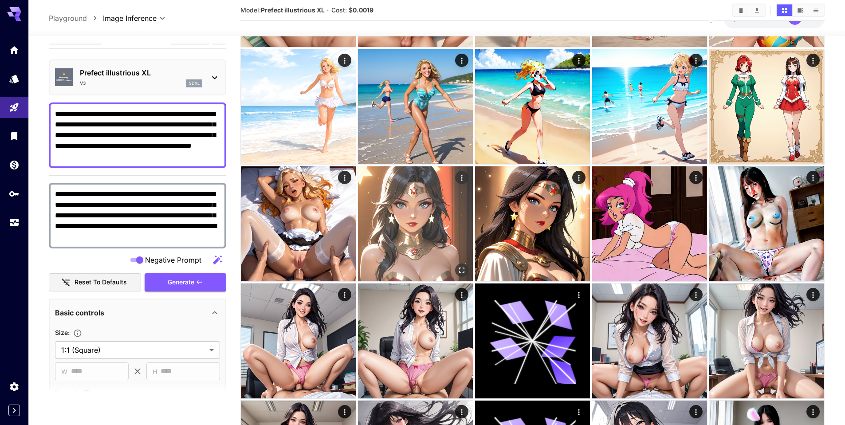
click at [418, 200] on img at bounding box center [415, 223] width 115 height 115
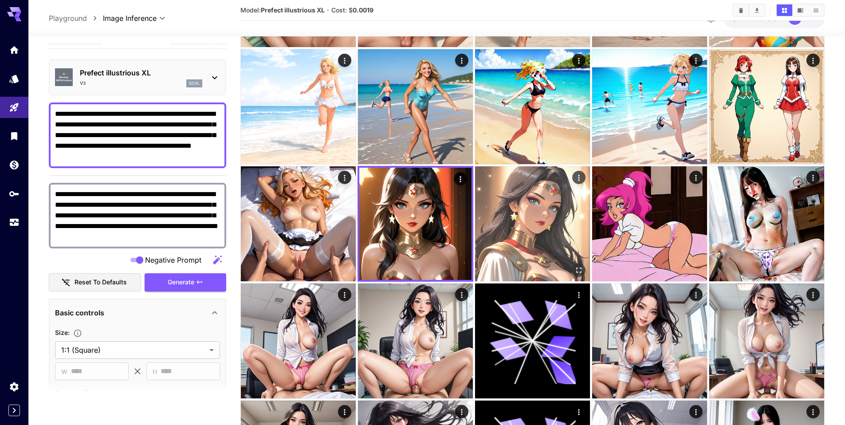
click at [535, 212] on img at bounding box center [532, 223] width 115 height 115
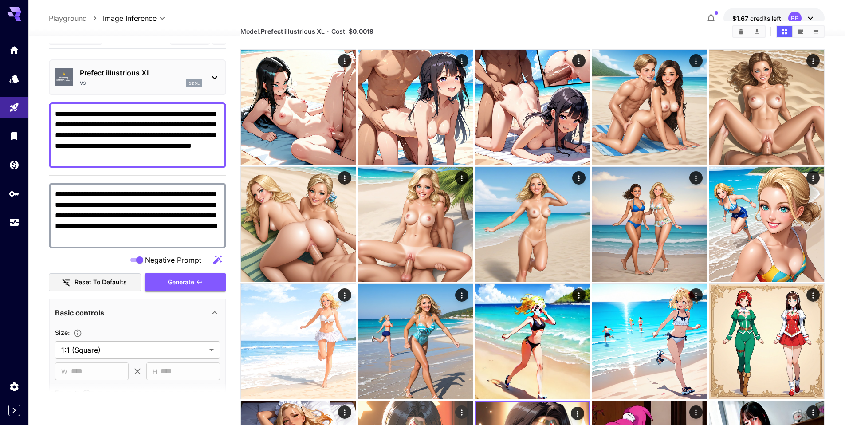
scroll to position [20, 0]
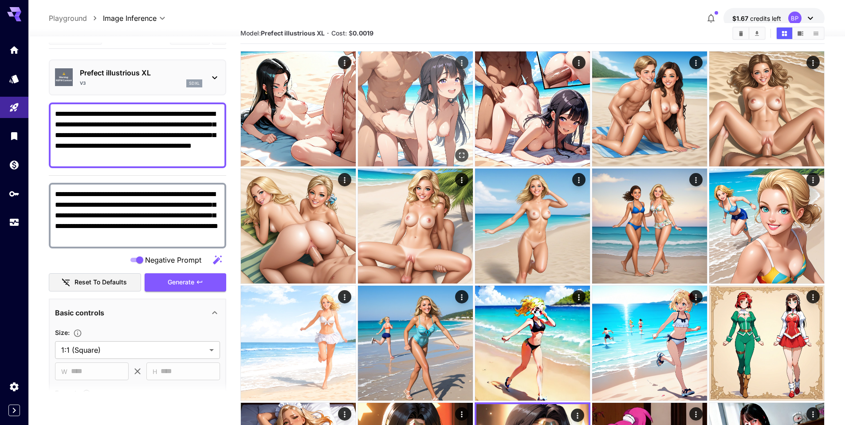
click at [420, 96] on img at bounding box center [415, 108] width 115 height 115
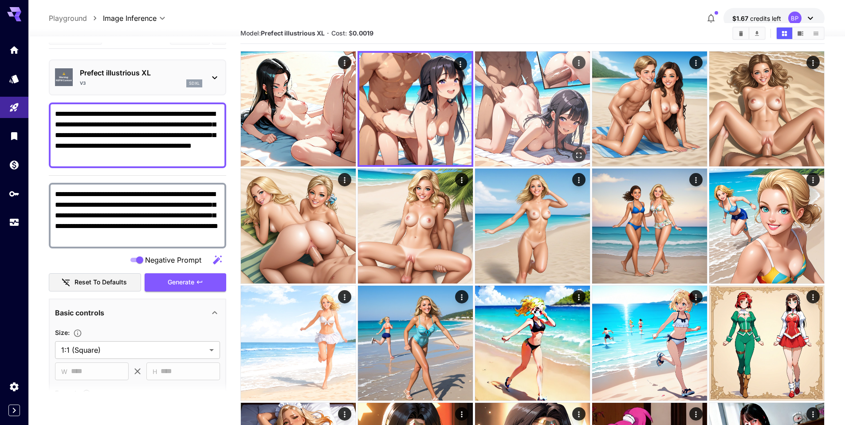
click at [505, 89] on img at bounding box center [532, 108] width 115 height 115
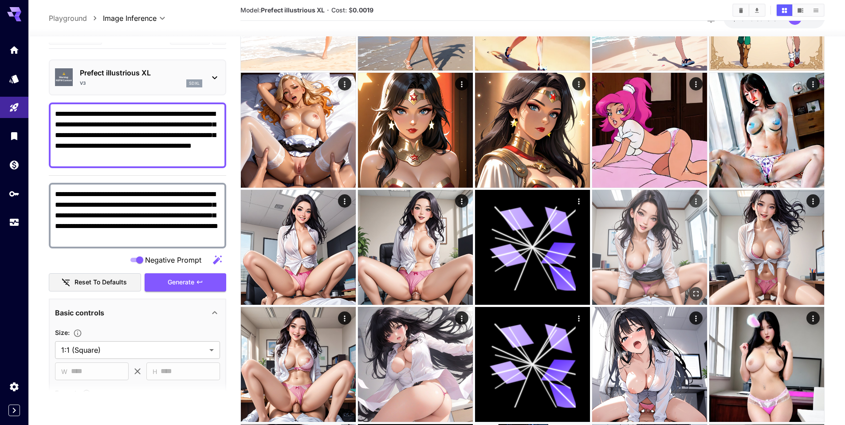
scroll to position [351, 0]
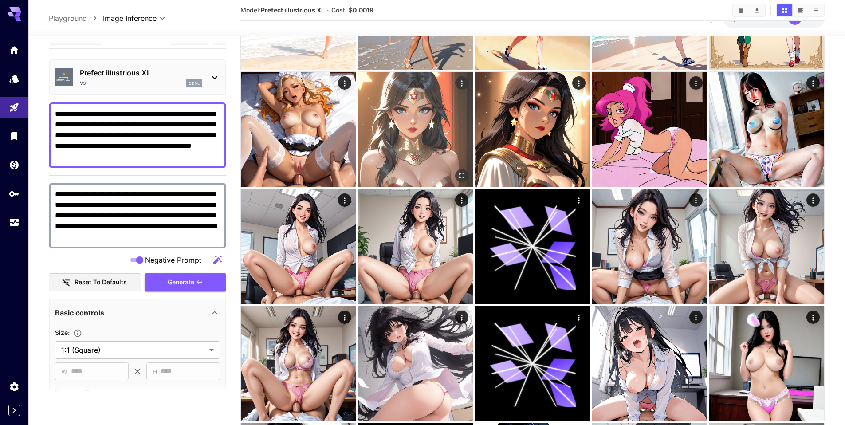
click at [395, 117] on img at bounding box center [415, 129] width 115 height 115
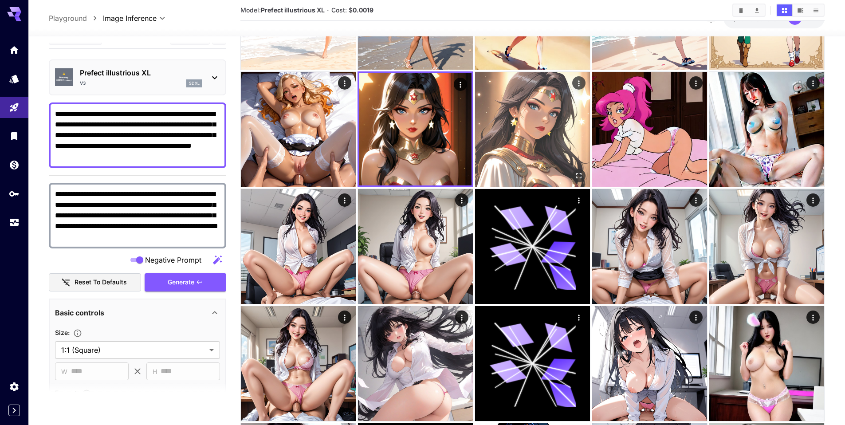
click at [516, 120] on img at bounding box center [532, 129] width 115 height 115
